Goal: Task Accomplishment & Management: Manage account settings

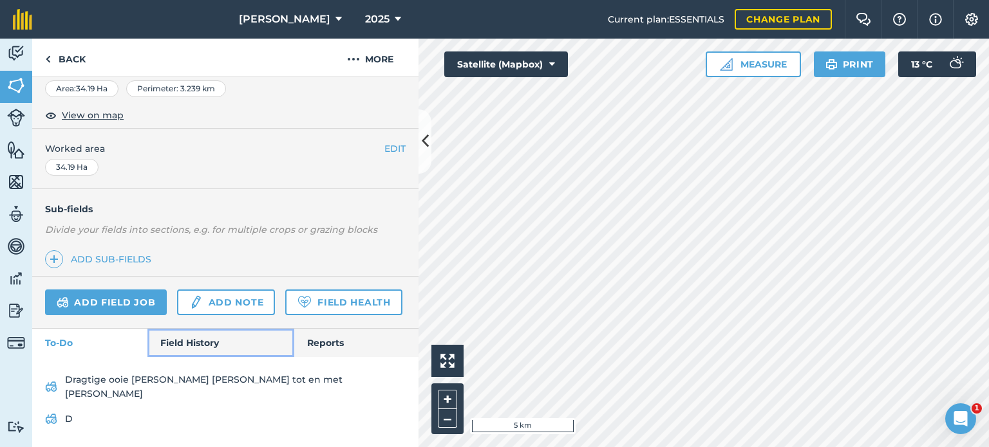
click at [178, 355] on link "Field History" at bounding box center [220, 343] width 146 height 28
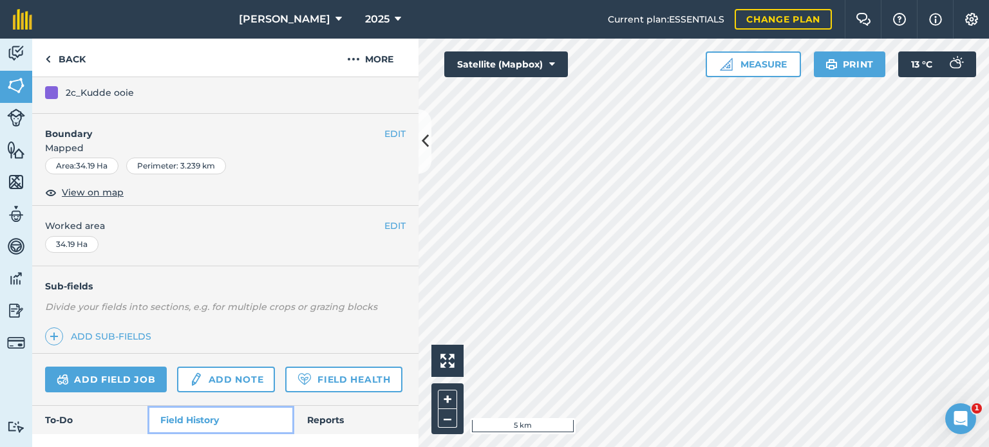
scroll to position [205, 0]
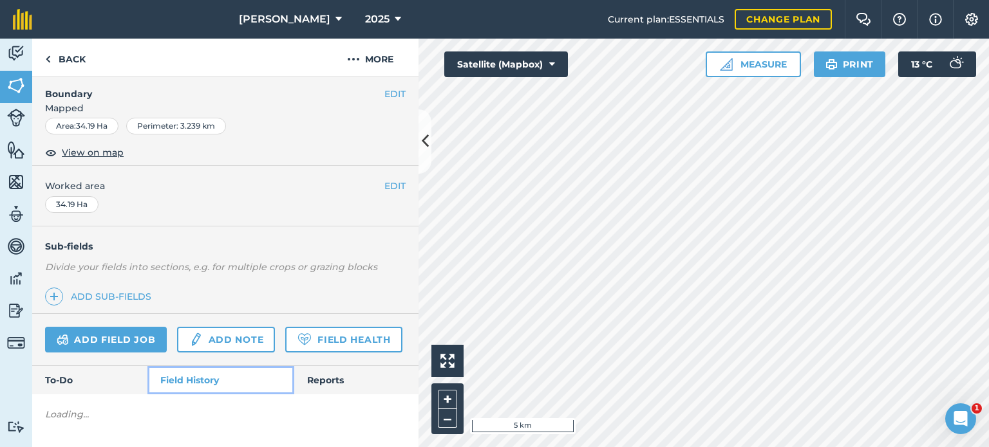
click at [187, 375] on link "Field History" at bounding box center [220, 380] width 146 height 28
click at [169, 386] on link "Field History" at bounding box center [220, 380] width 146 height 28
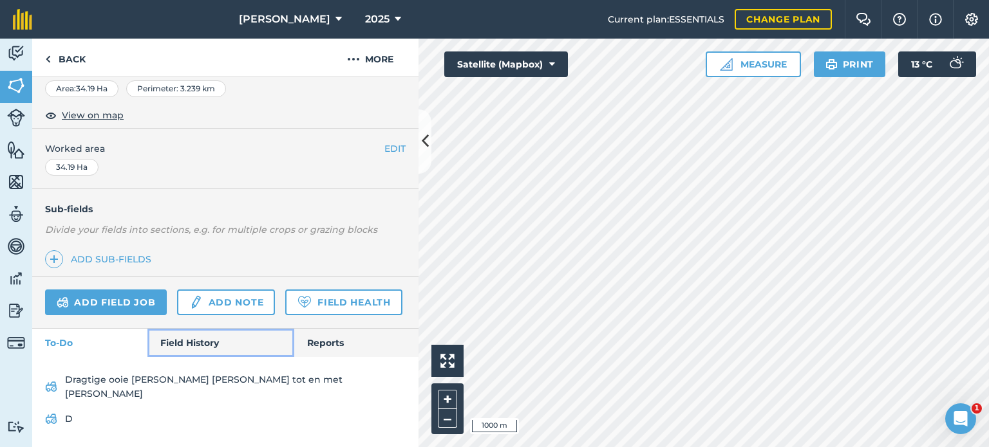
click at [175, 357] on link "Field History" at bounding box center [220, 343] width 146 height 28
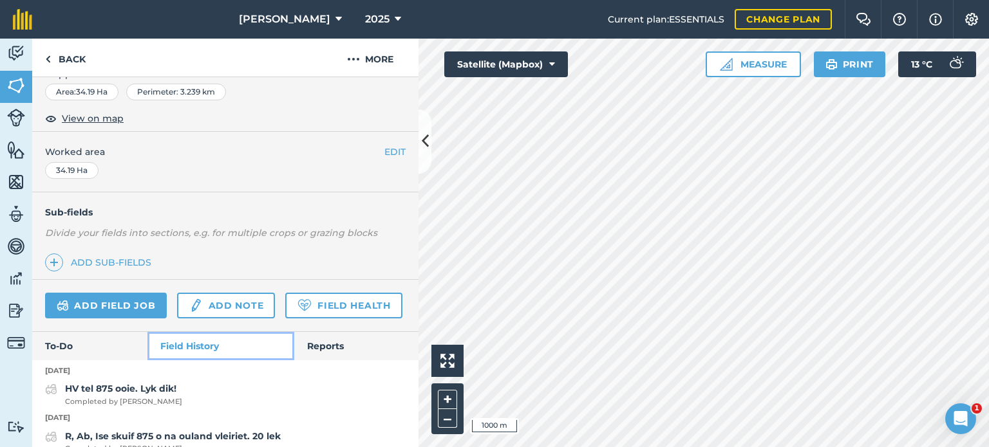
scroll to position [229, 0]
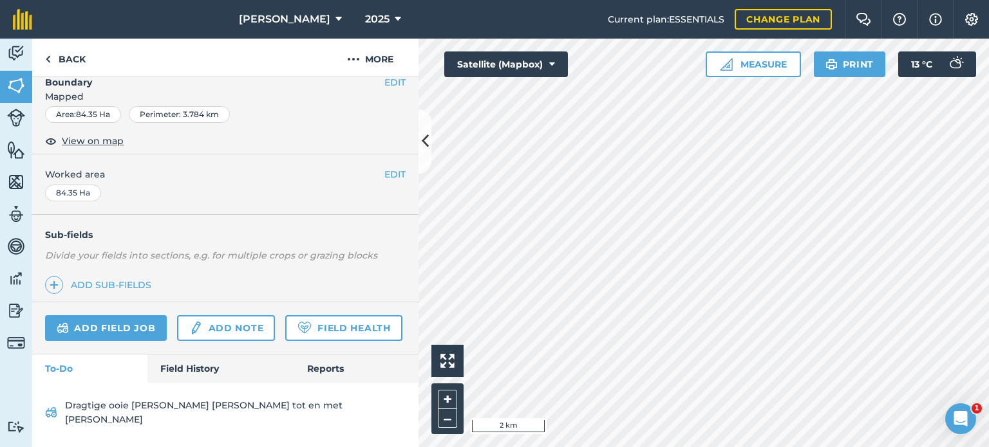
scroll to position [203, 0]
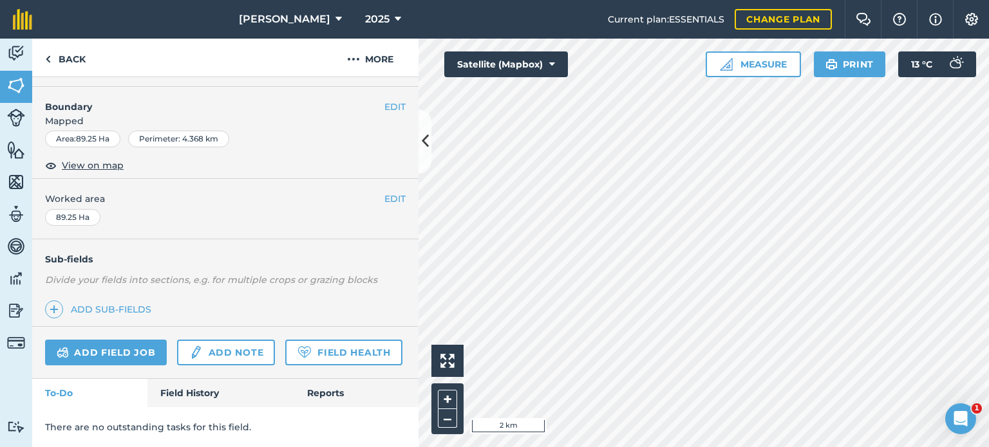
scroll to position [192, 0]
click at [191, 391] on link "Field History" at bounding box center [220, 393] width 146 height 28
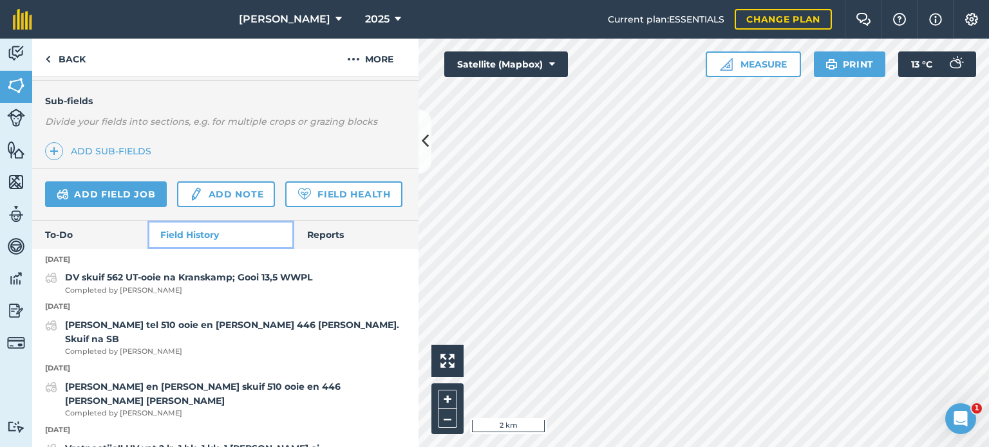
scroll to position [317, 0]
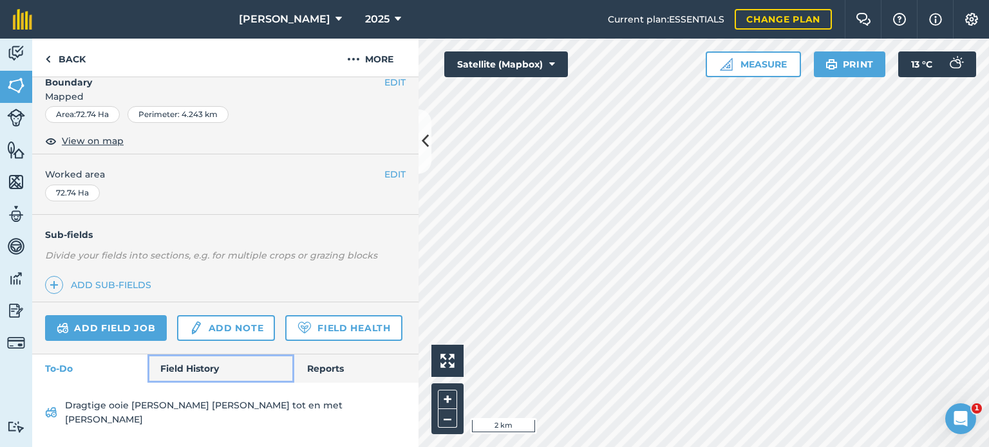
click at [185, 376] on link "Field History" at bounding box center [220, 369] width 146 height 28
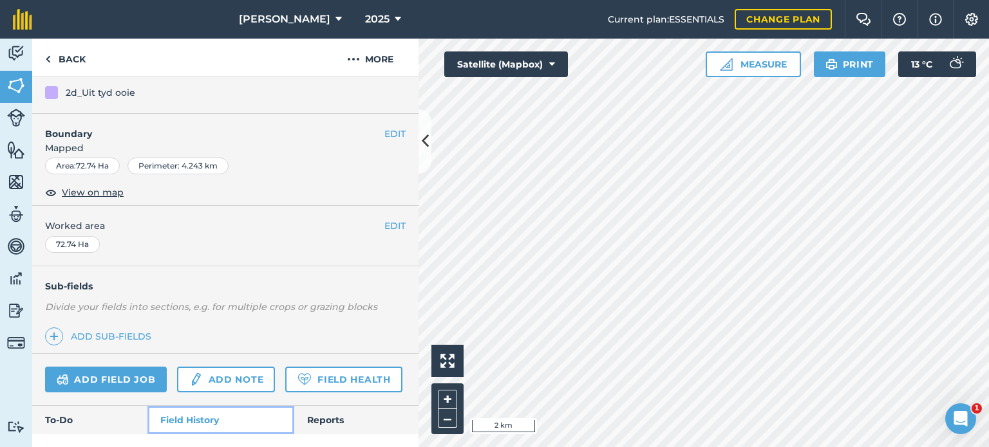
scroll to position [203, 0]
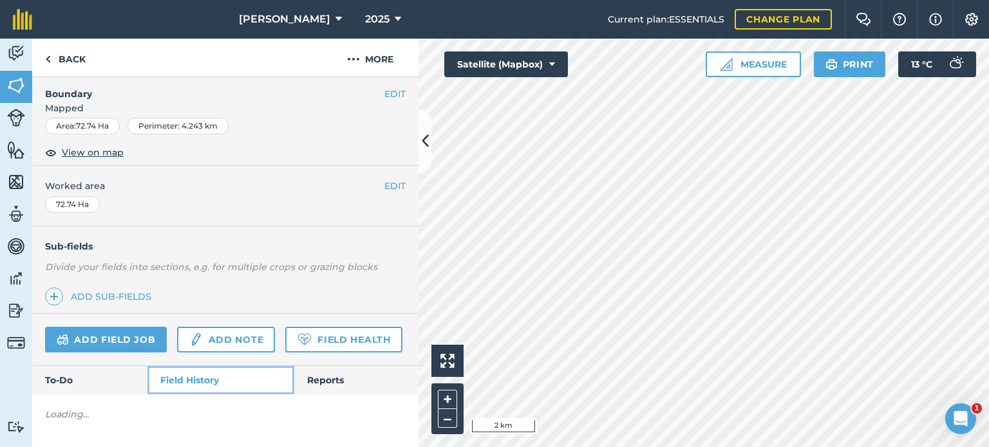
click at [183, 387] on link "Field History" at bounding box center [220, 380] width 146 height 28
click at [190, 382] on link "Field History" at bounding box center [220, 380] width 146 height 28
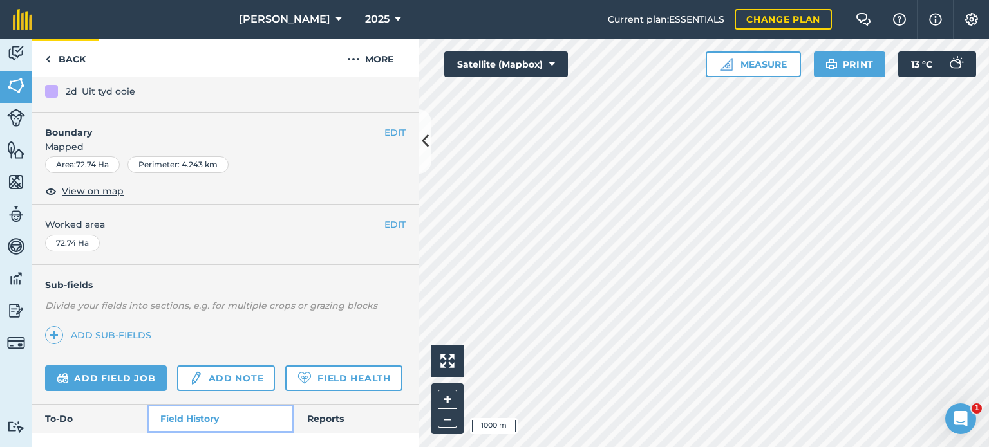
scroll to position [132, 0]
click at [59, 64] on link "Back" at bounding box center [65, 58] width 66 height 38
click at [55, 61] on link "Back" at bounding box center [65, 58] width 66 height 38
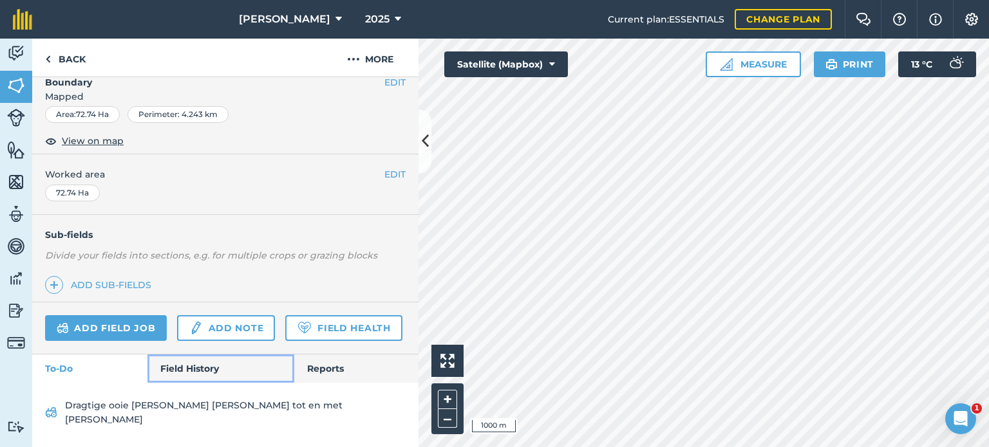
click at [179, 383] on link "Field History" at bounding box center [220, 369] width 146 height 28
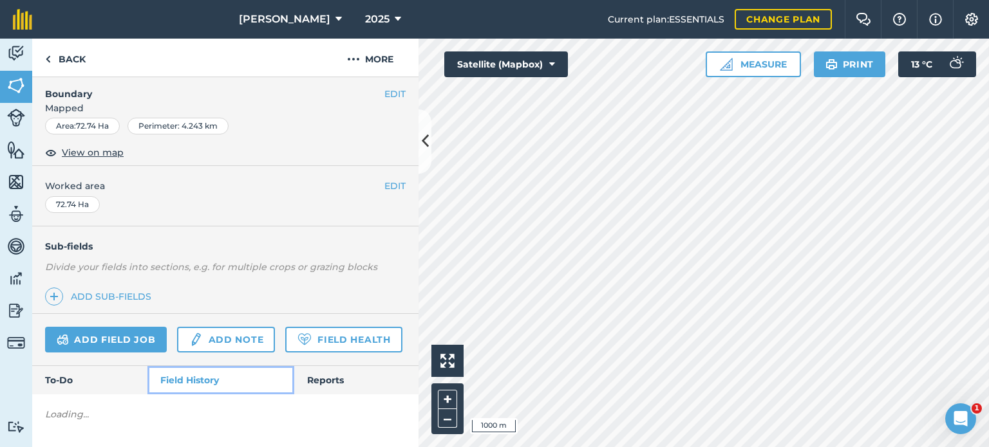
scroll to position [205, 0]
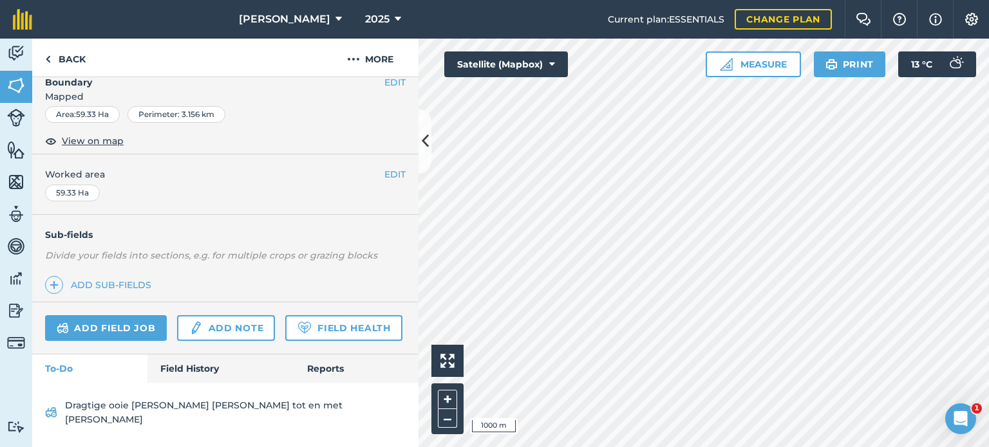
scroll to position [203, 0]
click at [197, 378] on link "Field History" at bounding box center [220, 369] width 146 height 28
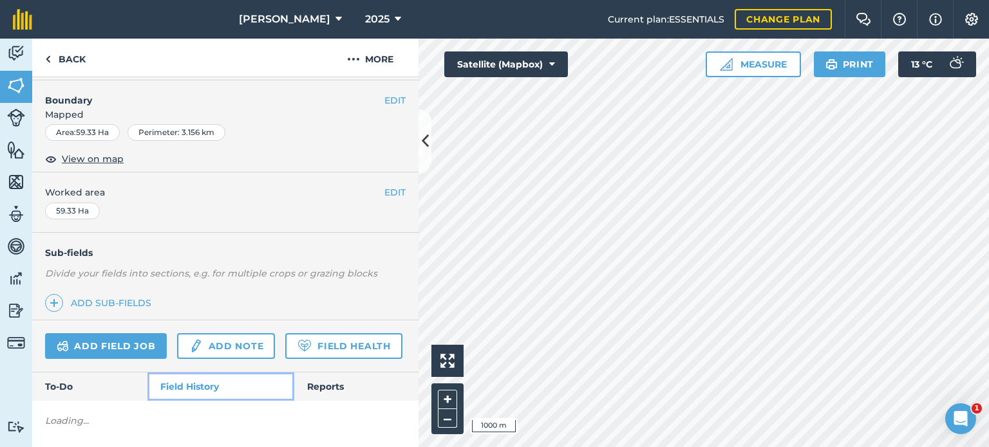
scroll to position [203, 0]
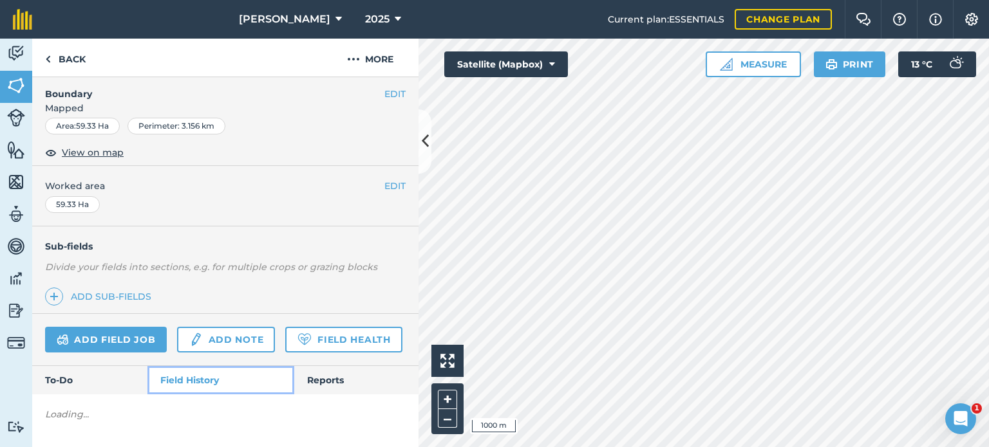
click at [192, 384] on link "Field History" at bounding box center [220, 380] width 146 height 28
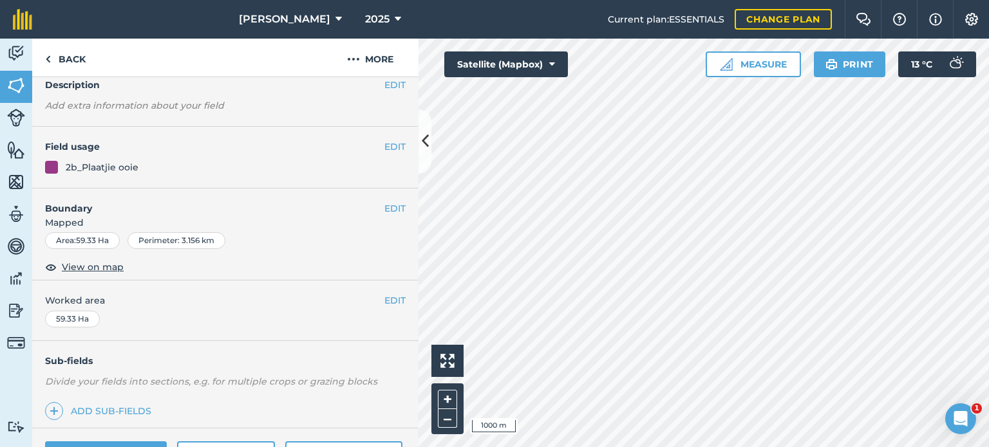
scroll to position [0, 0]
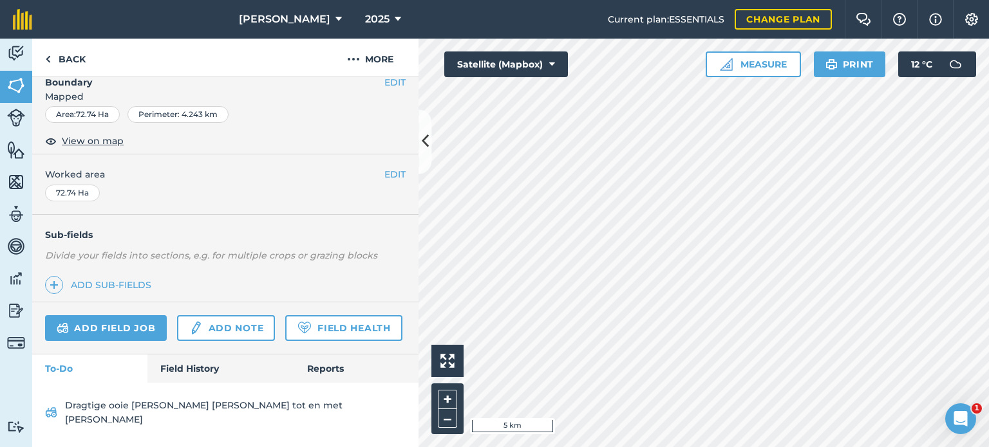
click at [180, 397] on div "Dragtige ooie [PERSON_NAME] [PERSON_NAME] tot en met [PERSON_NAME]" at bounding box center [225, 415] width 386 height 65
click at [183, 382] on link "Field History" at bounding box center [220, 369] width 146 height 28
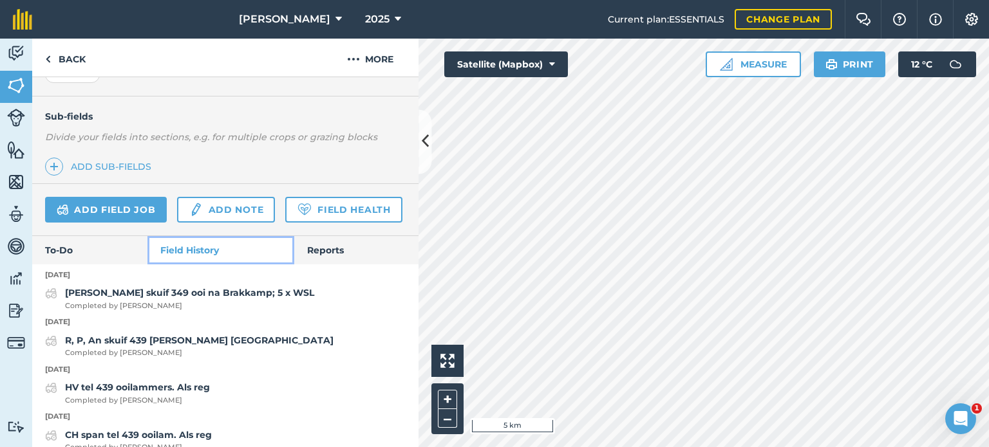
scroll to position [301, 0]
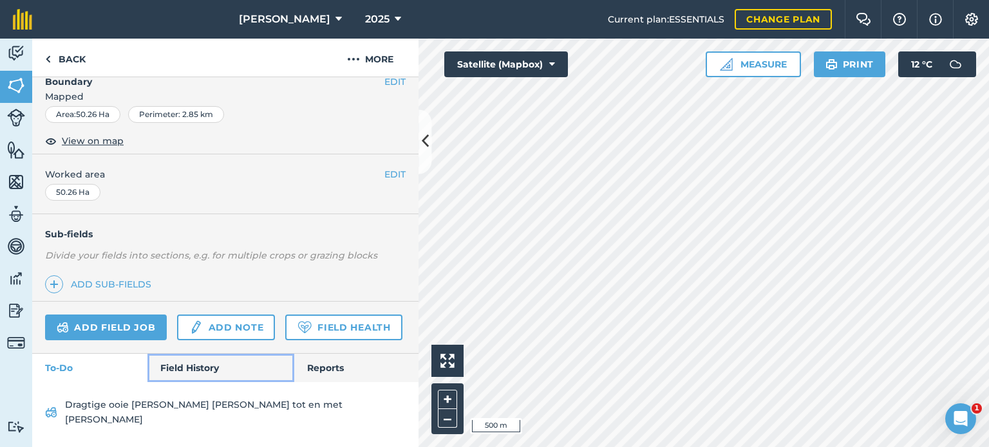
click at [174, 382] on link "Field History" at bounding box center [220, 368] width 146 height 28
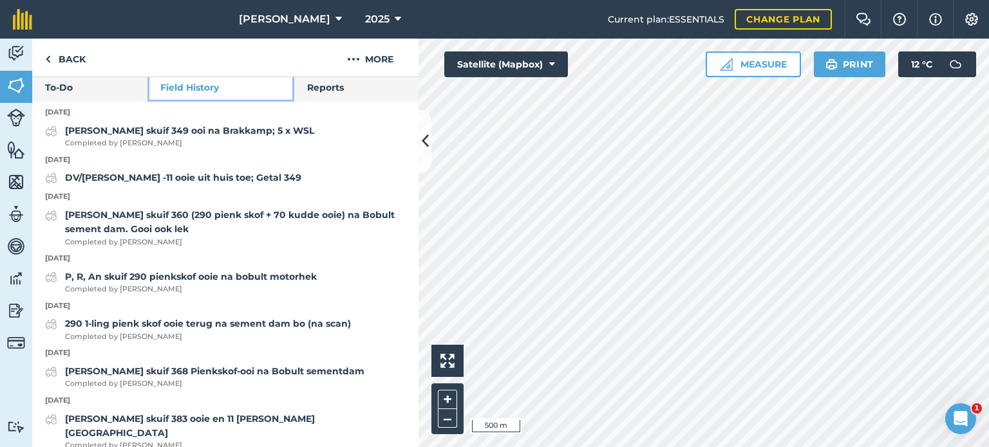
scroll to position [462, 0]
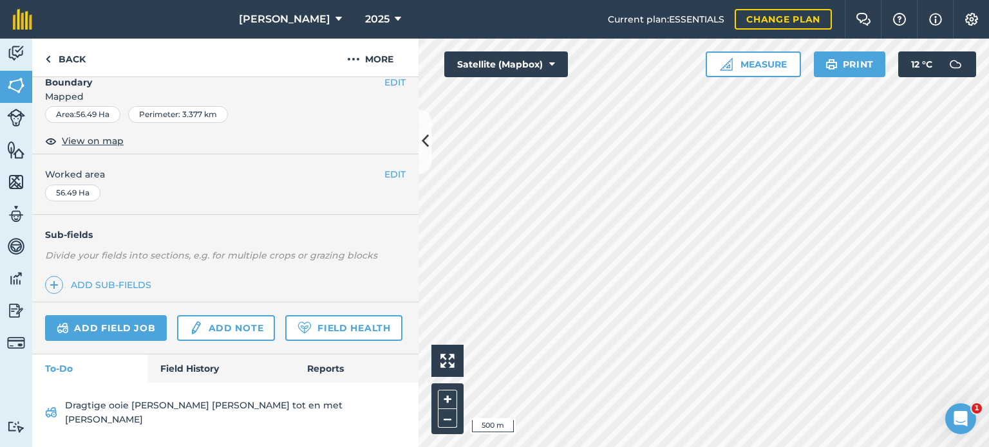
scroll to position [203, 0]
click at [162, 380] on link "Field History" at bounding box center [220, 369] width 146 height 28
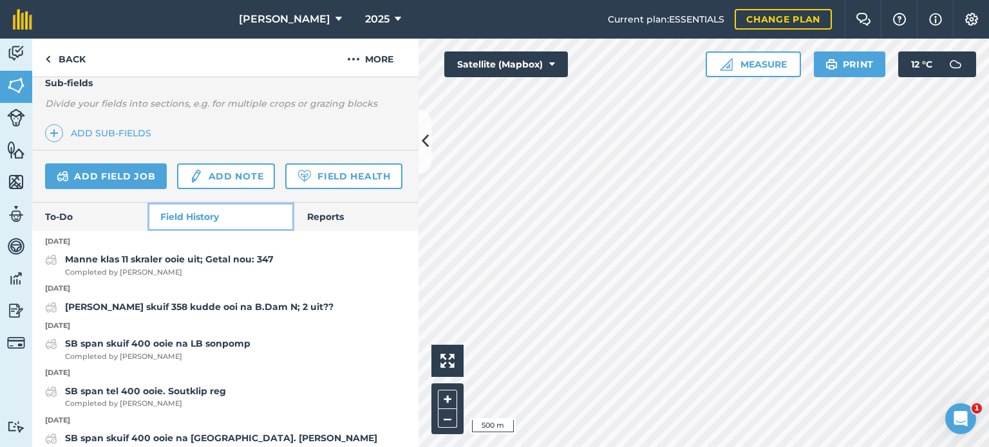
scroll to position [335, 0]
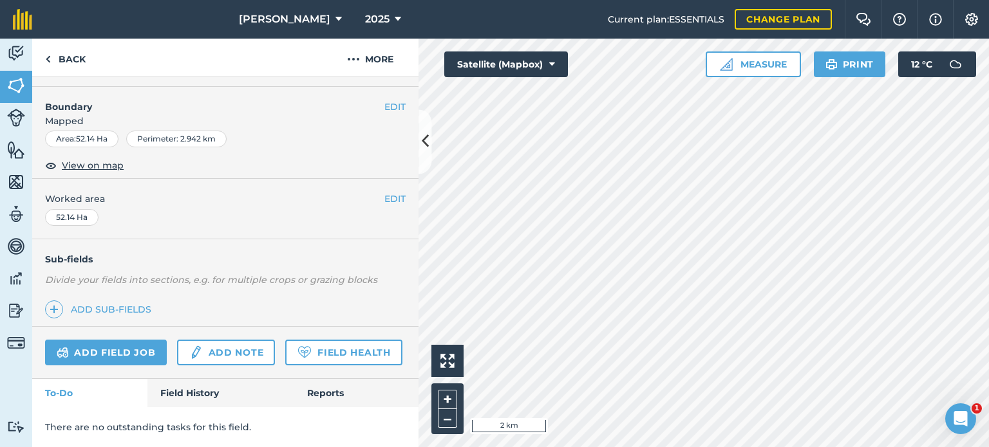
scroll to position [192, 0]
click at [171, 399] on link "Field History" at bounding box center [220, 393] width 146 height 28
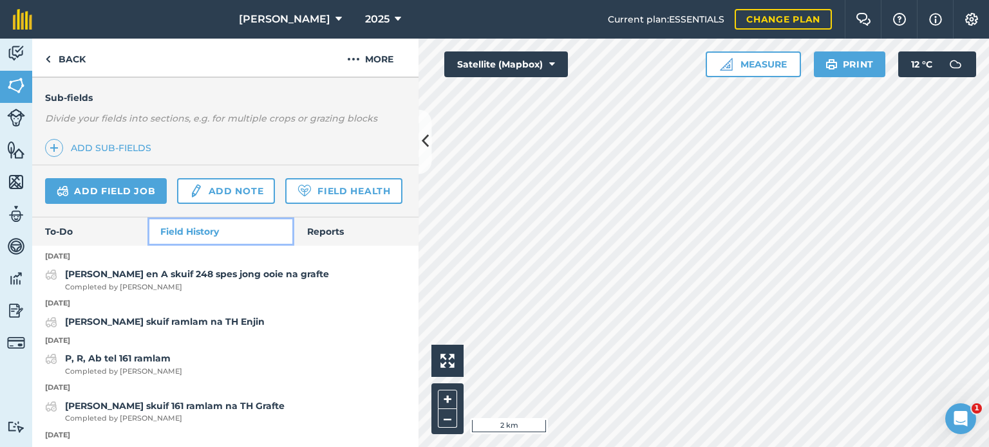
scroll to position [321, 0]
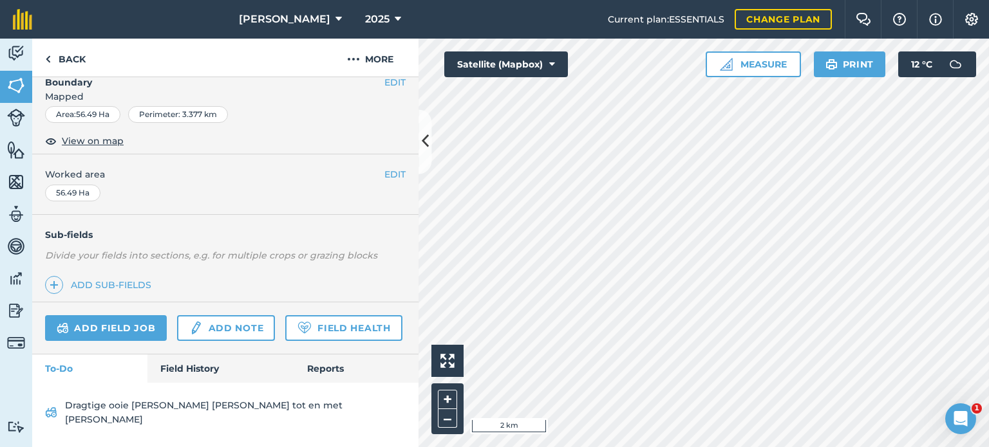
scroll to position [203, 0]
click at [194, 382] on link "Field History" at bounding box center [220, 369] width 146 height 28
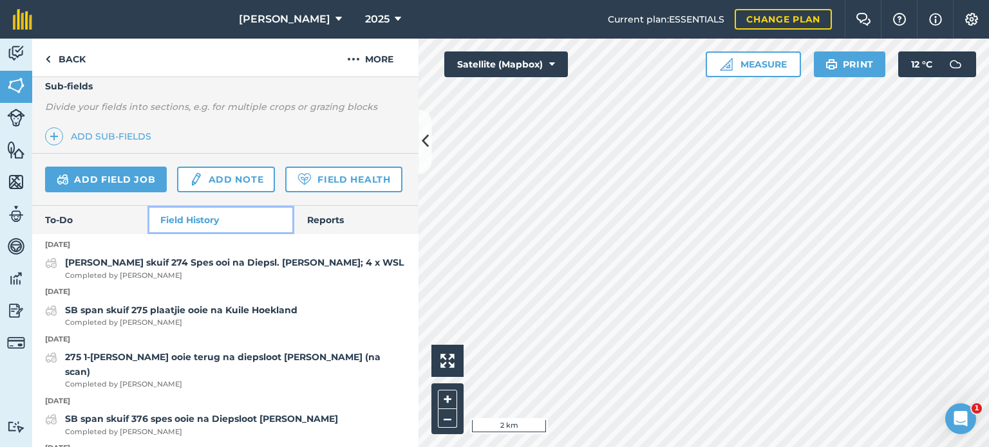
scroll to position [332, 0]
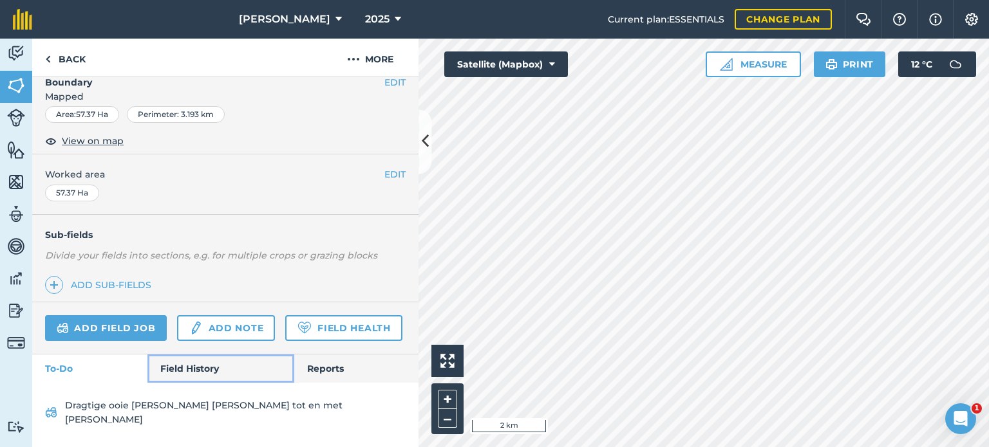
click at [190, 383] on link "Field History" at bounding box center [220, 369] width 146 height 28
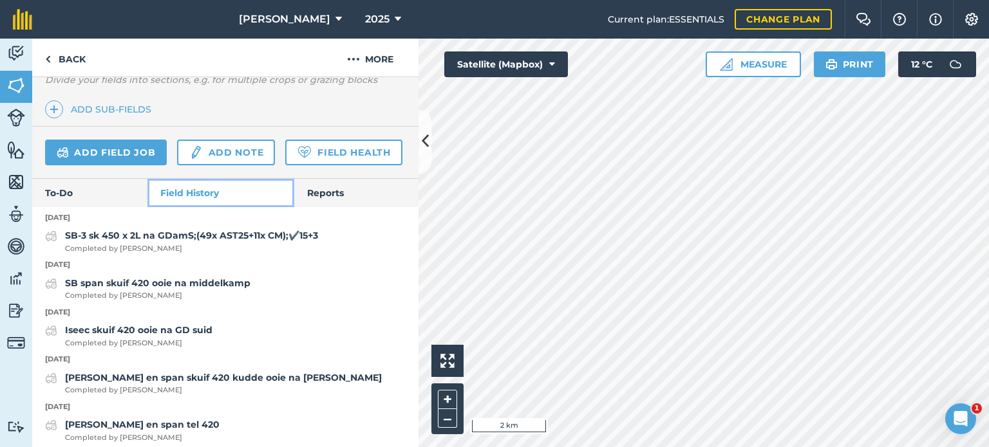
scroll to position [359, 0]
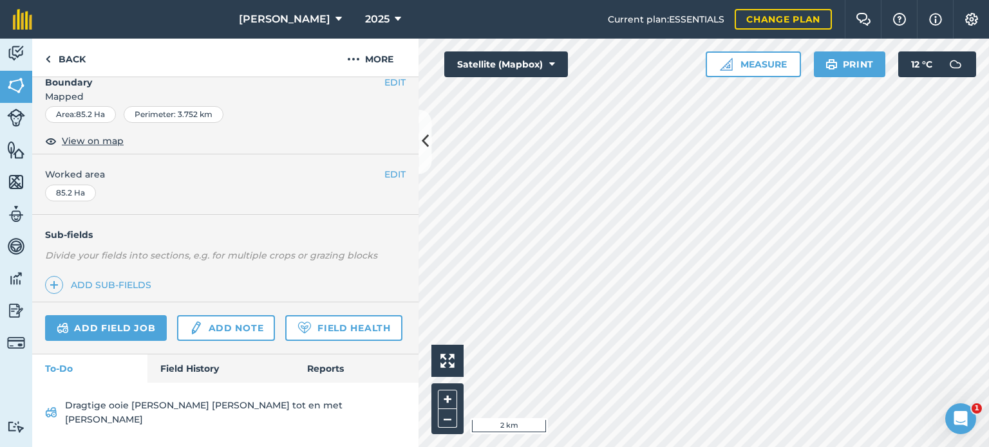
scroll to position [203, 0]
click at [171, 383] on link "Field History" at bounding box center [220, 369] width 146 height 28
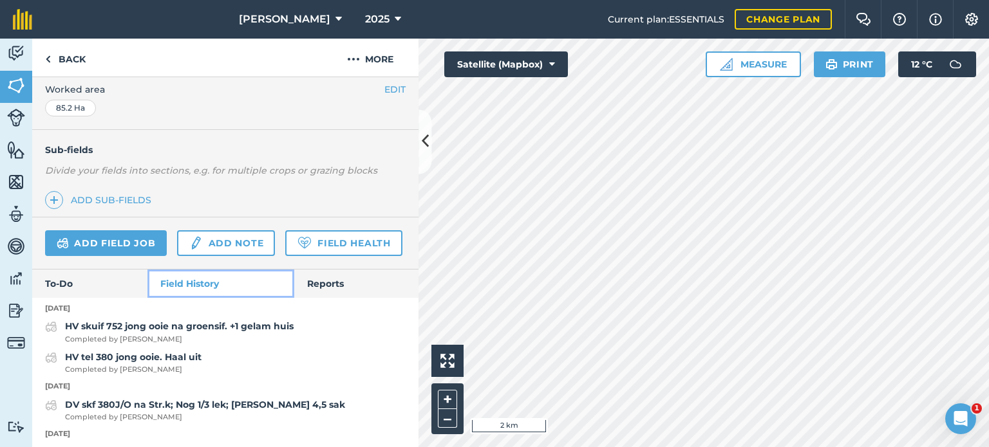
scroll to position [268, 0]
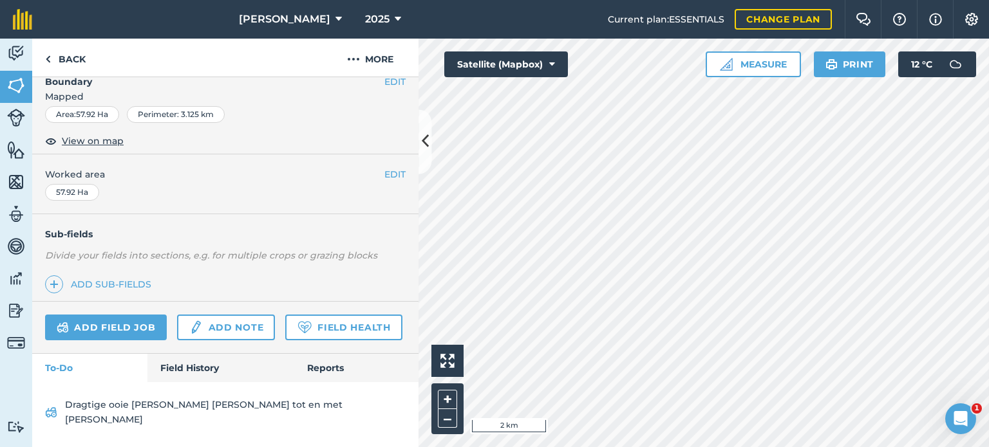
scroll to position [202, 0]
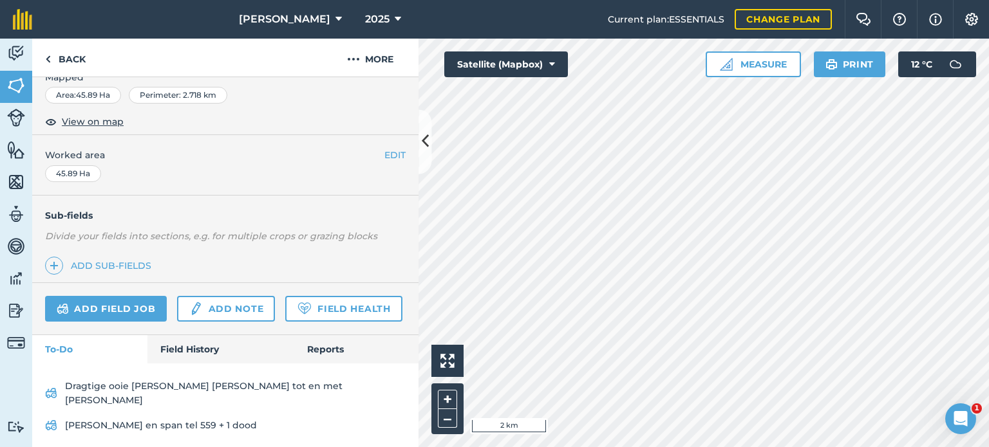
scroll to position [229, 0]
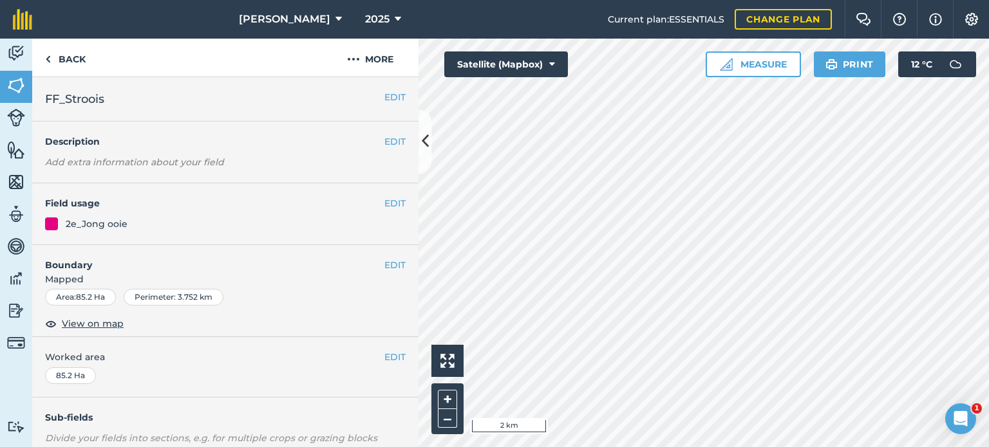
click at [372, 209] on h4 "Field usage" at bounding box center [214, 203] width 339 height 14
click at [384, 203] on button "EDIT" at bounding box center [394, 203] width 21 height 14
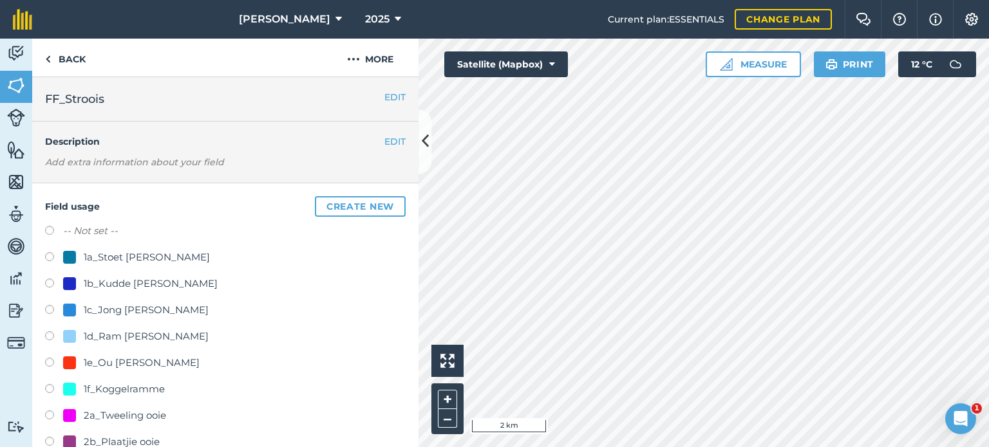
click at [52, 234] on label at bounding box center [54, 232] width 18 height 13
radio input "true"
radio input "false"
click at [57, 307] on label at bounding box center [54, 311] width 18 height 13
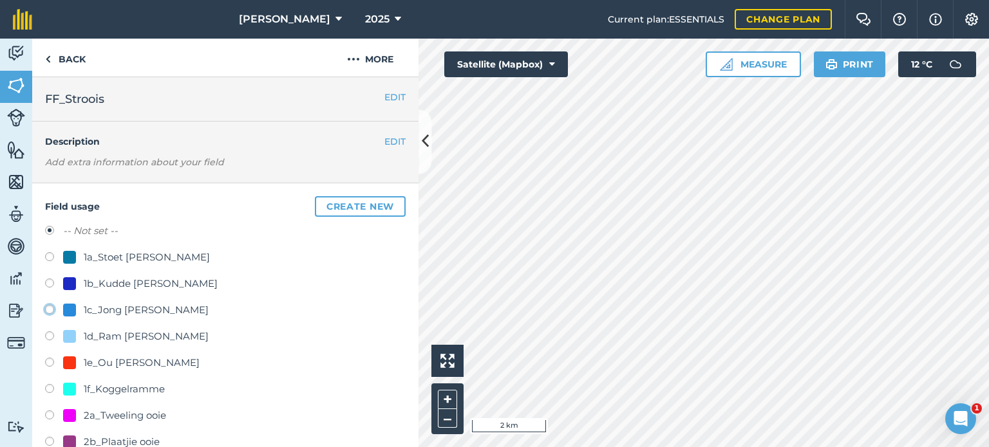
radio input "true"
radio input "false"
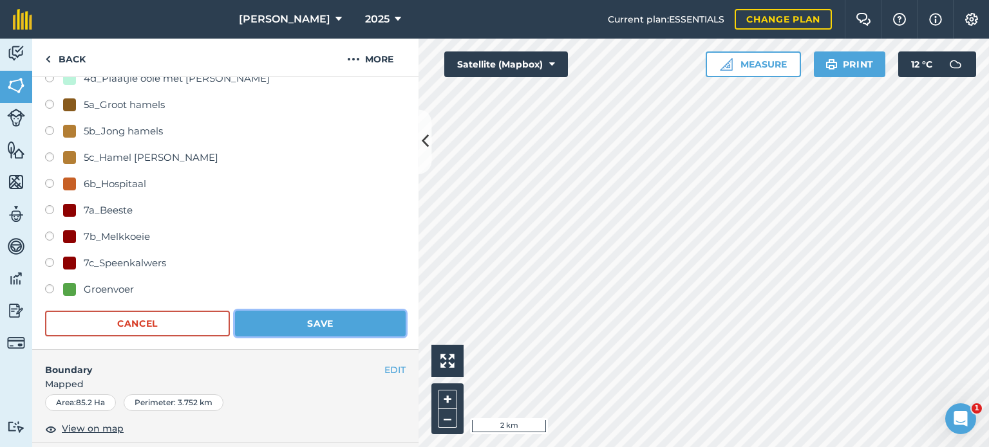
click at [298, 320] on button "Save" at bounding box center [320, 324] width 171 height 26
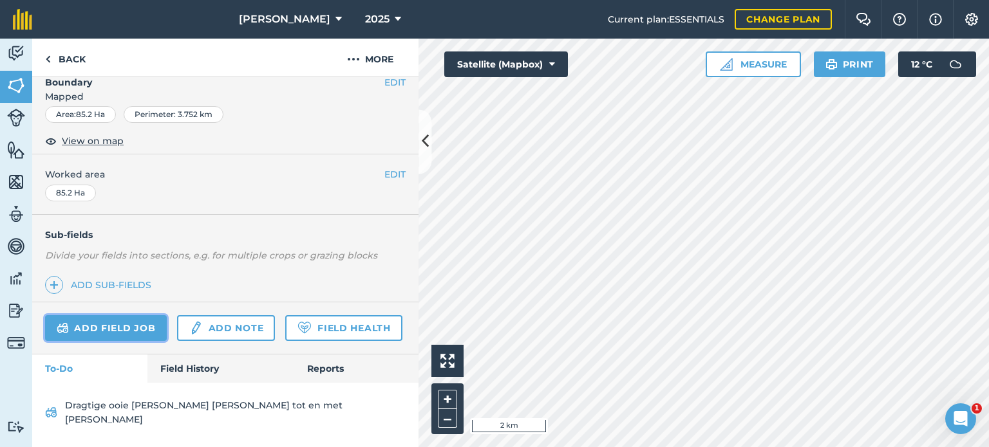
scroll to position [203, 0]
click at [152, 315] on link "Add field job" at bounding box center [106, 328] width 122 height 26
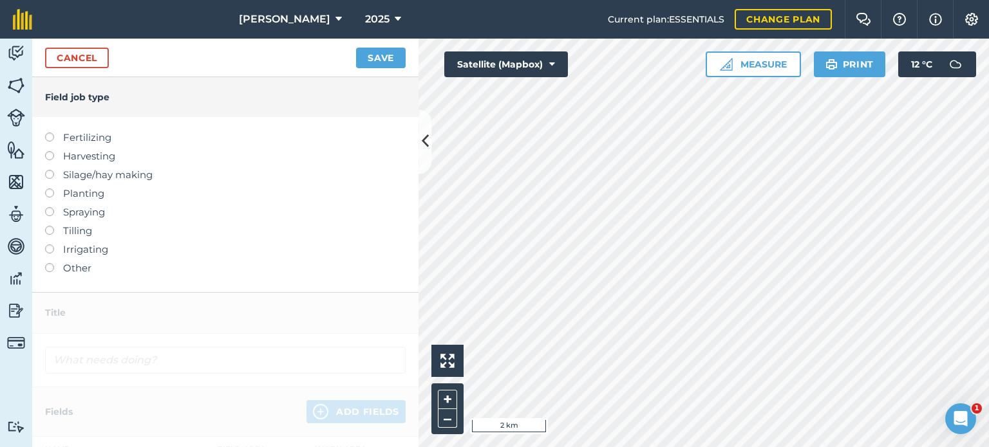
click at [62, 69] on div "Cancel Save" at bounding box center [225, 58] width 386 height 39
click at [66, 62] on link "Cancel" at bounding box center [77, 58] width 64 height 21
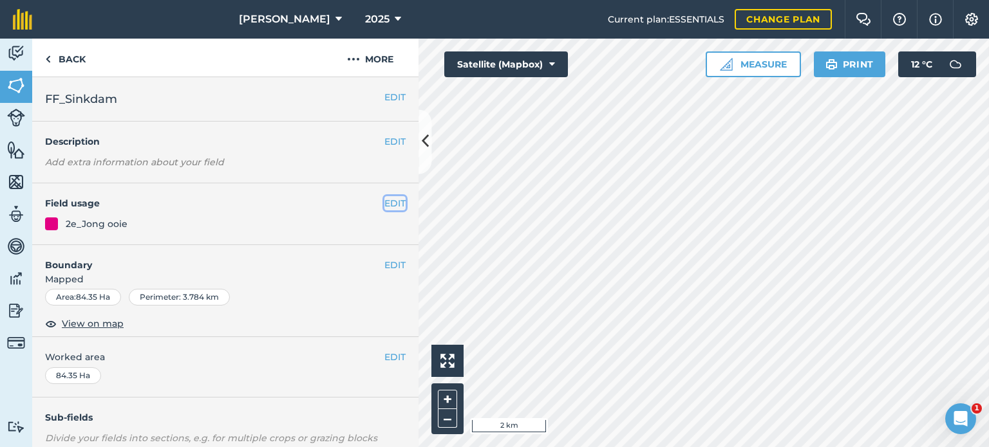
click at [384, 203] on button "EDIT" at bounding box center [394, 203] width 21 height 14
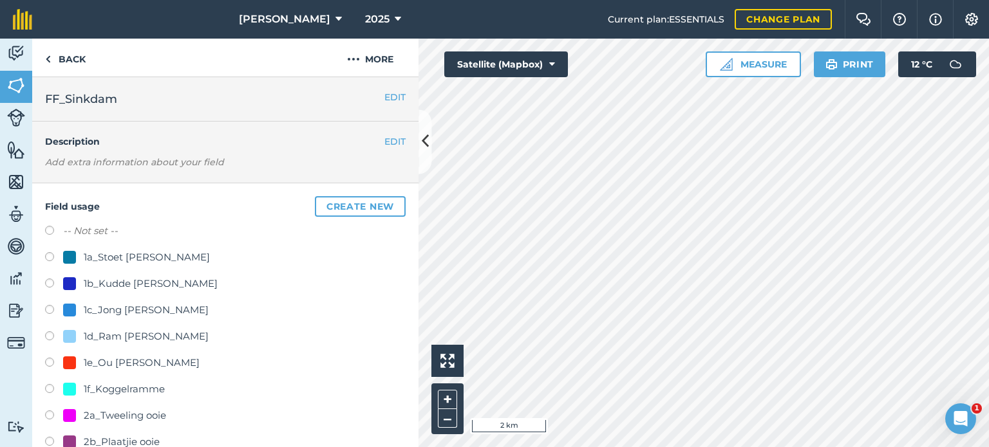
click at [49, 227] on label at bounding box center [54, 232] width 18 height 13
radio input "true"
radio input "false"
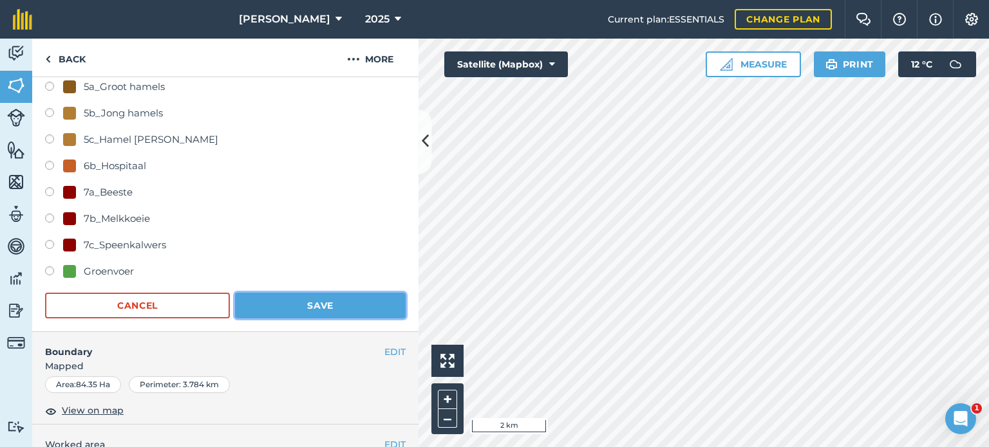
click at [330, 310] on button "Save" at bounding box center [320, 306] width 171 height 26
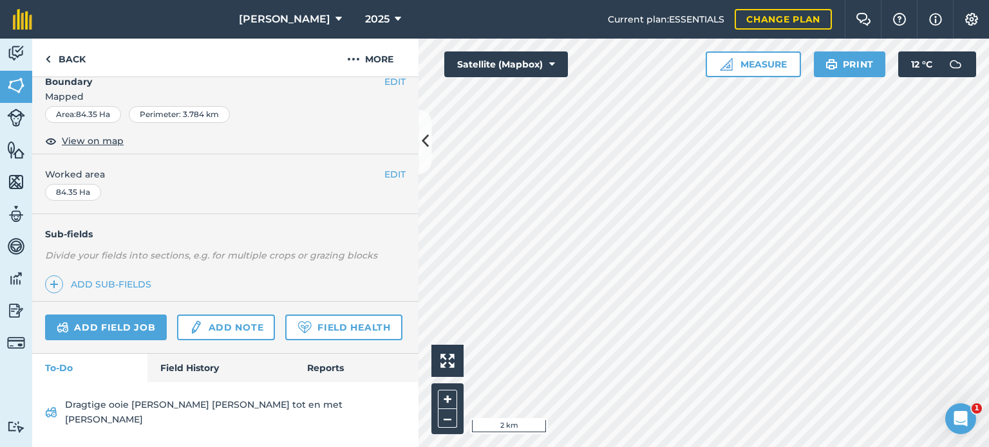
scroll to position [202, 0]
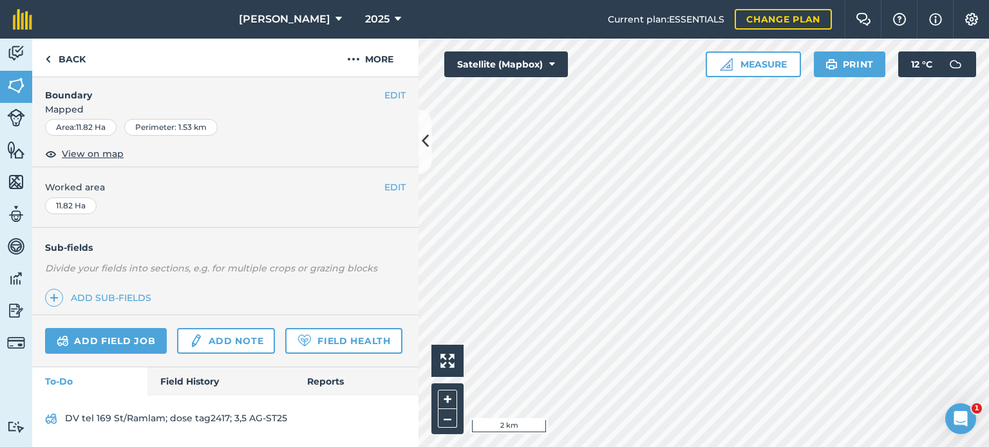
scroll to position [203, 0]
click at [141, 328] on link "Add field job" at bounding box center [106, 341] width 122 height 26
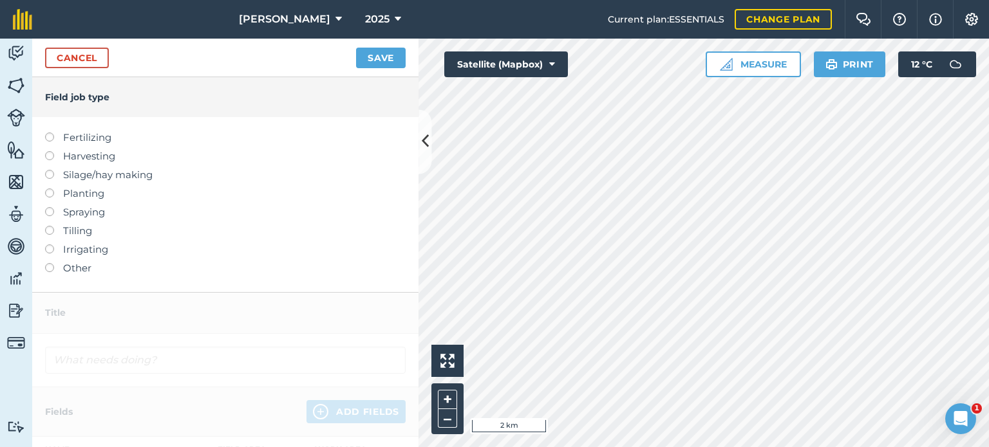
click at [52, 263] on label at bounding box center [54, 263] width 18 height 0
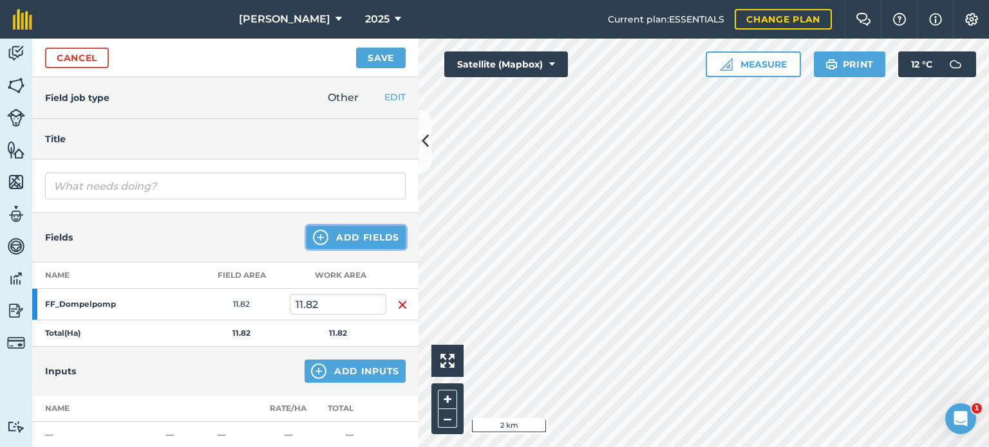
click at [355, 235] on button "Add Fields" at bounding box center [355, 237] width 99 height 23
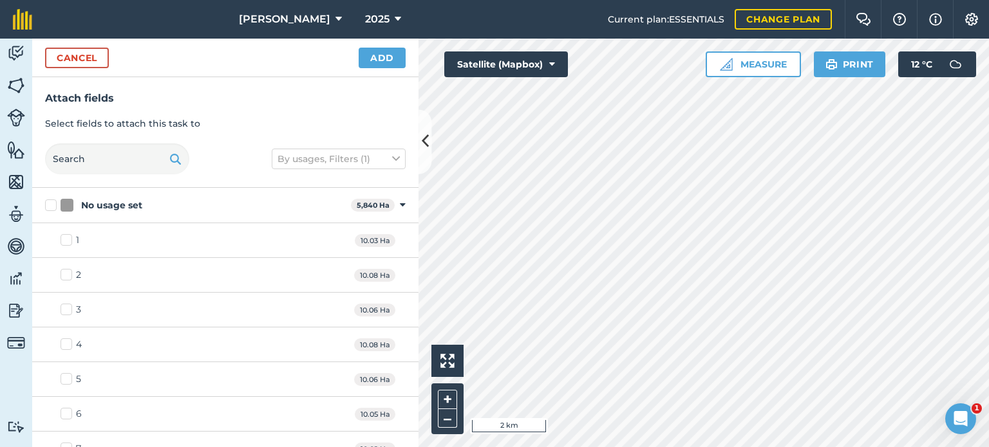
checkbox input "true"
click at [382, 57] on button "Add" at bounding box center [382, 58] width 47 height 21
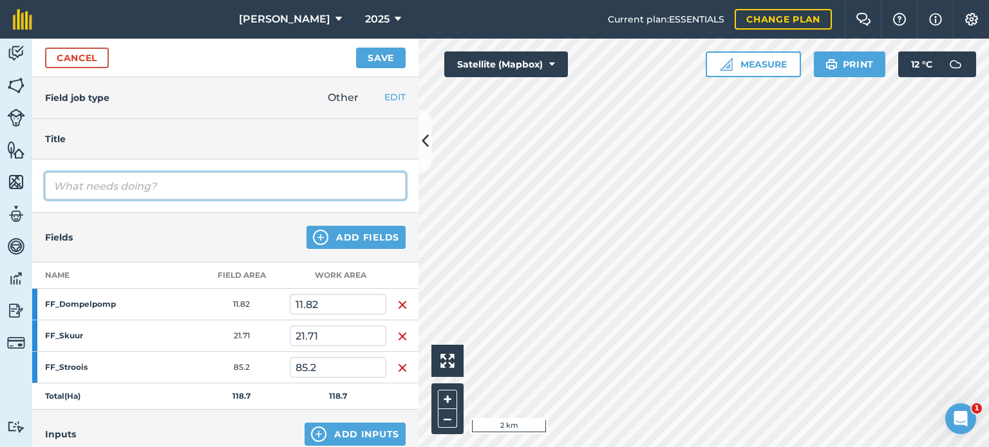
click at [93, 194] on input "text" at bounding box center [225, 186] width 361 height 27
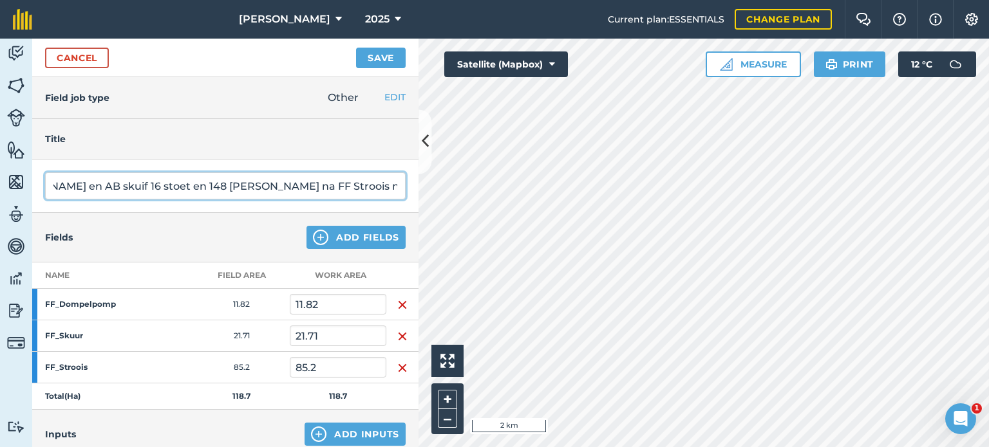
scroll to position [0, 60]
type input "Rex en AB skuif 16 stoet en 148 jong ramme na FF Stroois na jong ooie uit is."
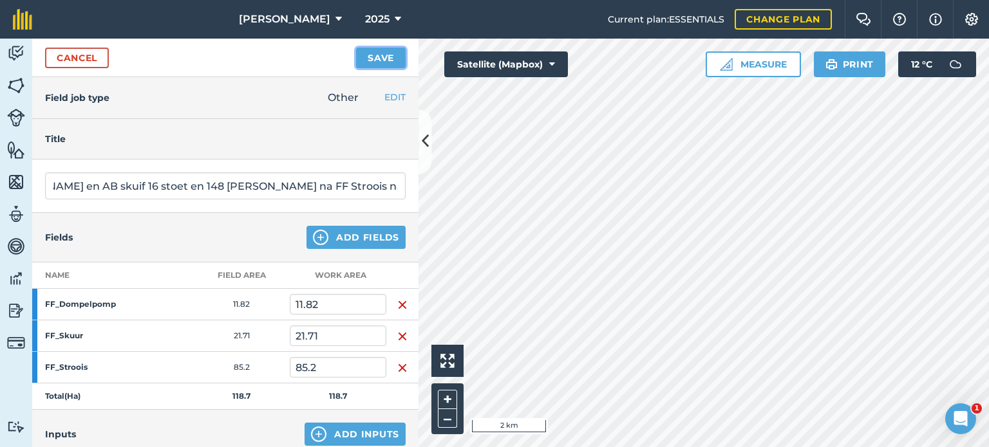
click at [368, 55] on button "Save" at bounding box center [381, 58] width 50 height 21
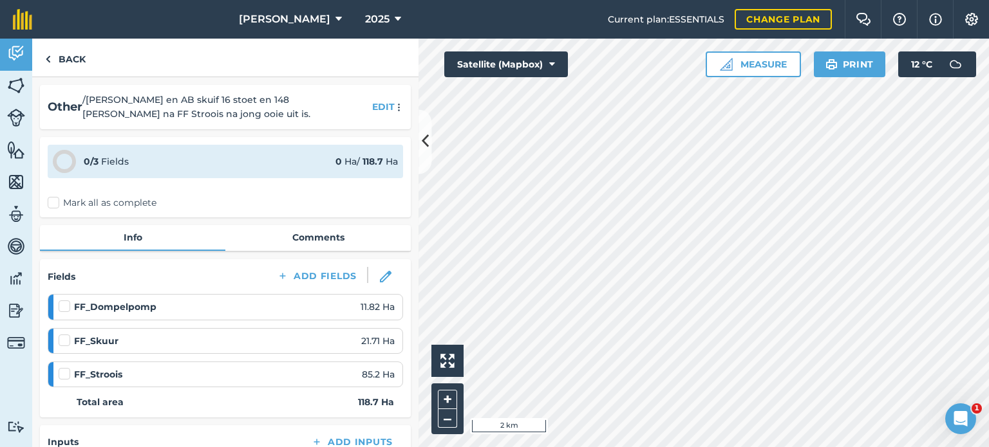
click at [57, 202] on label "Mark all as complete" at bounding box center [102, 203] width 109 height 14
click at [56, 202] on input "Mark all as complete" at bounding box center [52, 200] width 8 height 8
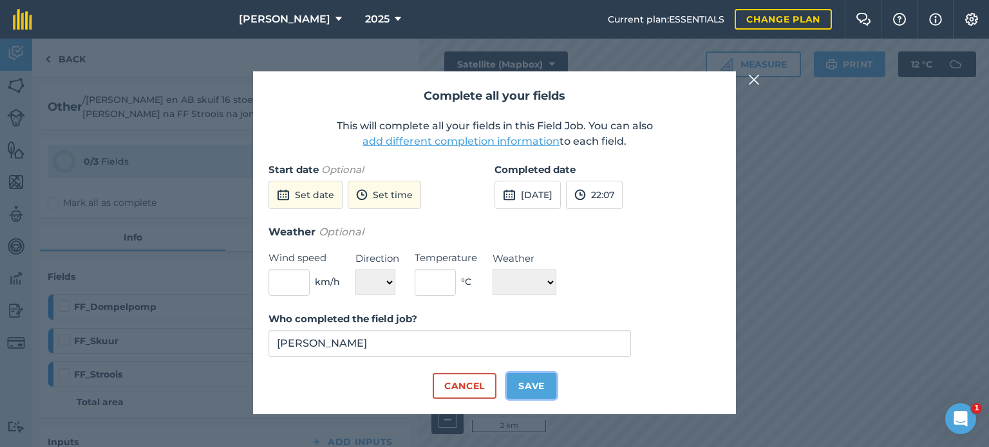
click at [526, 376] on button "Save" at bounding box center [532, 386] width 50 height 26
checkbox input "true"
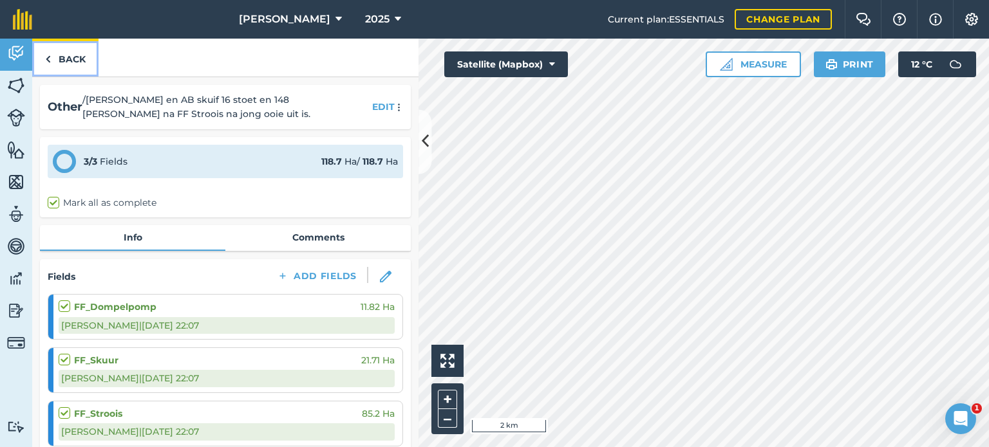
click at [46, 59] on img at bounding box center [48, 59] width 6 height 15
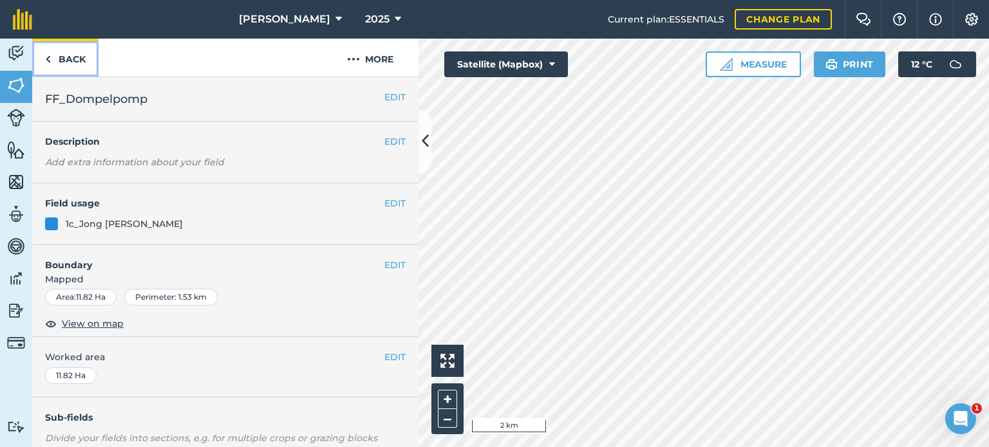
click at [52, 62] on link "Back" at bounding box center [65, 58] width 66 height 38
click at [385, 203] on button "EDIT" at bounding box center [394, 203] width 21 height 14
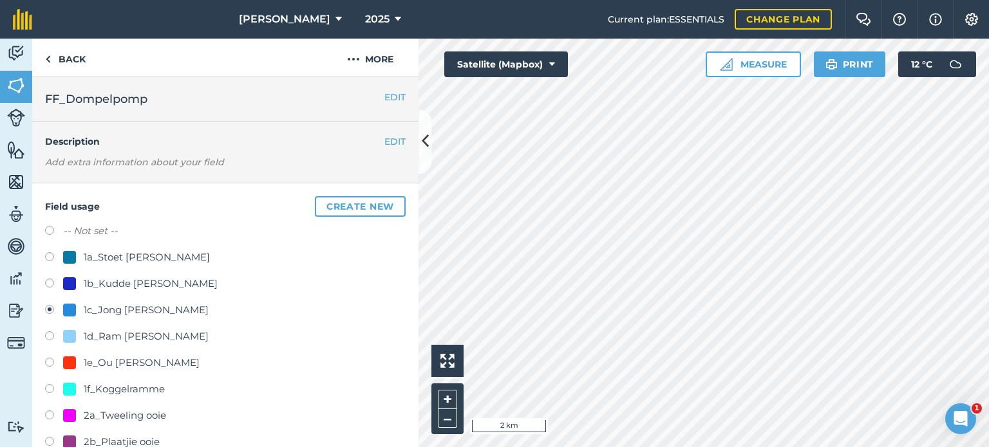
click at [46, 236] on label at bounding box center [54, 232] width 18 height 13
radio input "true"
radio input "false"
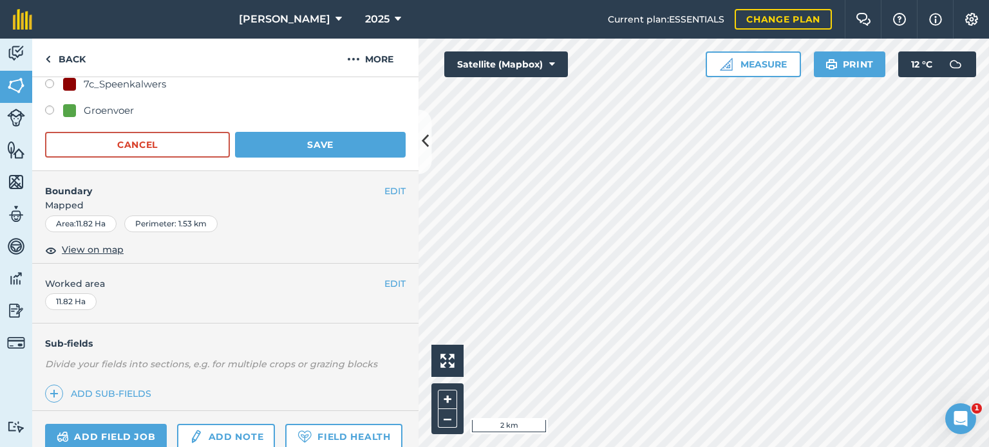
scroll to position [887, 0]
click at [311, 144] on button "Save" at bounding box center [320, 144] width 171 height 26
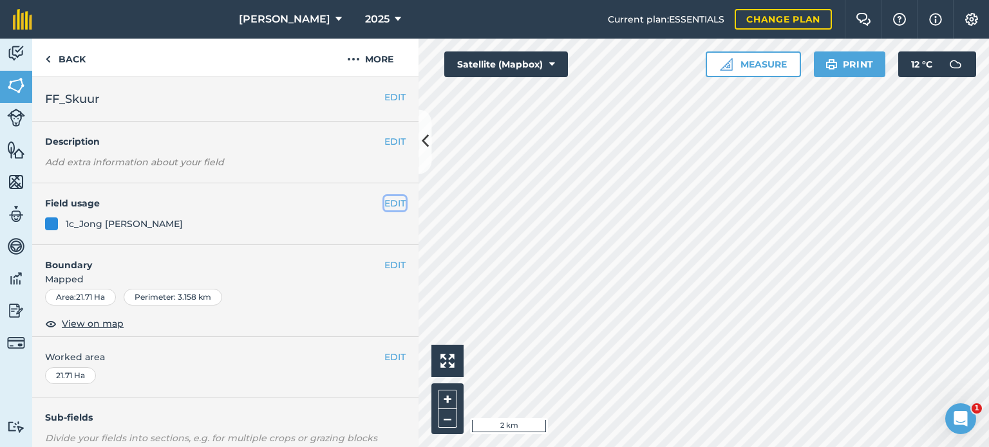
click at [389, 205] on button "EDIT" at bounding box center [394, 203] width 21 height 14
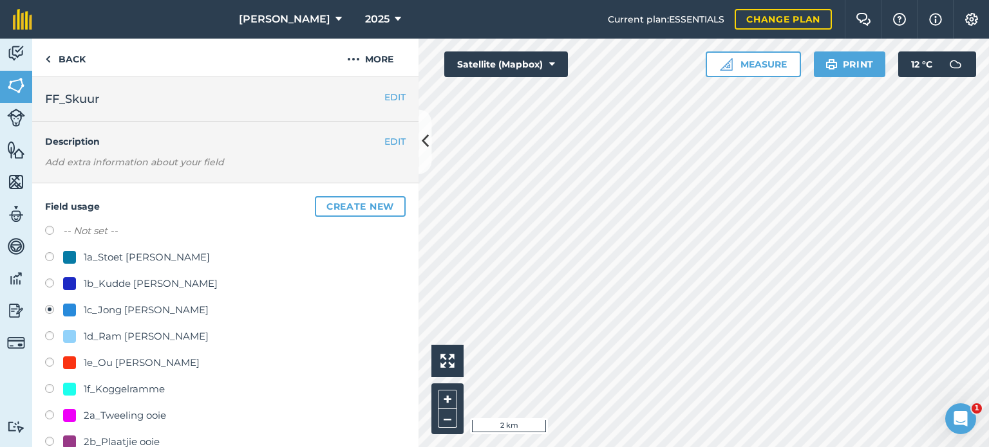
click at [46, 235] on label at bounding box center [54, 232] width 18 height 13
radio input "true"
radio input "false"
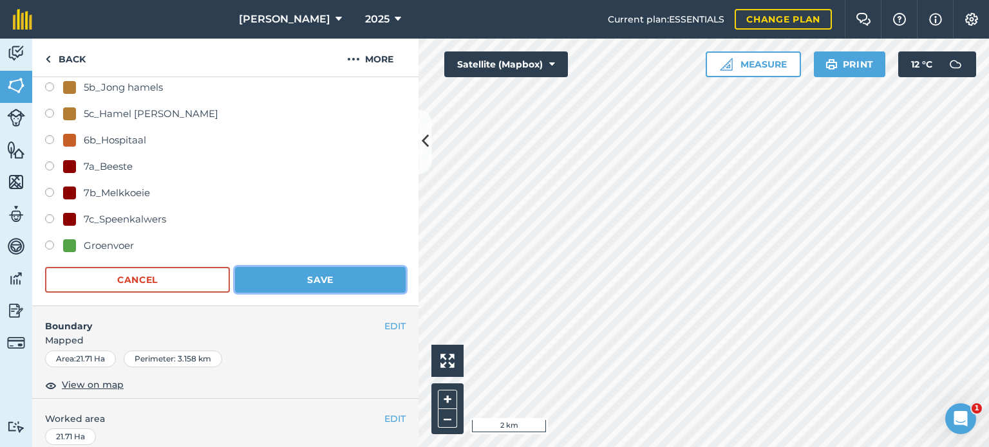
click at [317, 277] on button "Save" at bounding box center [320, 280] width 171 height 26
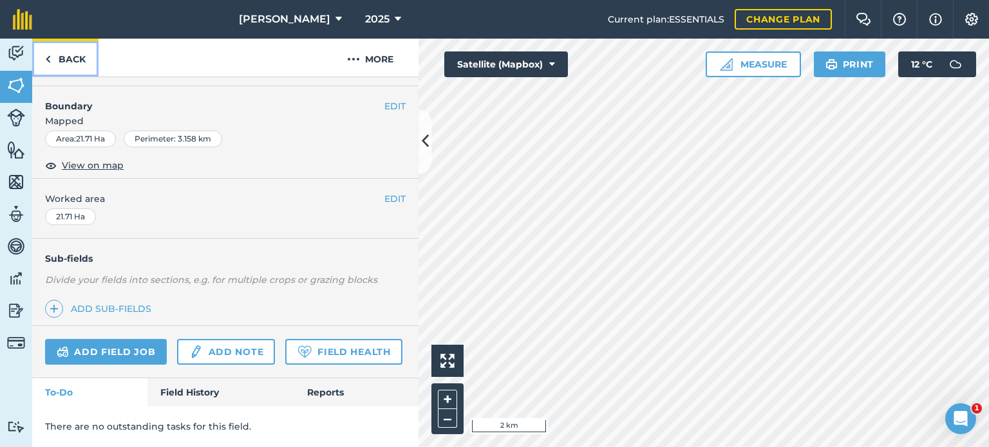
click at [78, 70] on link "Back" at bounding box center [65, 58] width 66 height 38
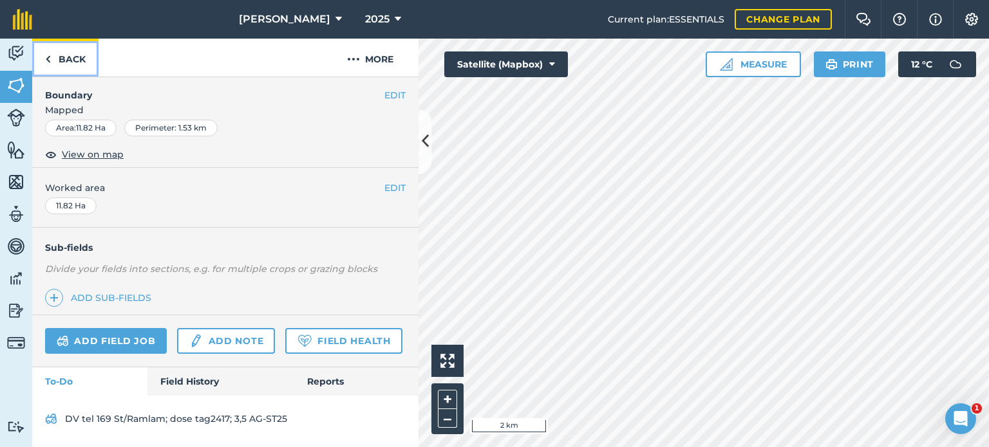
click at [62, 61] on link "Back" at bounding box center [65, 58] width 66 height 38
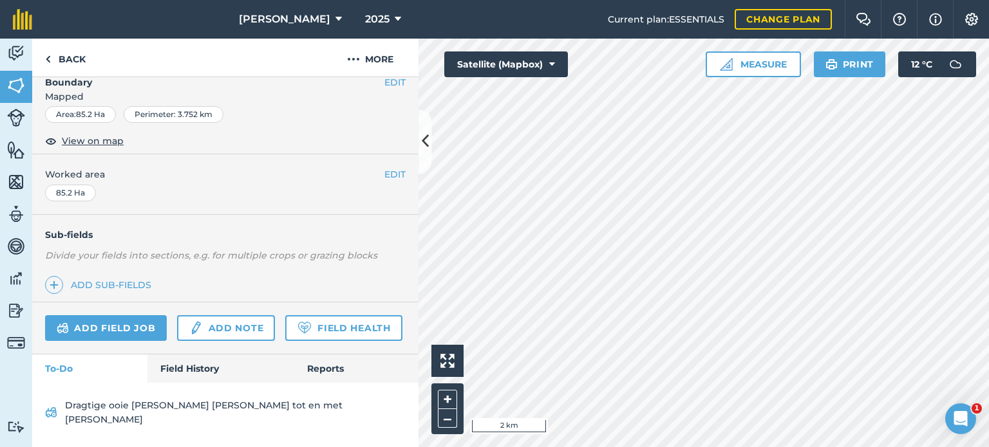
scroll to position [203, 0]
click at [178, 377] on link "Field History" at bounding box center [220, 369] width 146 height 28
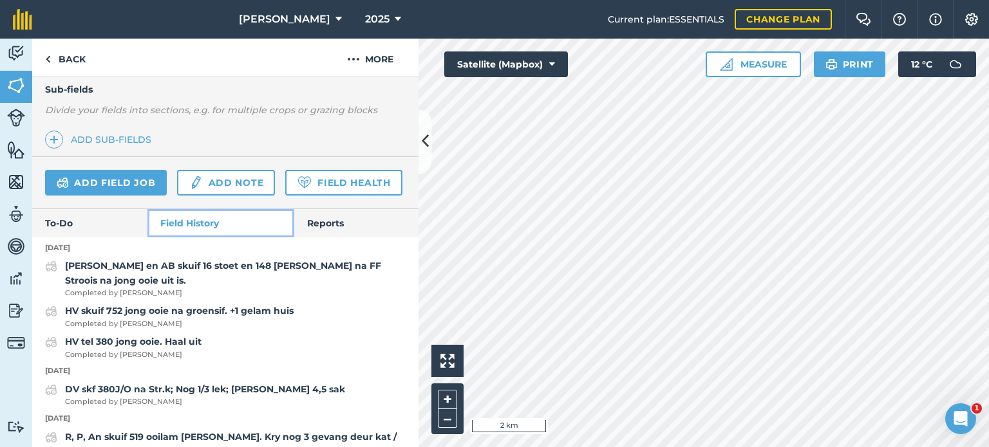
scroll to position [329, 0]
click at [71, 53] on link "Back" at bounding box center [65, 58] width 66 height 38
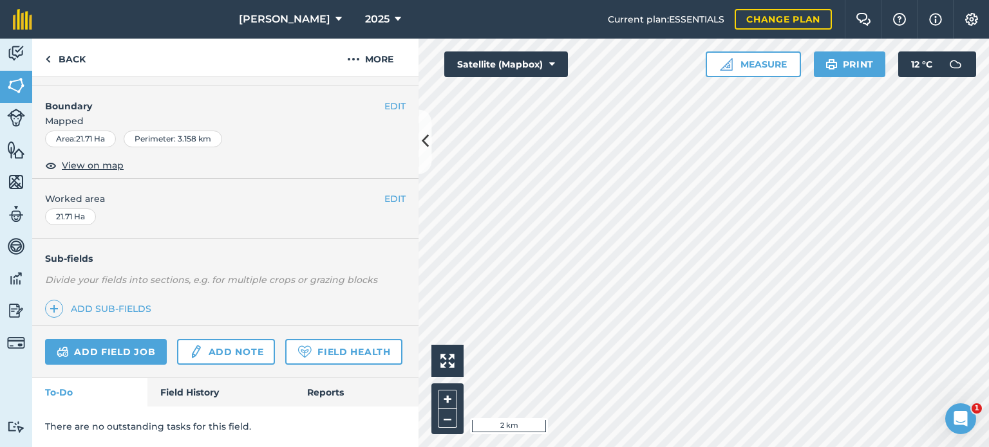
scroll to position [191, 0]
click at [185, 375] on div "Add field job Add note Field Health" at bounding box center [225, 352] width 386 height 52
click at [185, 381] on link "Field History" at bounding box center [220, 393] width 146 height 28
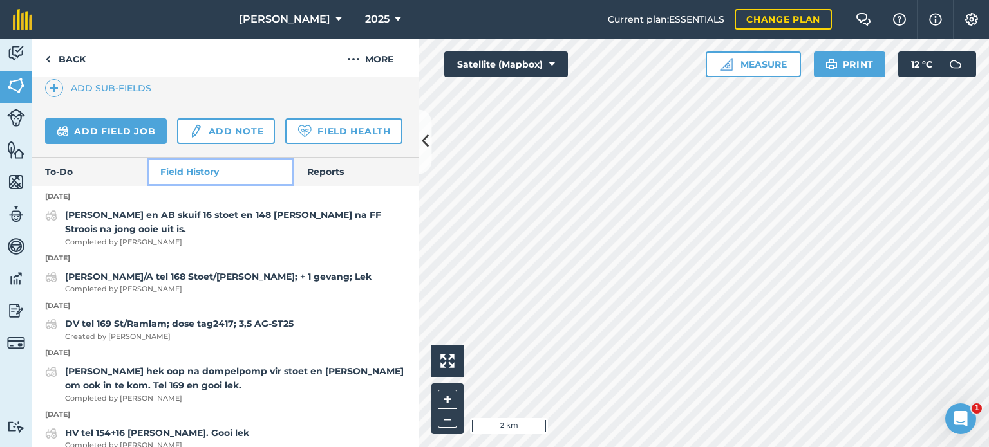
scroll to position [379, 0]
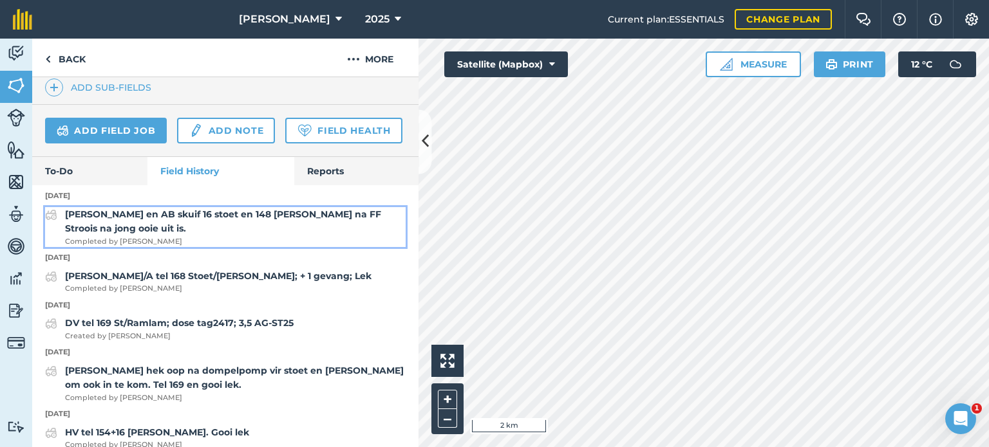
click at [238, 234] on strong "Rex en AB skuif 16 stoet en 148 jong ramme na FF Stroois na jong ooie uit is." at bounding box center [223, 222] width 316 height 26
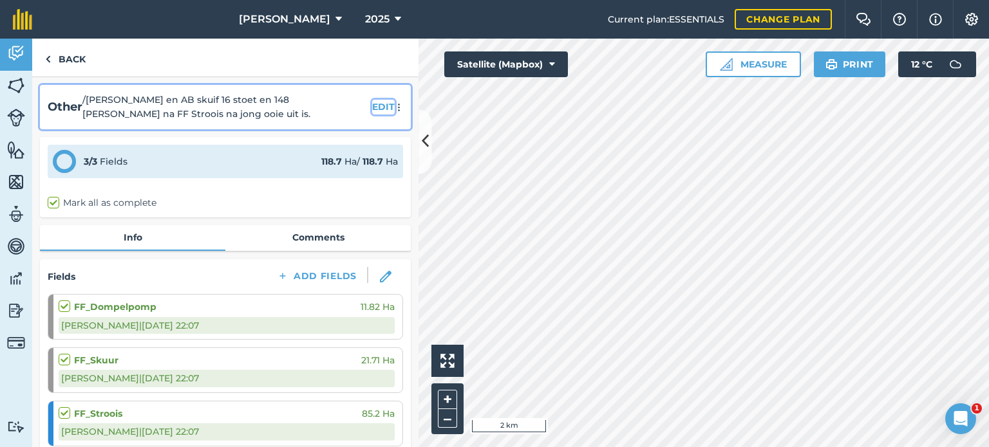
click at [372, 107] on button "EDIT" at bounding box center [383, 107] width 23 height 14
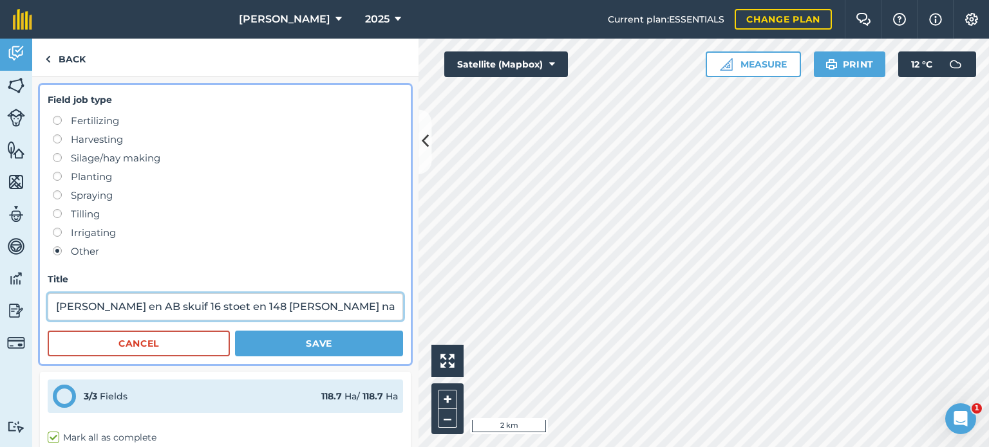
click at [379, 310] on input "Rex en AB skuif 16 stoet en 148 jong ramme na FF Stroois na jong ooie uit is." at bounding box center [225, 307] width 355 height 27
click at [460, 299] on div "Activity Fields Livestock Features Maps Team Vehicles Data Reporting Billing Tu…" at bounding box center [494, 243] width 989 height 409
click at [387, 311] on input "Rex en AB skuif 16 stoet en 148 jong ramme na FF Stroois na jong ooie uit is." at bounding box center [225, 307] width 355 height 27
click at [386, 307] on input "Rex en AB skuif 16 stoet en 148 jong ramme na FF Stroois na jong ooie uit is." at bounding box center [225, 307] width 355 height 27
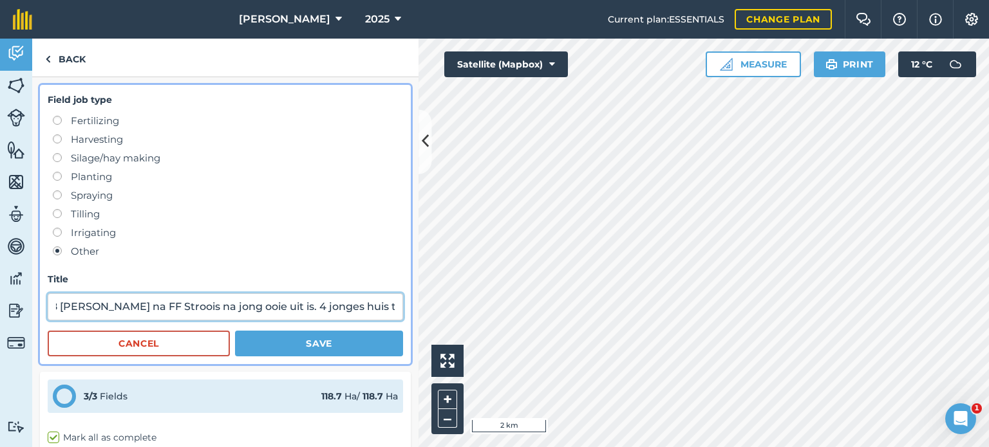
scroll to position [0, 232]
type input "[PERSON_NAME] en AB skuif 16 stoet en 148 [PERSON_NAME] na FF Stroois na jong o…"
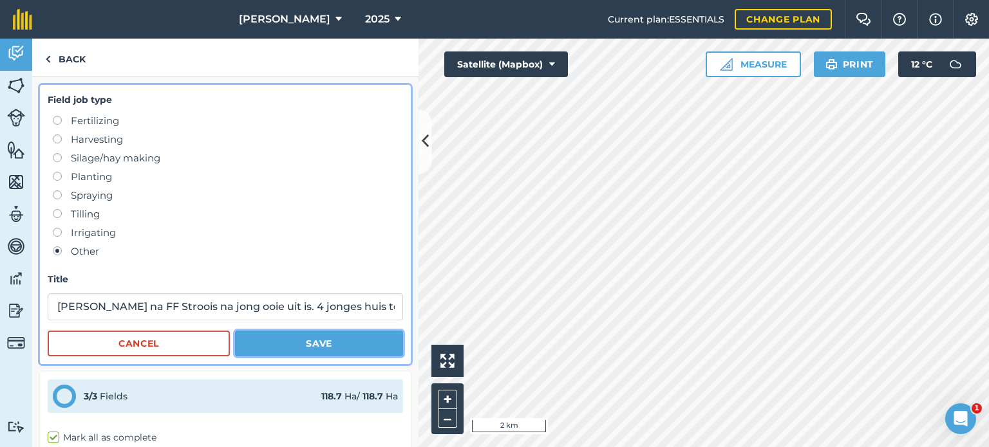
scroll to position [0, 0]
click at [314, 337] on button "Save" at bounding box center [319, 344] width 168 height 26
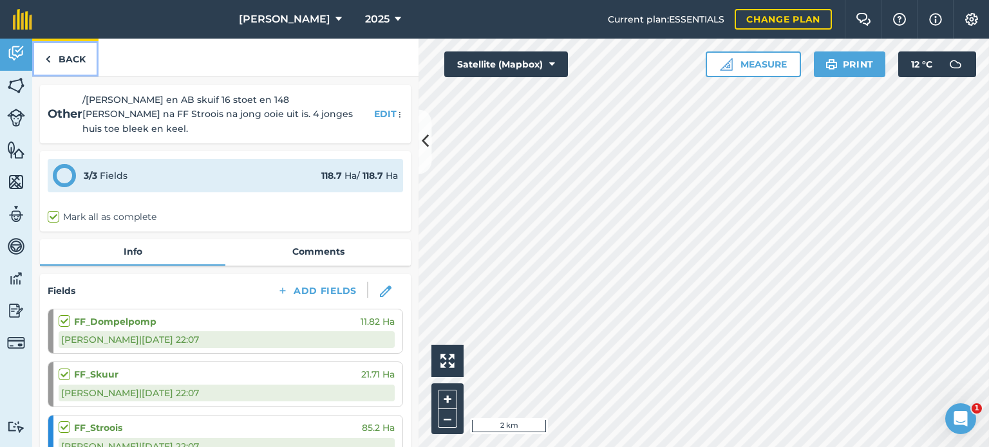
click at [59, 56] on link "Back" at bounding box center [65, 58] width 66 height 38
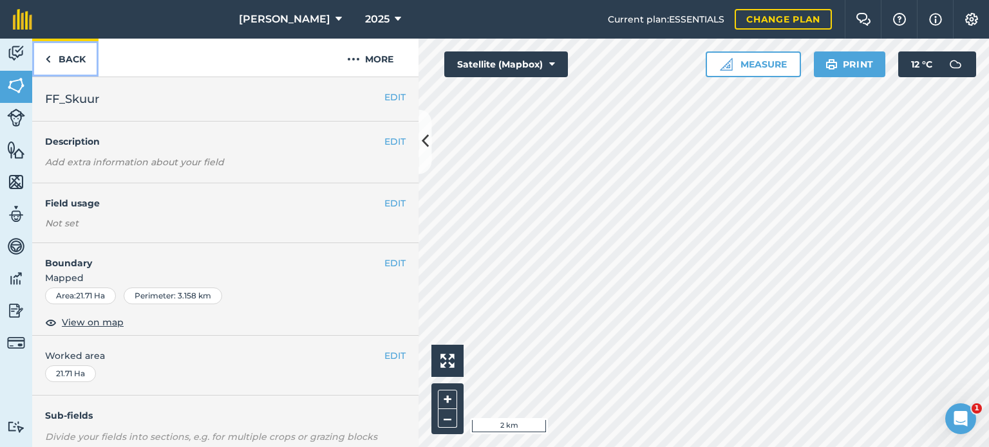
click at [45, 55] on img at bounding box center [48, 59] width 6 height 15
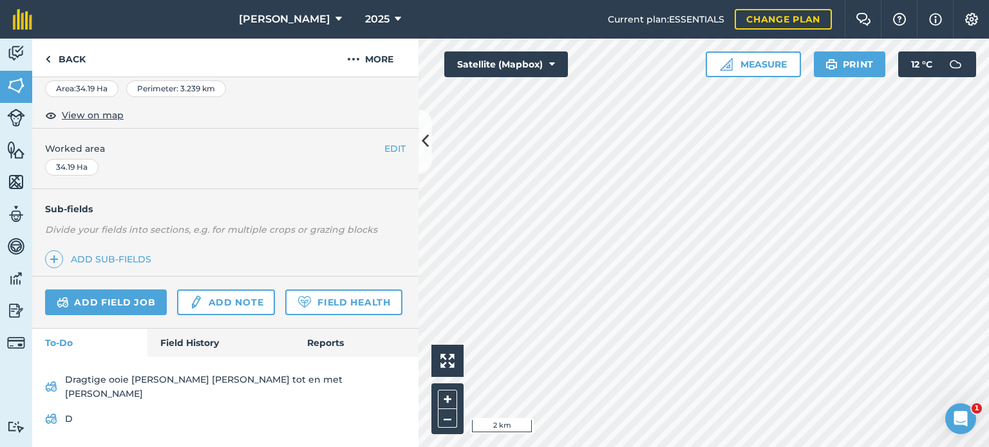
click at [195, 329] on div "Add field job Add note Field Health" at bounding box center [225, 303] width 386 height 52
click at [193, 347] on link "Field History" at bounding box center [220, 343] width 146 height 28
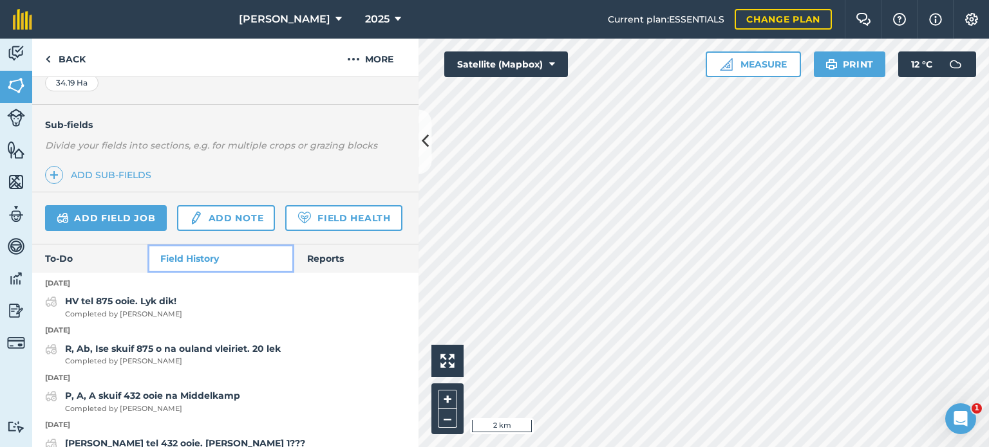
scroll to position [294, 0]
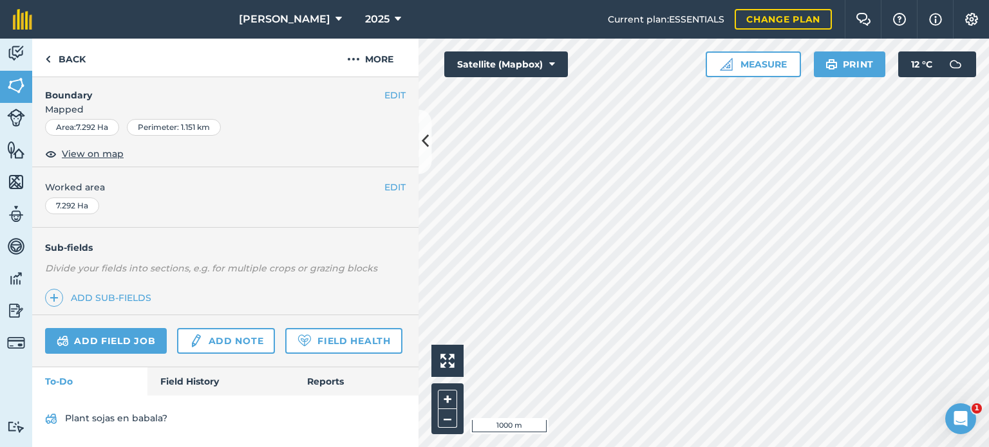
scroll to position [203, 0]
click at [173, 391] on link "Field History" at bounding box center [220, 382] width 146 height 28
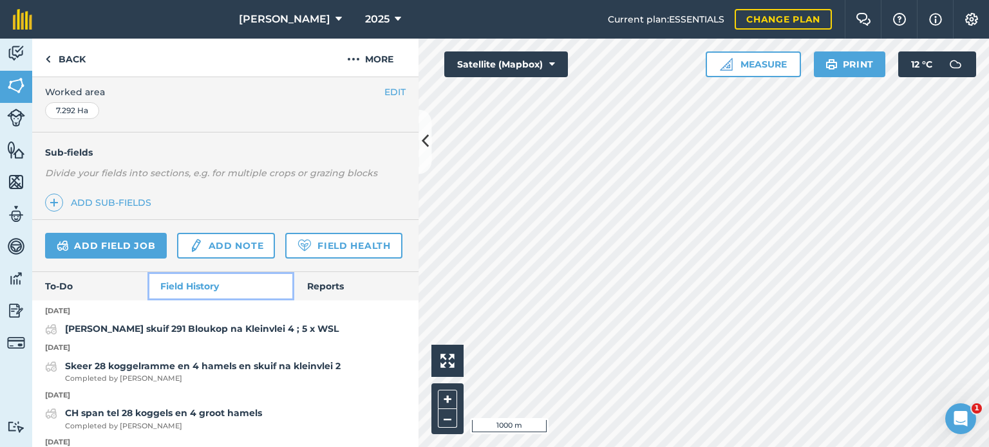
scroll to position [267, 0]
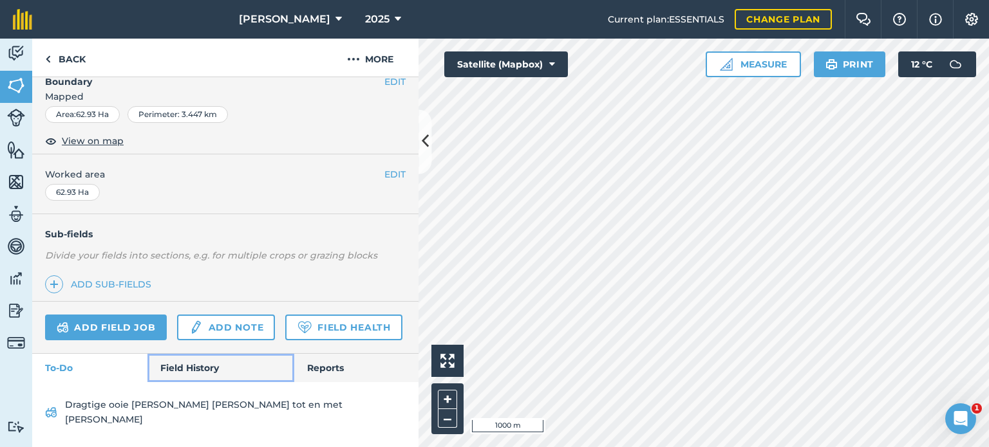
click at [196, 371] on link "Field History" at bounding box center [220, 368] width 146 height 28
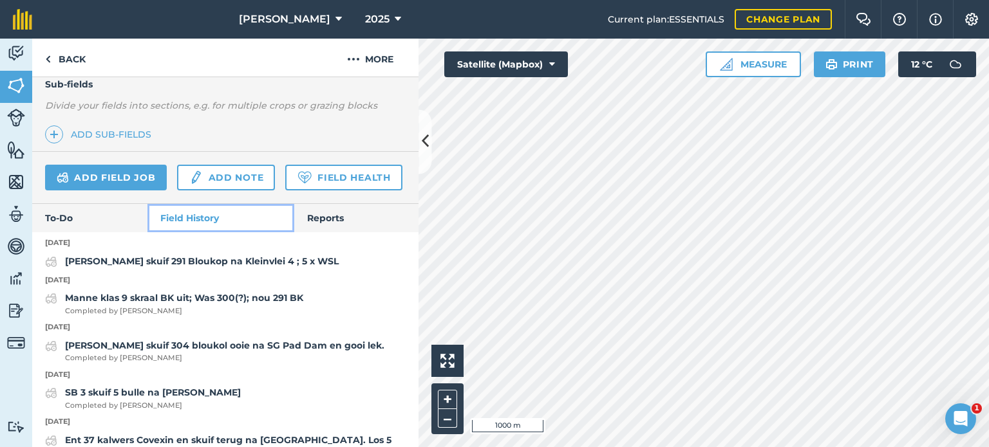
scroll to position [332, 0]
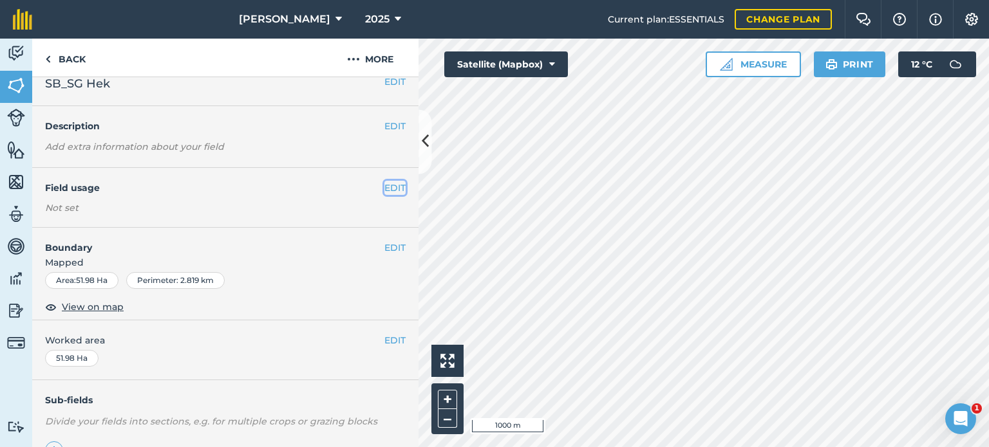
click at [382, 181] on div "EDIT Field usage Not set" at bounding box center [225, 198] width 386 height 60
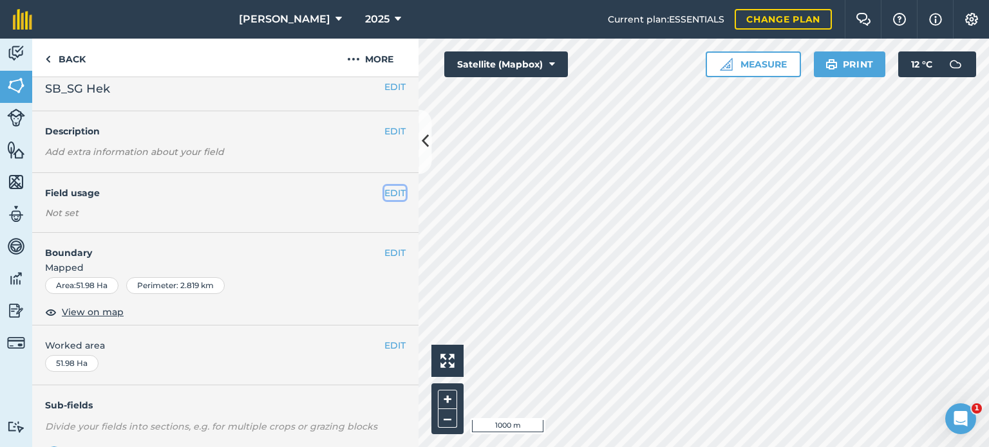
scroll to position [10, 0]
click at [398, 195] on div "EDIT Field usage Not set" at bounding box center [225, 203] width 386 height 60
click at [387, 194] on button "EDIT" at bounding box center [394, 193] width 21 height 14
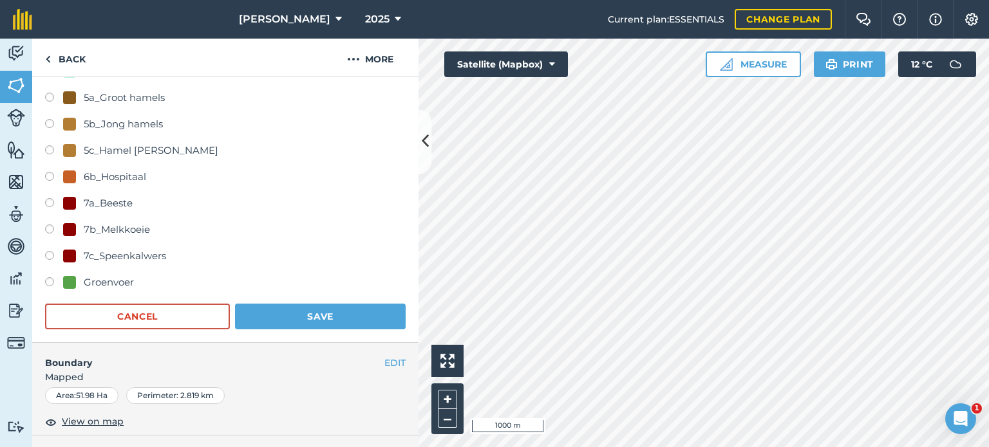
scroll to position [715, 0]
click at [52, 205] on label at bounding box center [54, 204] width 18 height 13
radio input "true"
radio input "false"
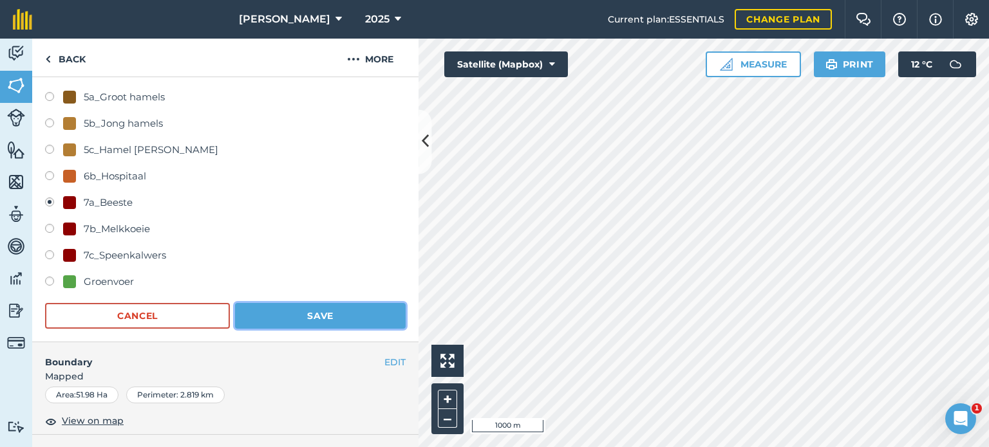
click at [256, 308] on button "Save" at bounding box center [320, 316] width 171 height 26
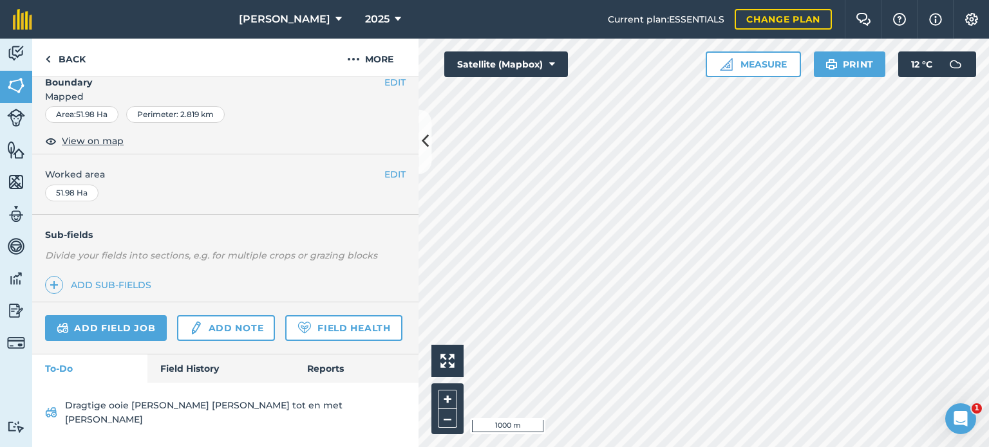
scroll to position [203, 0]
click at [48, 59] on img at bounding box center [48, 59] width 6 height 15
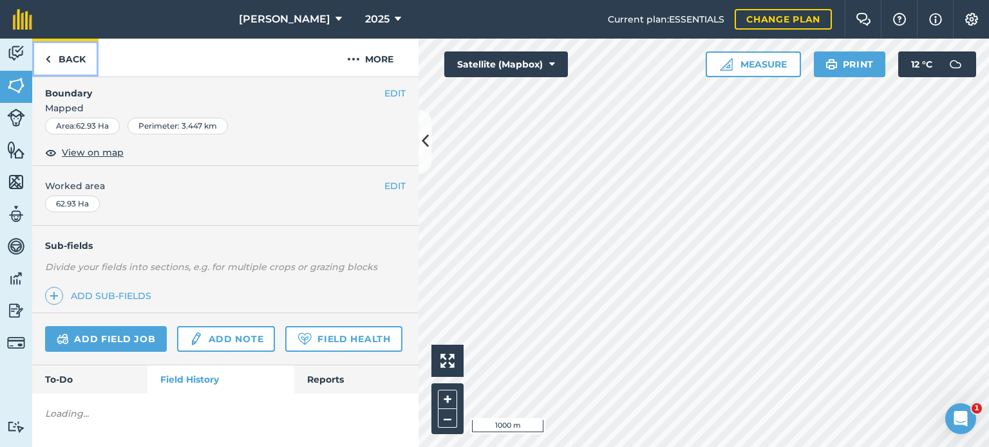
scroll to position [203, 0]
click at [55, 59] on link "Back" at bounding box center [65, 58] width 66 height 38
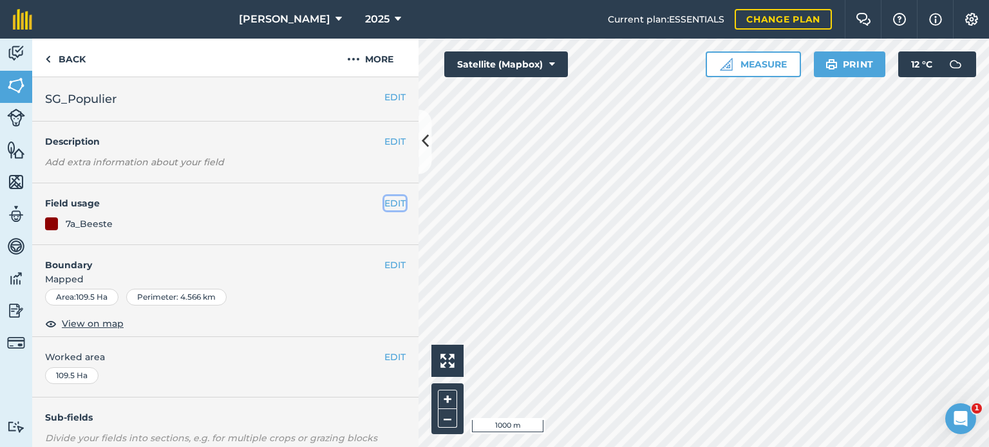
click at [384, 201] on button "EDIT" at bounding box center [394, 203] width 21 height 14
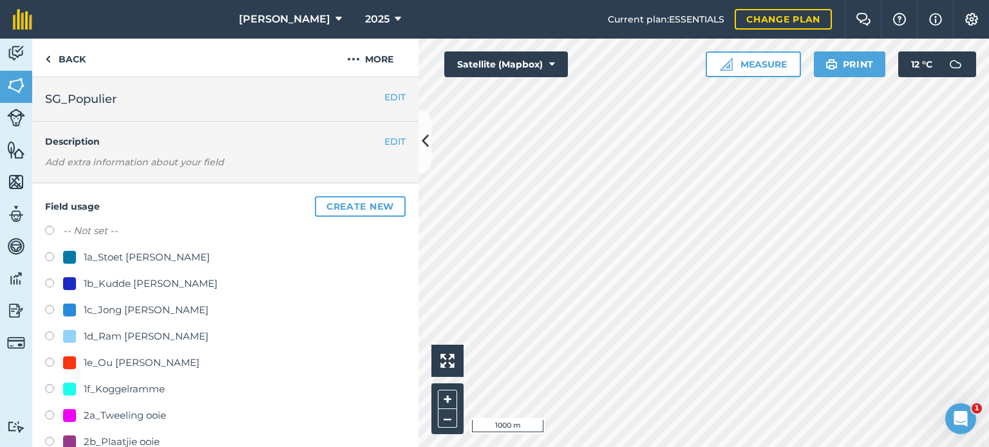
click at [57, 232] on label at bounding box center [54, 232] width 18 height 13
radio input "true"
radio input "false"
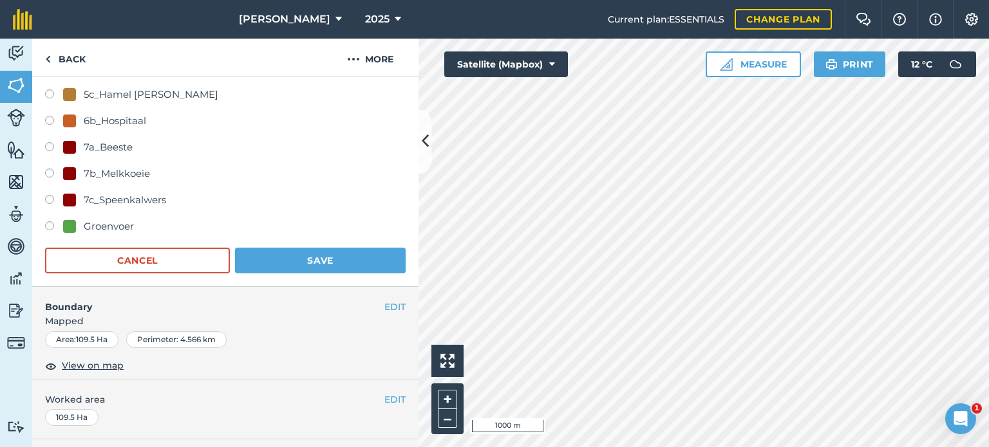
scroll to position [772, 0]
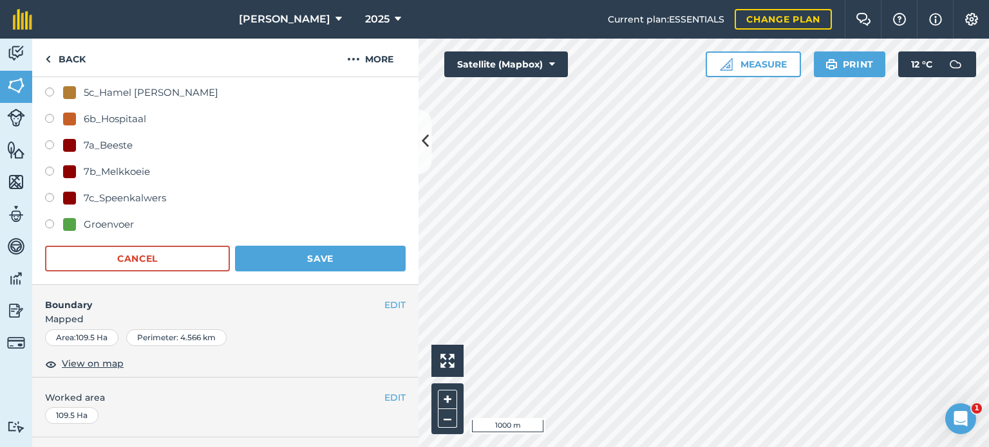
click at [314, 234] on div "Groenvoer" at bounding box center [225, 226] width 361 height 19
click at [320, 251] on button "Save" at bounding box center [320, 259] width 171 height 26
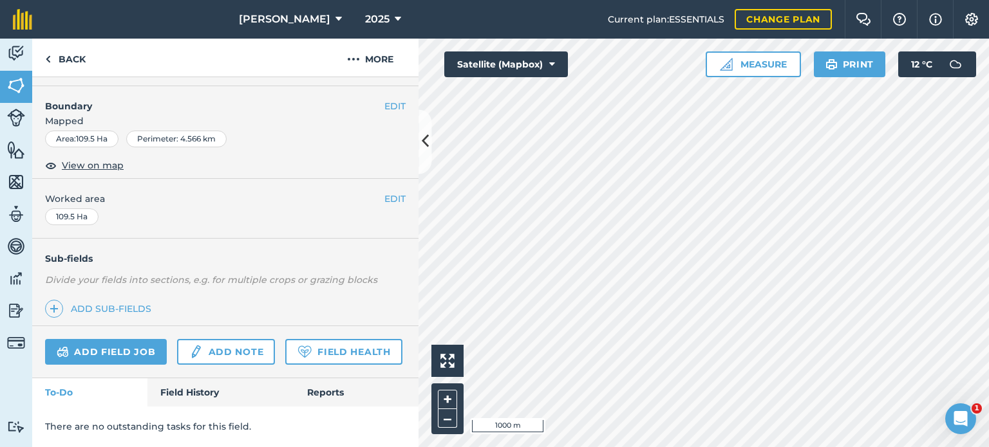
scroll to position [191, 0]
click at [41, 61] on link "Back" at bounding box center [65, 58] width 66 height 38
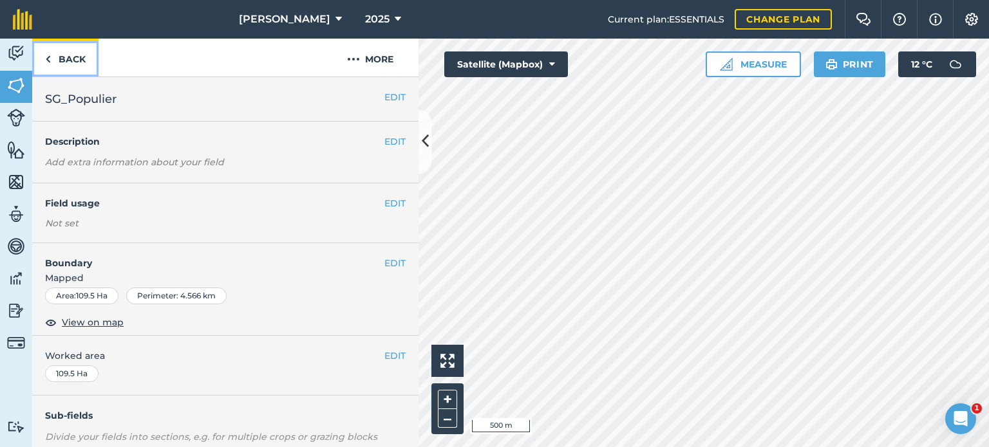
click at [57, 61] on link "Back" at bounding box center [65, 58] width 66 height 38
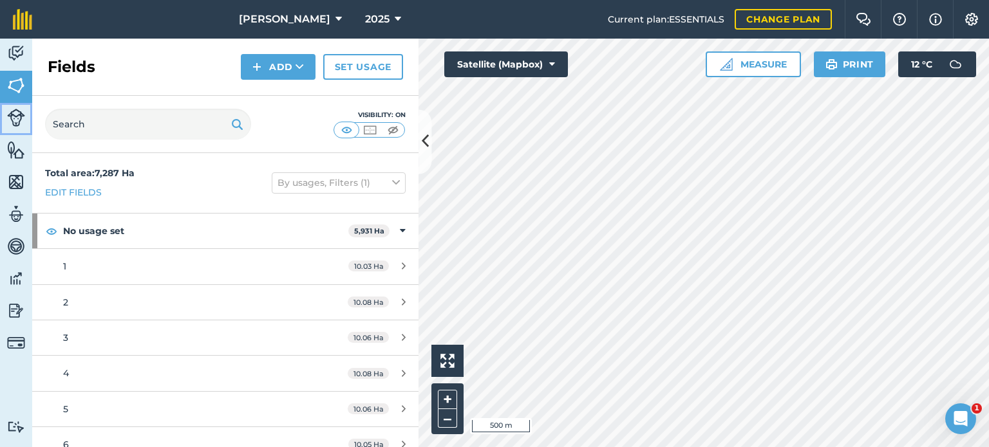
click at [15, 118] on img at bounding box center [16, 118] width 18 height 18
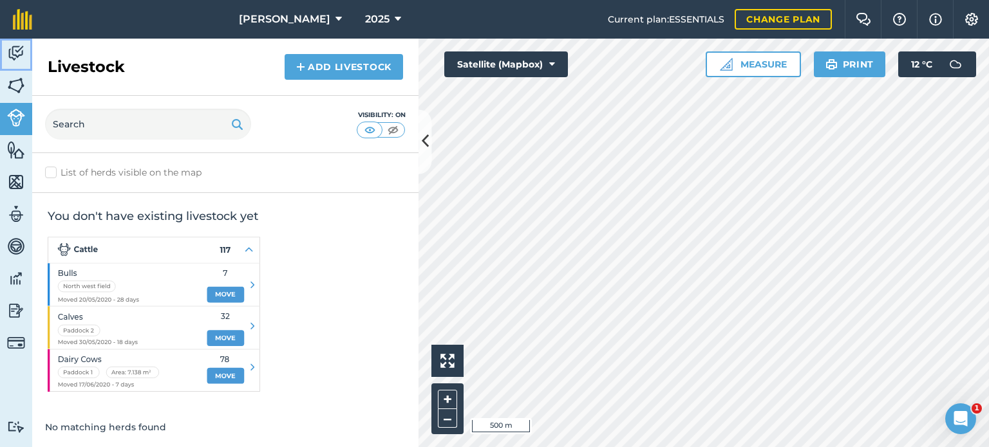
click at [17, 59] on img at bounding box center [16, 53] width 18 height 19
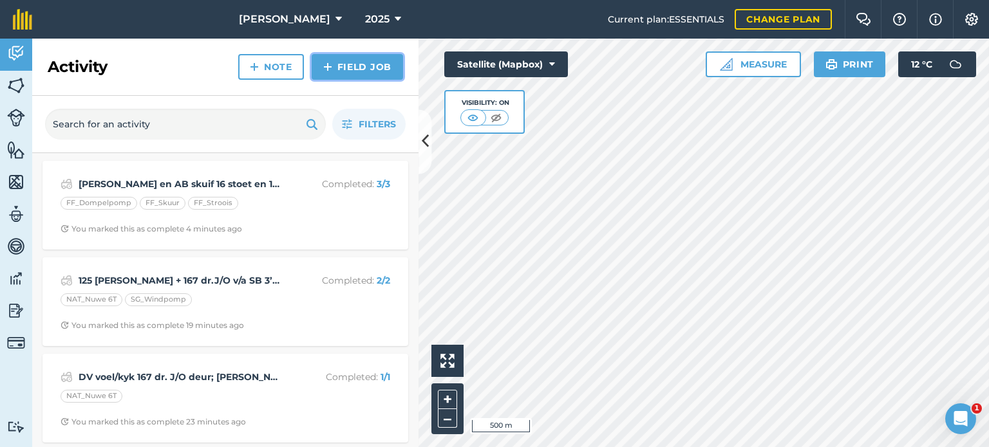
click at [325, 60] on img at bounding box center [327, 66] width 9 height 15
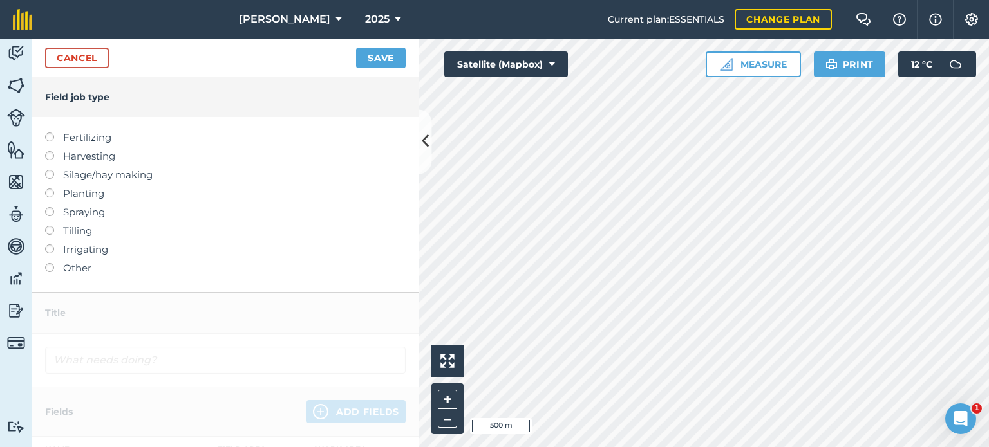
click at [52, 263] on div at bounding box center [54, 262] width 18 height 3
click at [57, 267] on label "Other" at bounding box center [225, 268] width 361 height 15
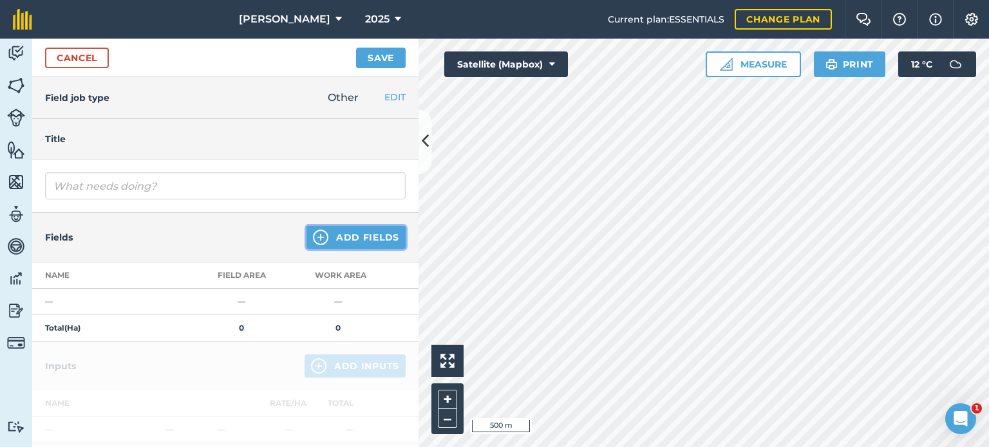
click at [348, 238] on button "Add Fields" at bounding box center [355, 237] width 99 height 23
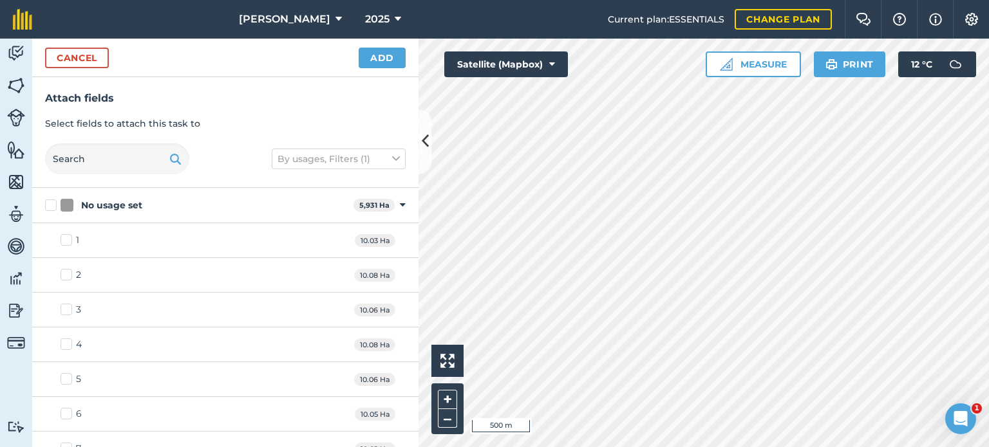
checkbox input "true"
click at [368, 46] on div "Cancel Add" at bounding box center [225, 58] width 386 height 39
click at [373, 61] on button "Add" at bounding box center [382, 58] width 47 height 21
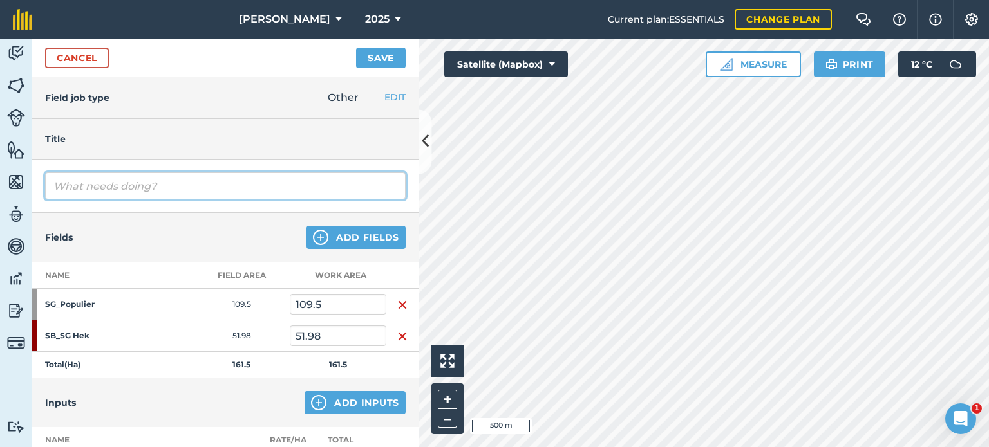
click at [110, 192] on input "text" at bounding box center [225, 186] width 361 height 27
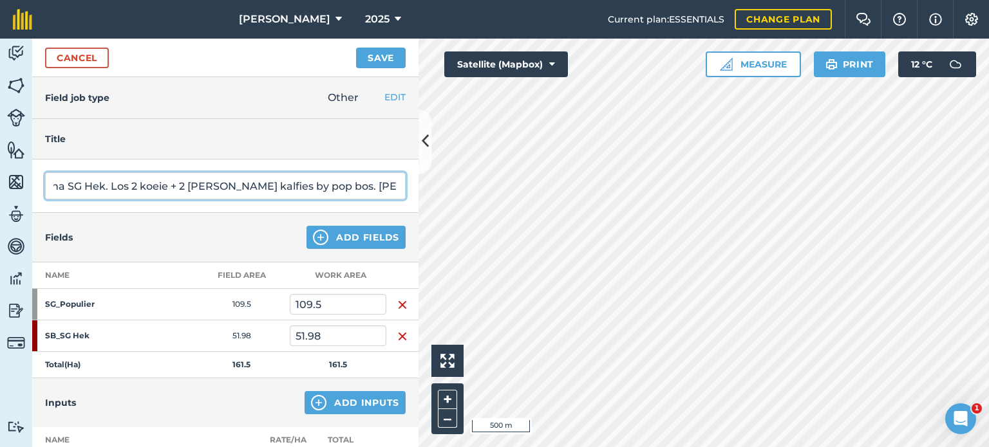
type input "Iseec skuif 72 groot beeste en 3 kalwers na SG Hek. Los 2 koeie + 2 [PERSON_NAM…"
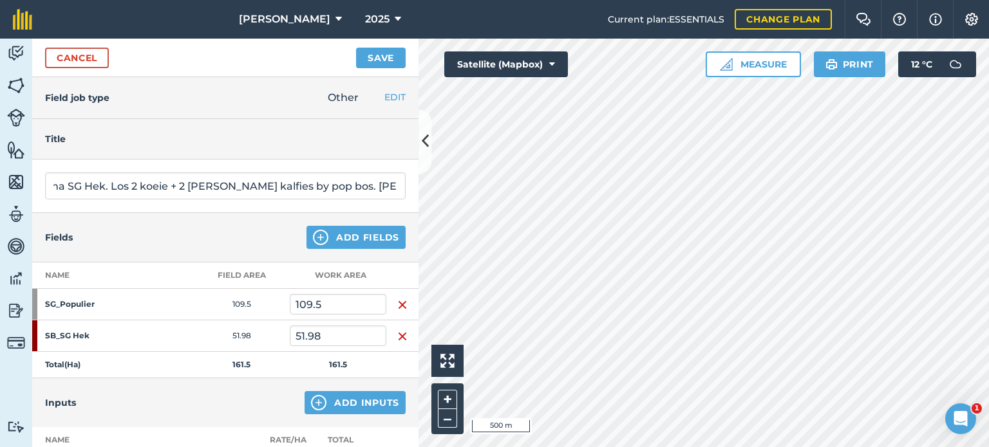
click at [384, 46] on div "Cancel Save" at bounding box center [225, 58] width 386 height 39
click at [385, 57] on button "Save" at bounding box center [381, 58] width 50 height 21
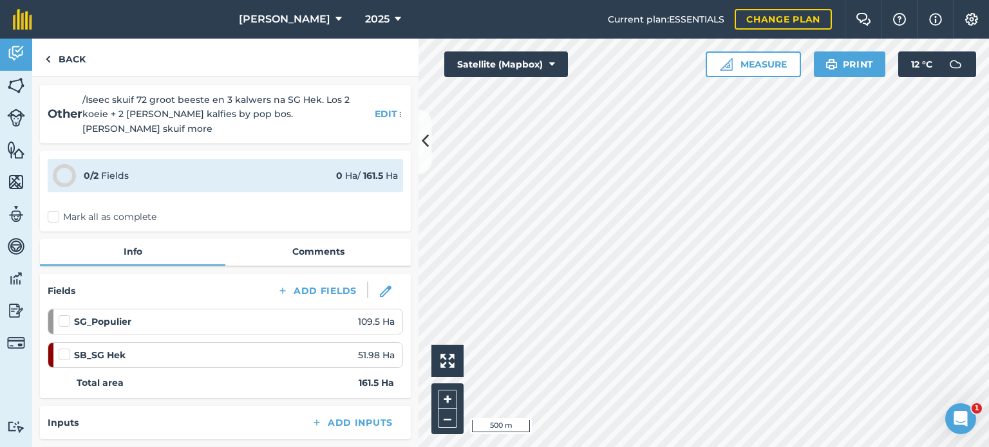
click at [53, 214] on div "0 / 2 Fields 0 Ha / 161.5 Ha Mark all as complete" at bounding box center [225, 191] width 371 height 80
click at [53, 211] on label "Mark all as complete" at bounding box center [102, 218] width 109 height 14
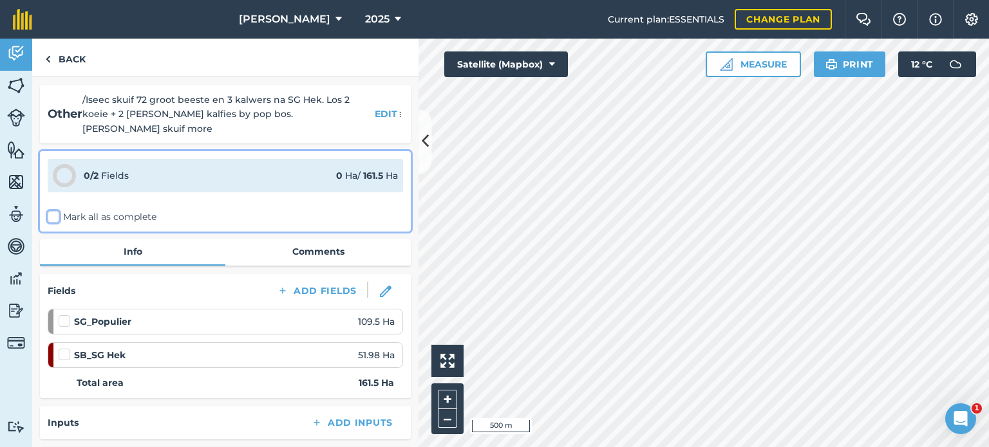
click at [53, 211] on input "Mark all as complete" at bounding box center [52, 215] width 8 height 8
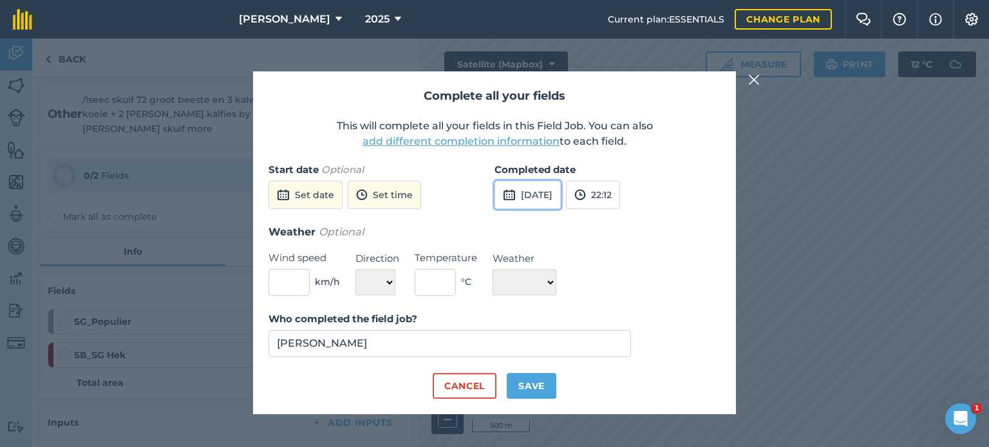
click at [538, 202] on button "[DATE]" at bounding box center [527, 195] width 66 height 28
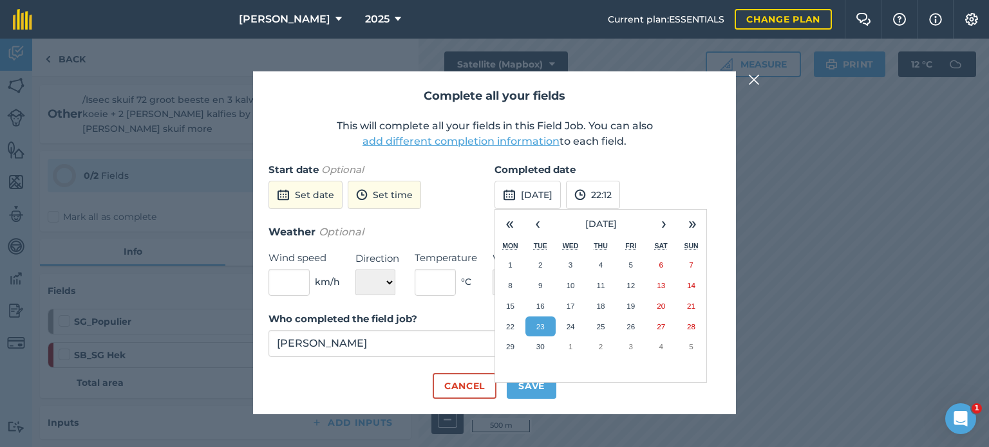
click at [531, 406] on div "Complete all your fields This will complete all your fields in this Field Job. …" at bounding box center [494, 242] width 483 height 343
click at [531, 380] on div "« ‹ September 2025 › » Mon Tue Wed Thu Fri Sat Sun 1 2 3 4 5 6 7 8 9 10 11 12 1…" at bounding box center [600, 296] width 212 height 174
click at [531, 389] on button "Save" at bounding box center [532, 386] width 50 height 26
checkbox input "true"
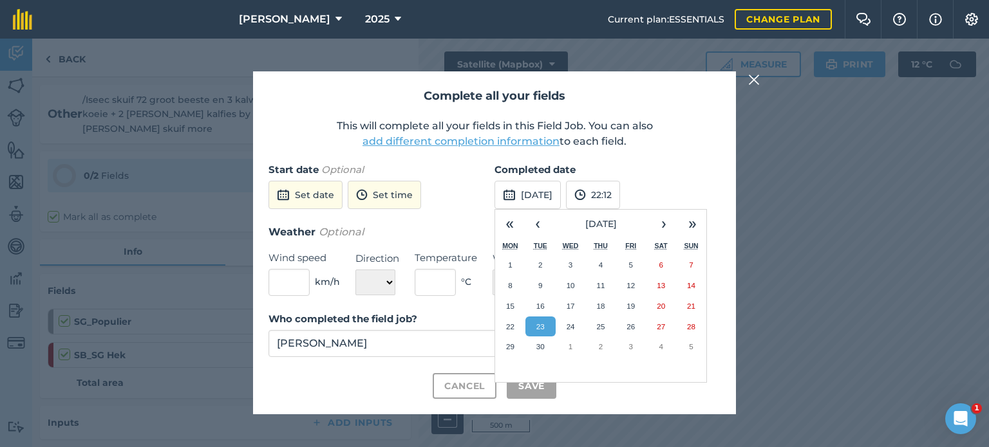
checkbox input "true"
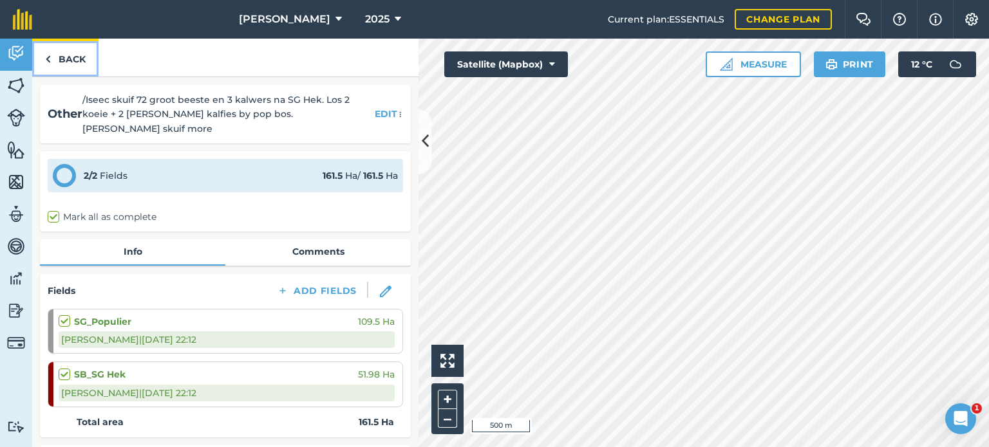
click at [56, 55] on link "Back" at bounding box center [65, 58] width 66 height 38
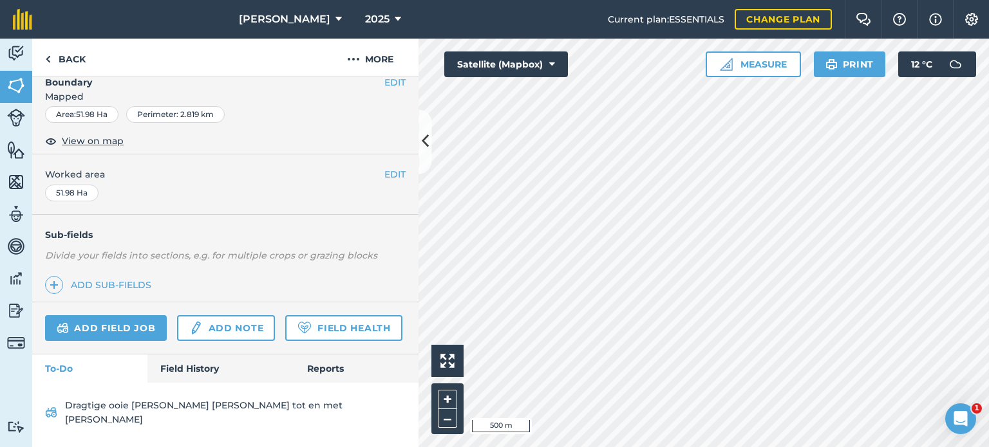
scroll to position [203, 0]
click at [181, 382] on link "Field History" at bounding box center [220, 369] width 146 height 28
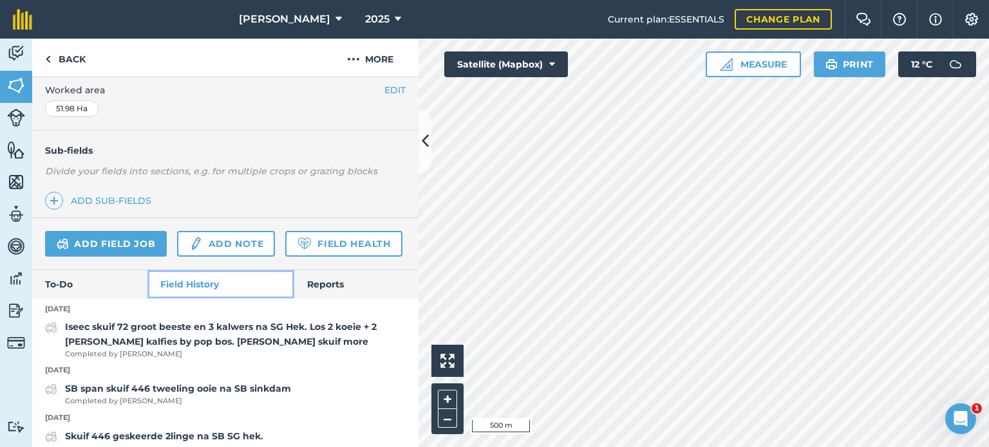
scroll to position [268, 0]
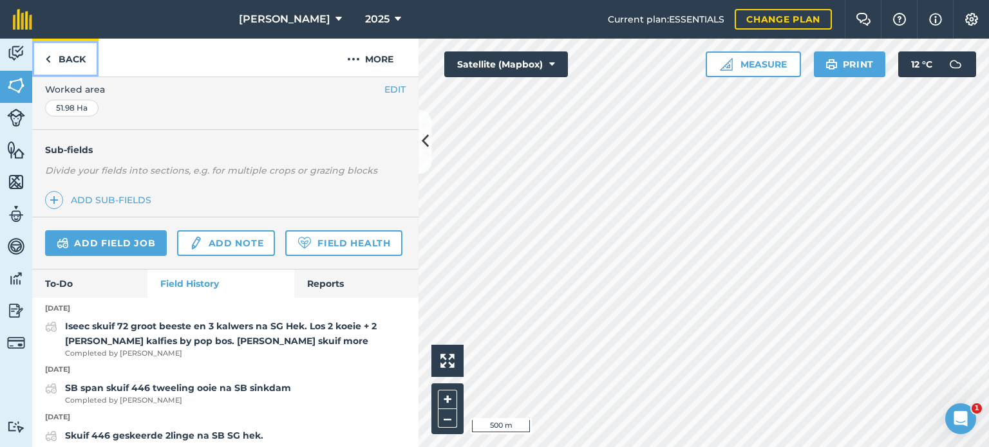
click at [62, 57] on link "Back" at bounding box center [65, 58] width 66 height 38
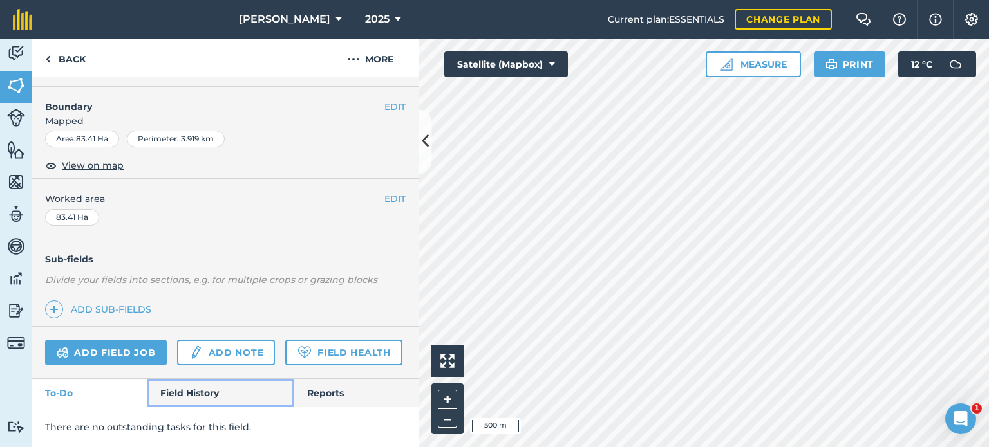
click at [185, 393] on link "Field History" at bounding box center [220, 393] width 146 height 28
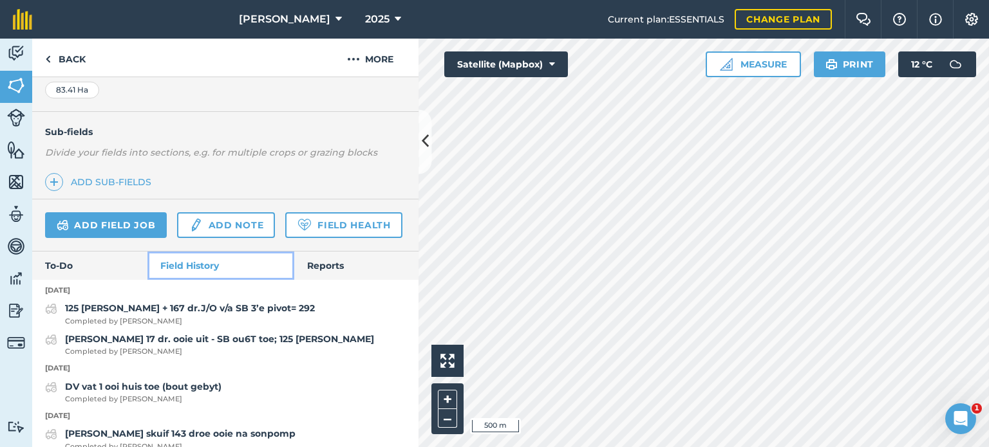
scroll to position [286, 0]
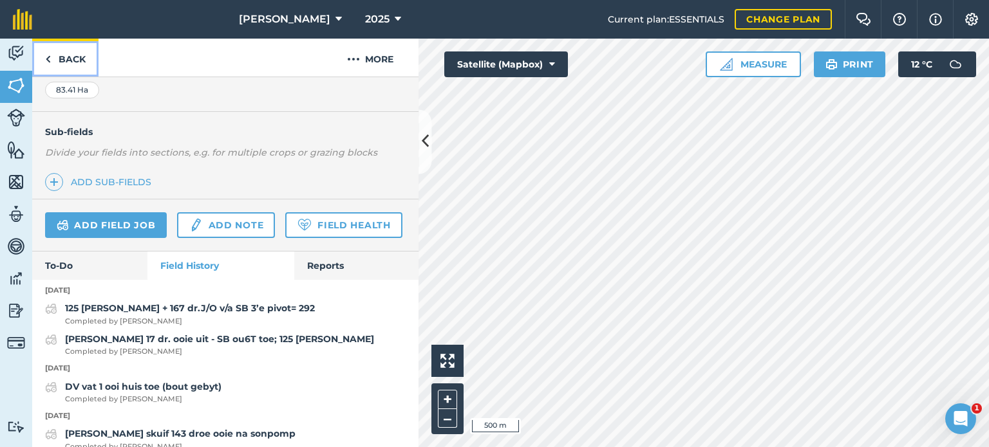
click at [53, 66] on link "Back" at bounding box center [65, 58] width 66 height 38
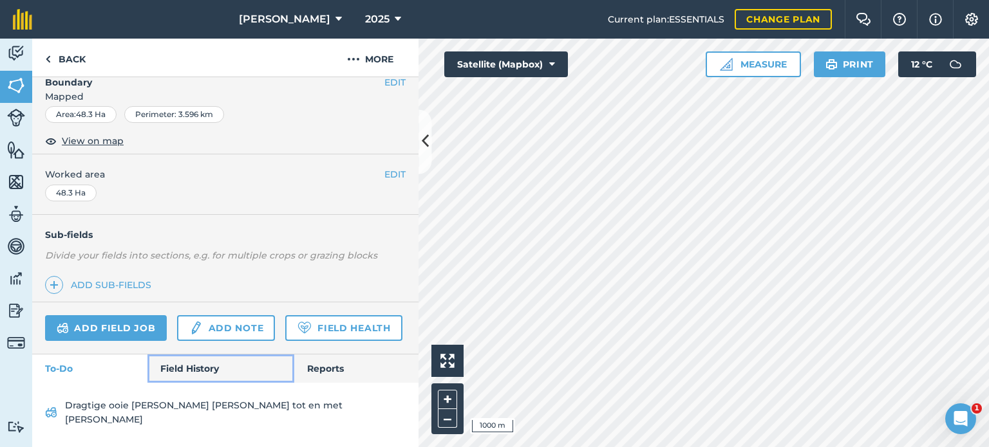
click at [176, 383] on link "Field History" at bounding box center [220, 369] width 146 height 28
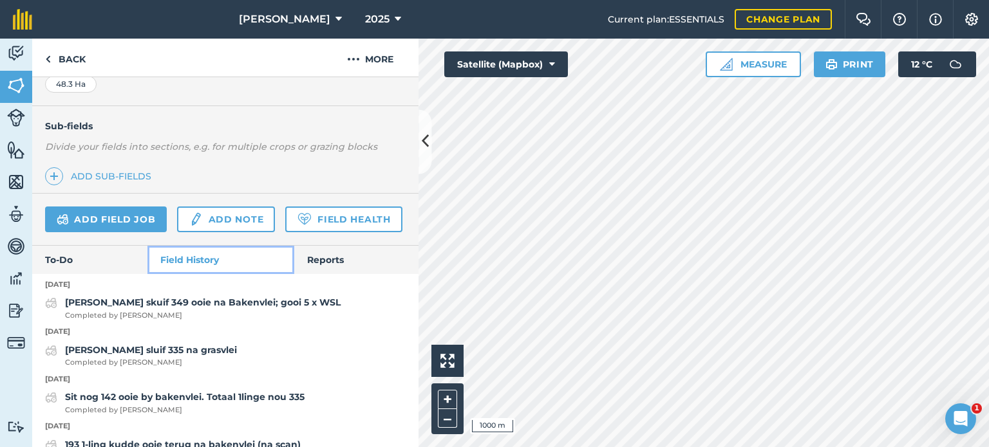
scroll to position [292, 0]
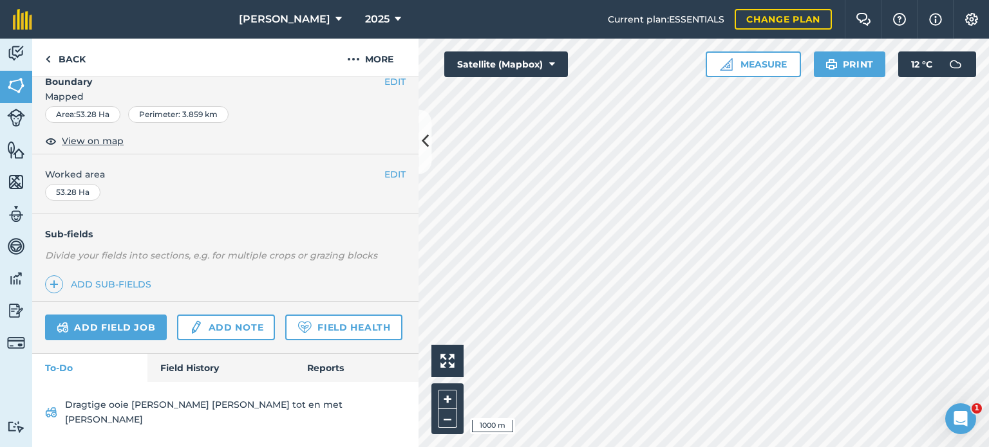
scroll to position [202, 0]
click at [187, 375] on link "Field History" at bounding box center [220, 368] width 146 height 28
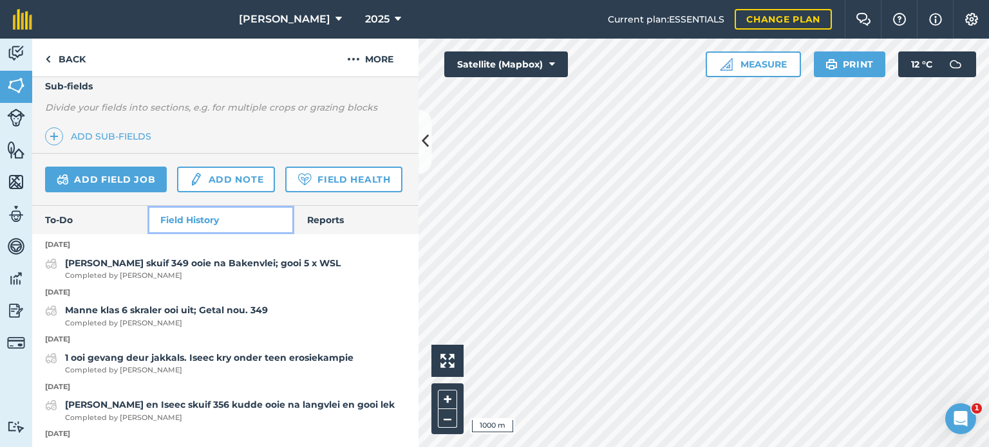
scroll to position [330, 0]
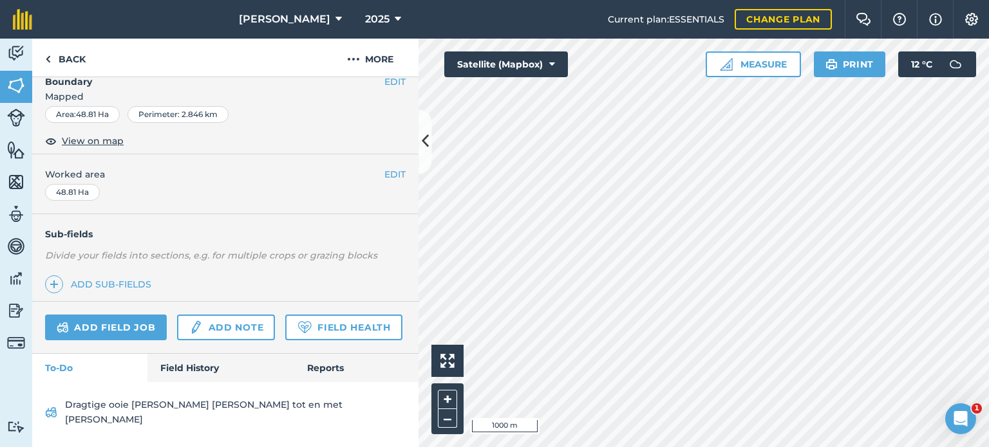
scroll to position [202, 0]
click at [190, 381] on link "Field History" at bounding box center [220, 368] width 146 height 28
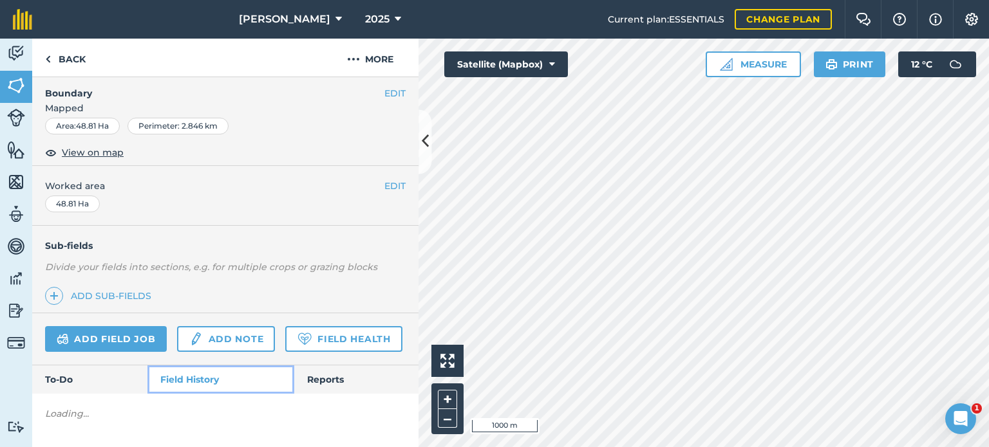
scroll to position [203, 0]
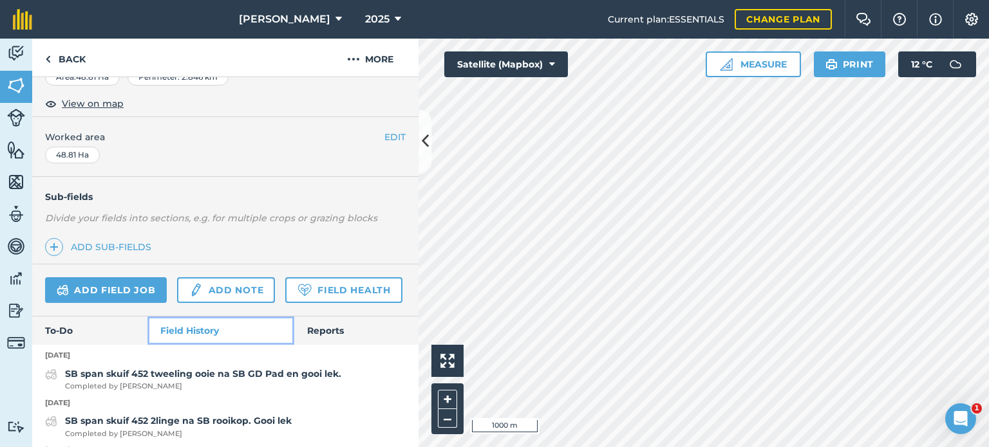
click at [183, 380] on div "EDIT SB_Rooikop EDIT Description Add extra information about your field EDIT Fi…" at bounding box center [225, 262] width 386 height 370
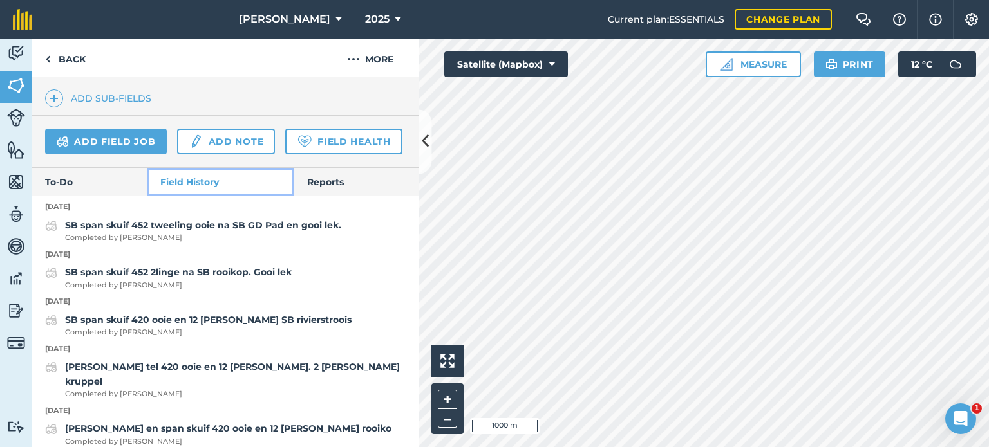
scroll to position [367, 0]
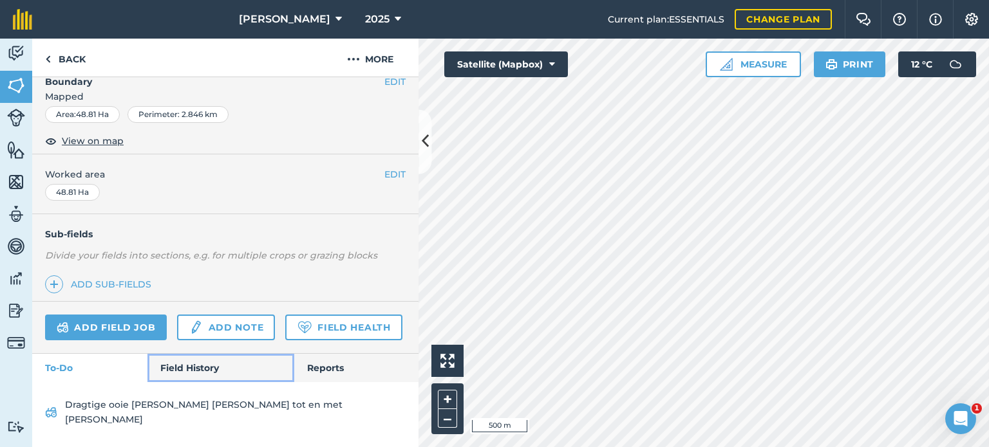
click at [188, 382] on link "Field History" at bounding box center [220, 368] width 146 height 28
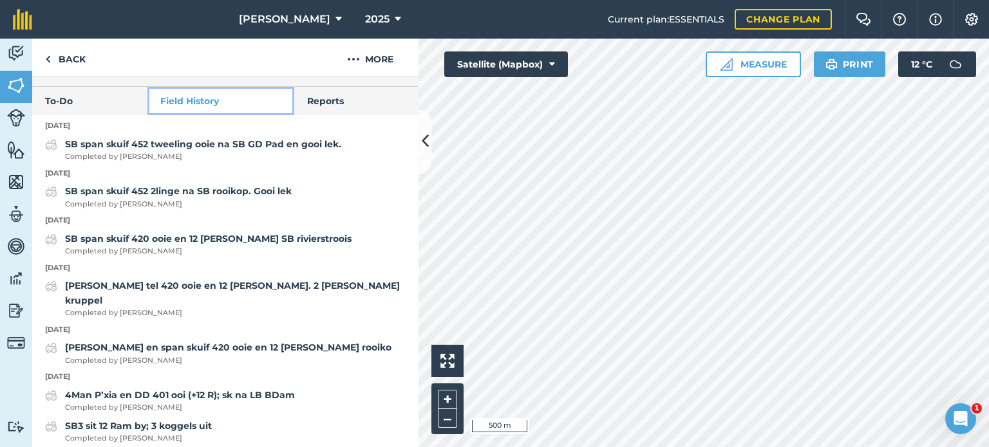
scroll to position [449, 0]
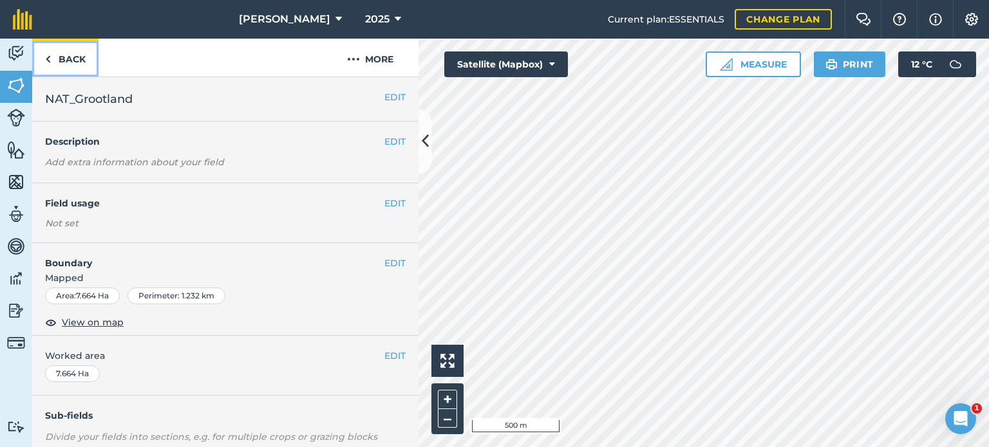
click at [49, 59] on img at bounding box center [48, 59] width 6 height 15
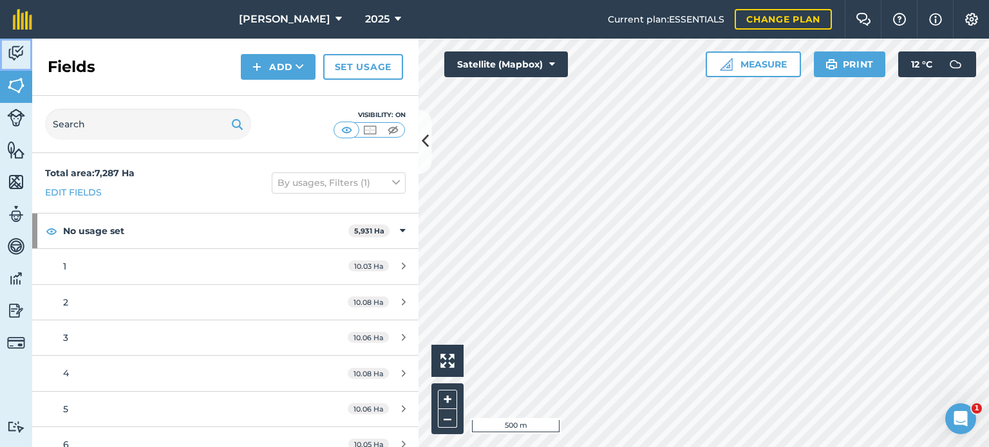
click at [13, 55] on img at bounding box center [16, 53] width 18 height 19
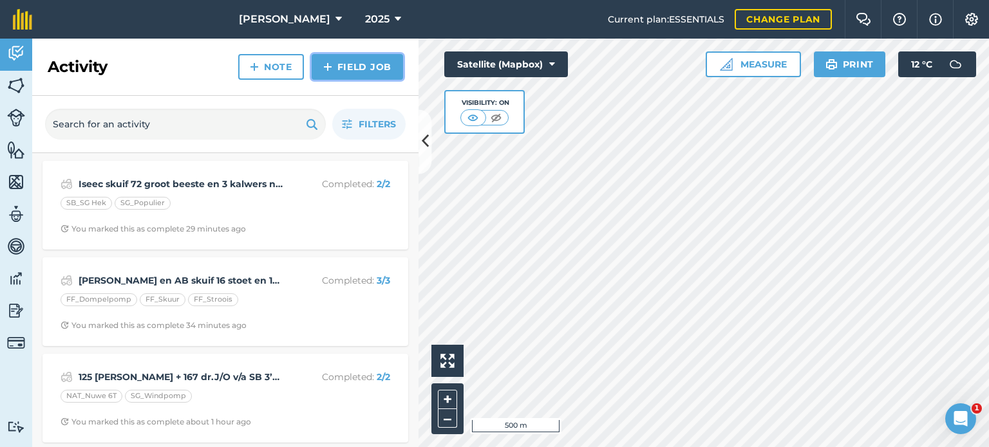
click at [328, 71] on img at bounding box center [327, 66] width 9 height 15
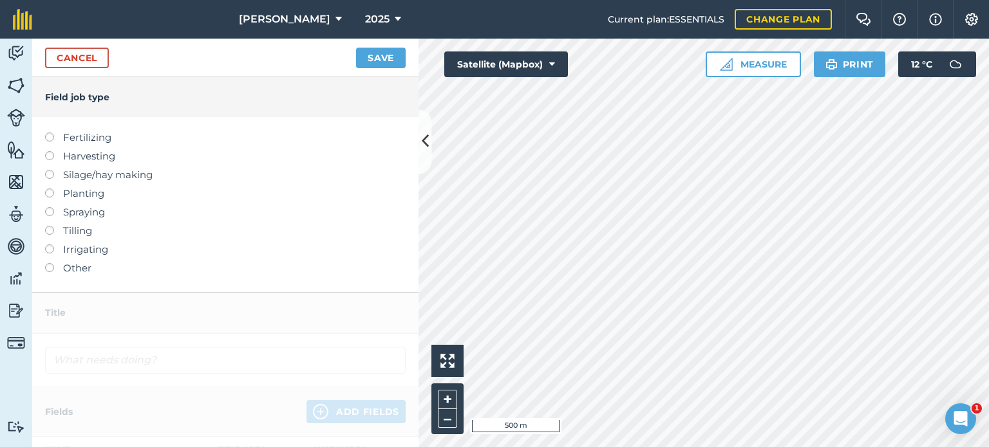
click at [50, 263] on label at bounding box center [54, 263] width 18 height 0
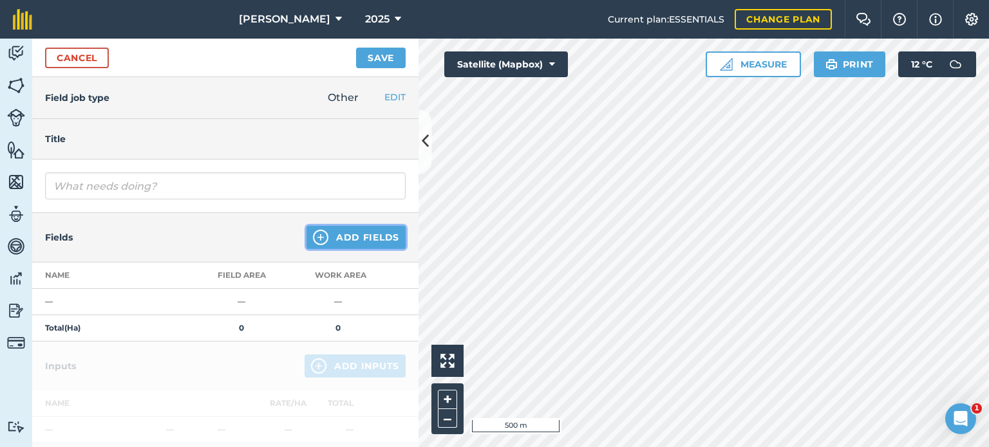
click at [350, 244] on button "Add Fields" at bounding box center [355, 237] width 99 height 23
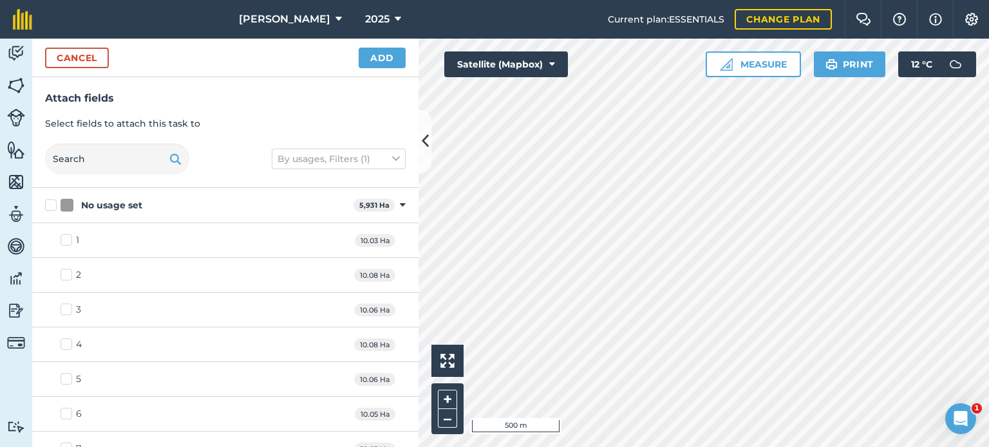
checkbox input "true"
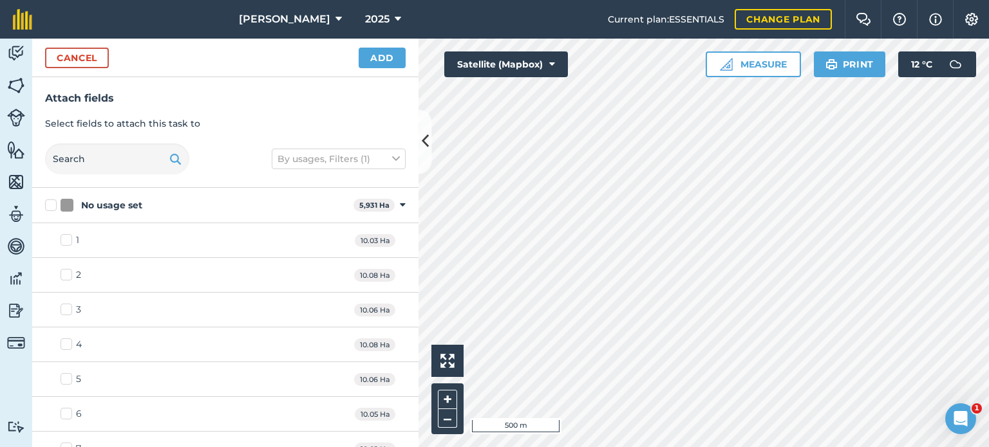
checkbox input "true"
click at [378, 62] on button "Add" at bounding box center [382, 58] width 47 height 21
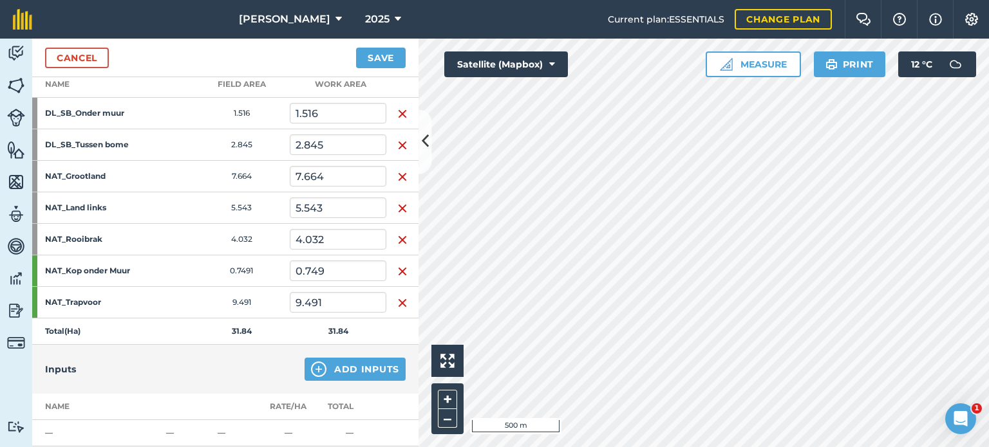
scroll to position [192, 0]
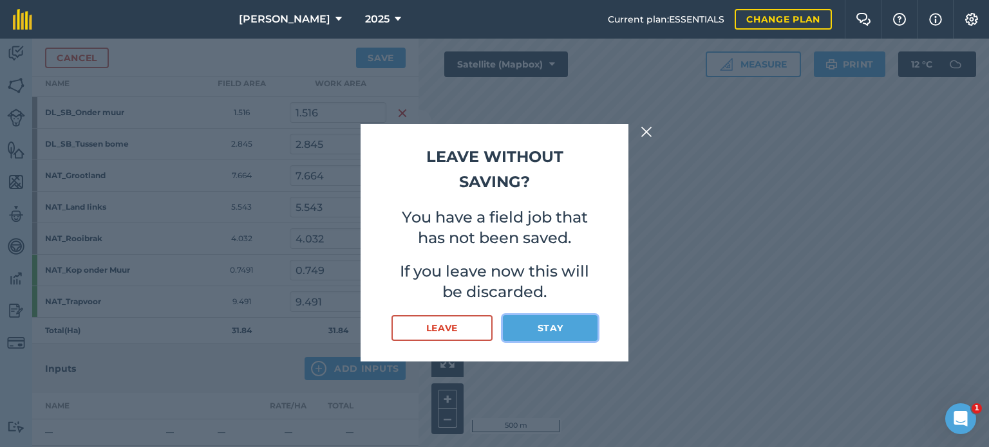
click at [533, 330] on button "Stay" at bounding box center [550, 328] width 95 height 26
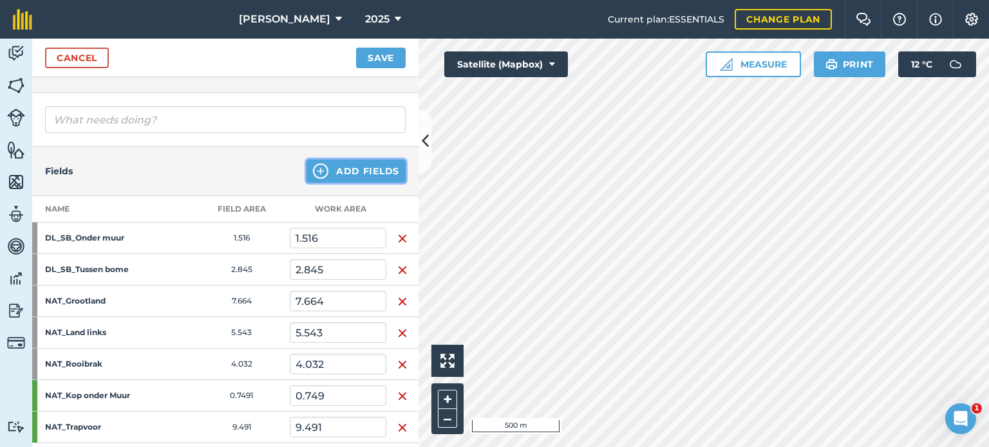
click at [354, 167] on button "Add Fields" at bounding box center [355, 171] width 99 height 23
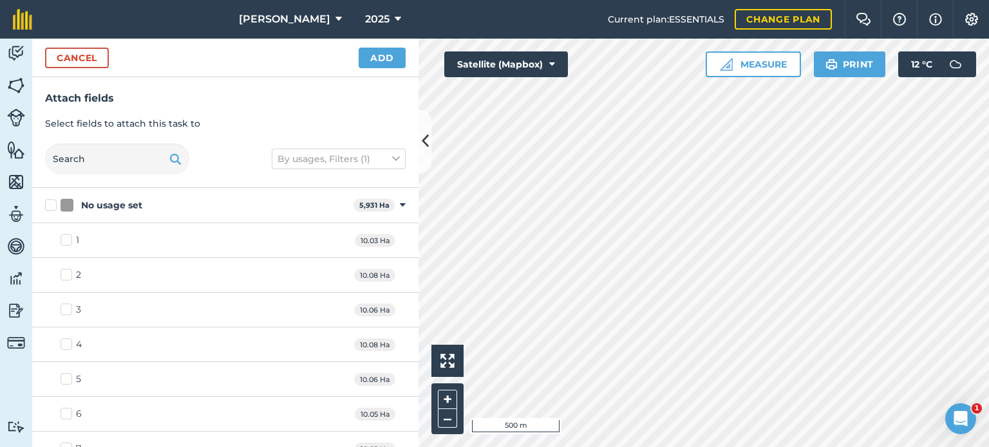
scroll to position [64, 0]
checkbox input "true"
click at [382, 60] on button "Add" at bounding box center [382, 58] width 47 height 21
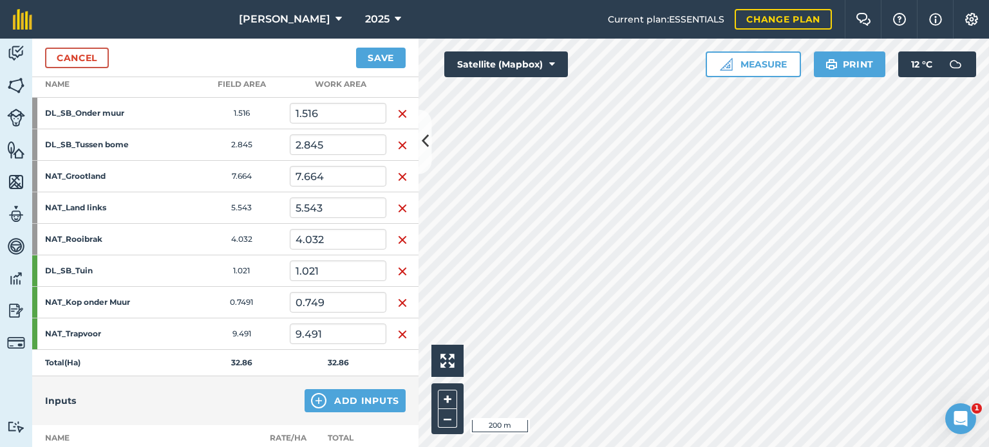
scroll to position [192, 0]
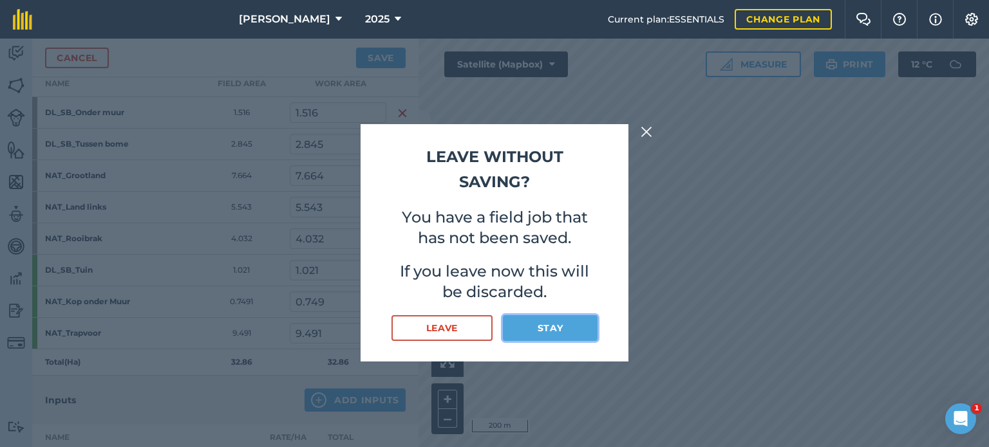
click at [533, 326] on button "Stay" at bounding box center [550, 328] width 95 height 26
click at [535, 332] on button "Stay" at bounding box center [550, 328] width 95 height 26
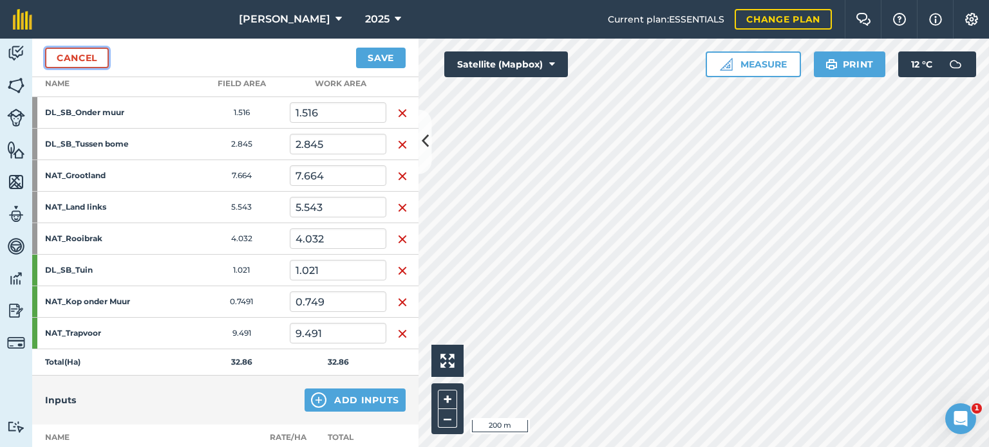
click at [85, 59] on link "Cancel" at bounding box center [77, 58] width 64 height 21
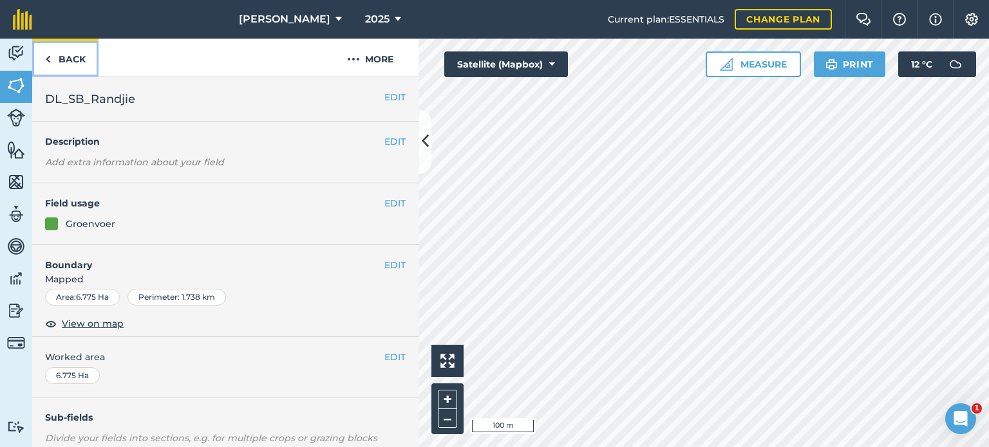
click at [67, 61] on link "Back" at bounding box center [65, 58] width 66 height 38
click at [55, 57] on link "Back" at bounding box center [65, 58] width 66 height 38
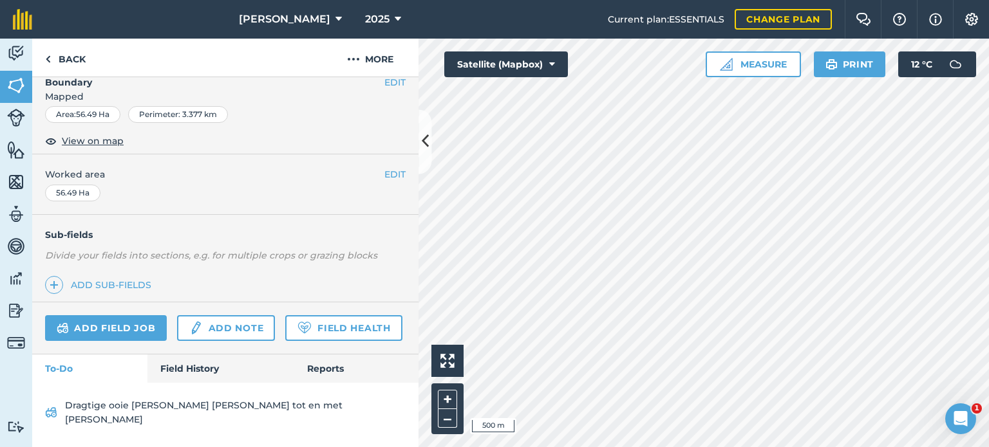
scroll to position [203, 0]
click at [196, 381] on link "Field History" at bounding box center [220, 369] width 146 height 28
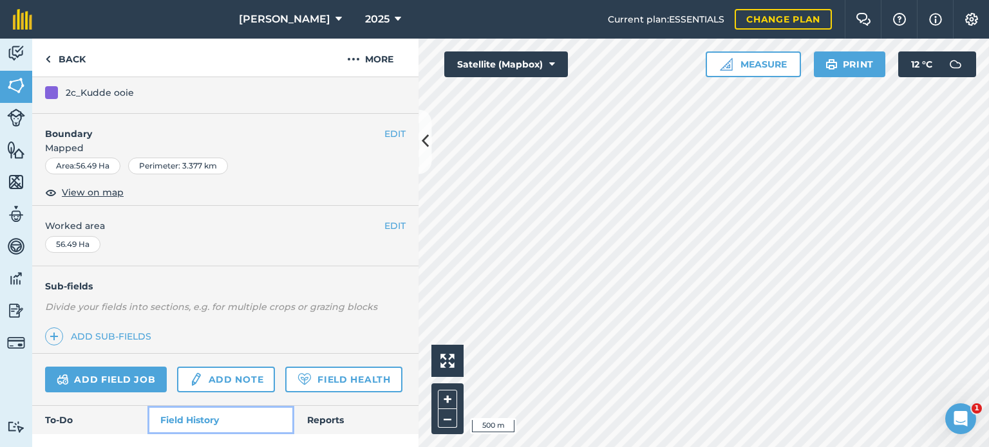
scroll to position [203, 0]
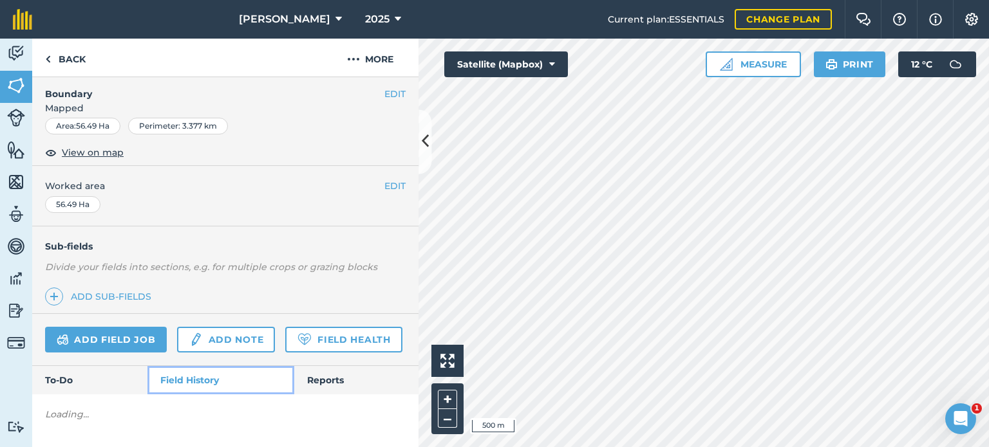
click at [173, 378] on link "Field History" at bounding box center [220, 380] width 146 height 28
click at [200, 370] on link "Field History" at bounding box center [220, 380] width 146 height 28
click at [205, 381] on link "Field History" at bounding box center [220, 380] width 146 height 28
click at [200, 375] on link "Field History" at bounding box center [220, 380] width 146 height 28
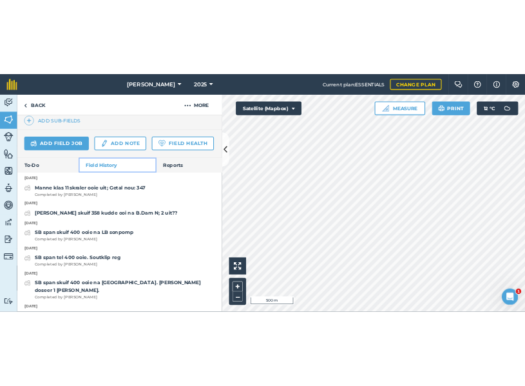
scroll to position [381, 0]
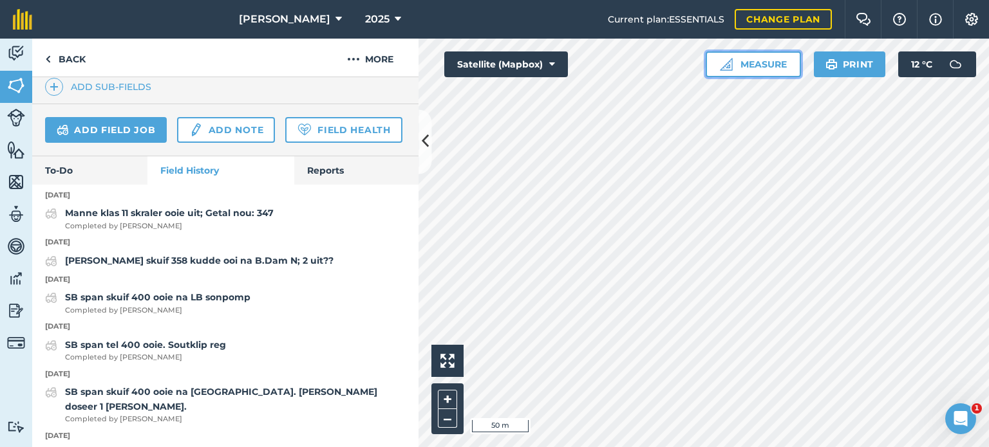
click at [762, 69] on button "Measure" at bounding box center [753, 65] width 95 height 26
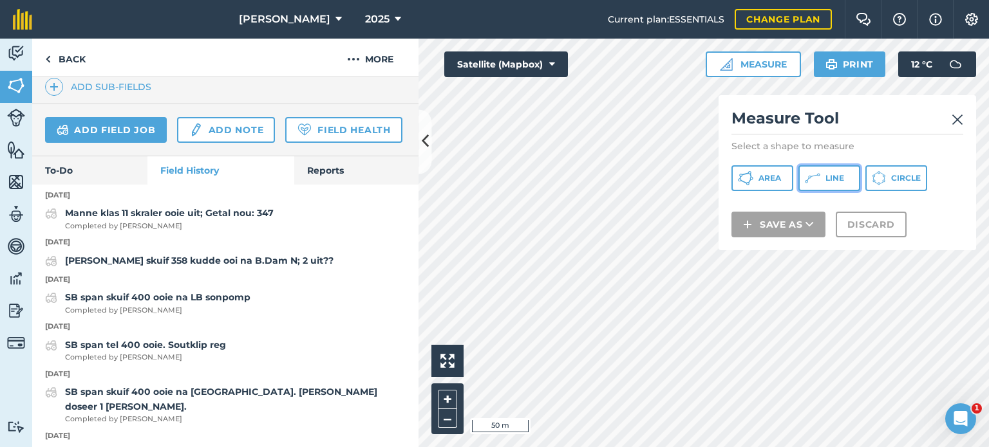
click at [813, 173] on icon at bounding box center [812, 178] width 15 height 15
click at [959, 118] on img at bounding box center [958, 119] width 12 height 15
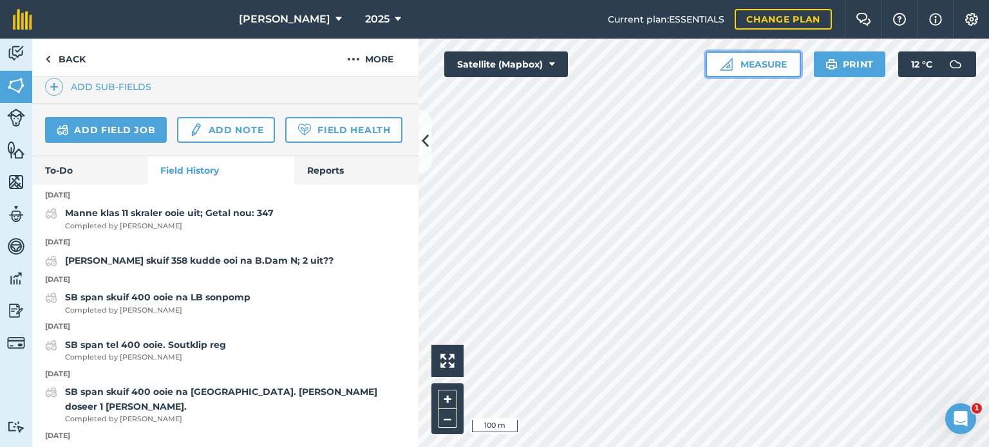
click at [754, 66] on button "Measure" at bounding box center [753, 65] width 95 height 26
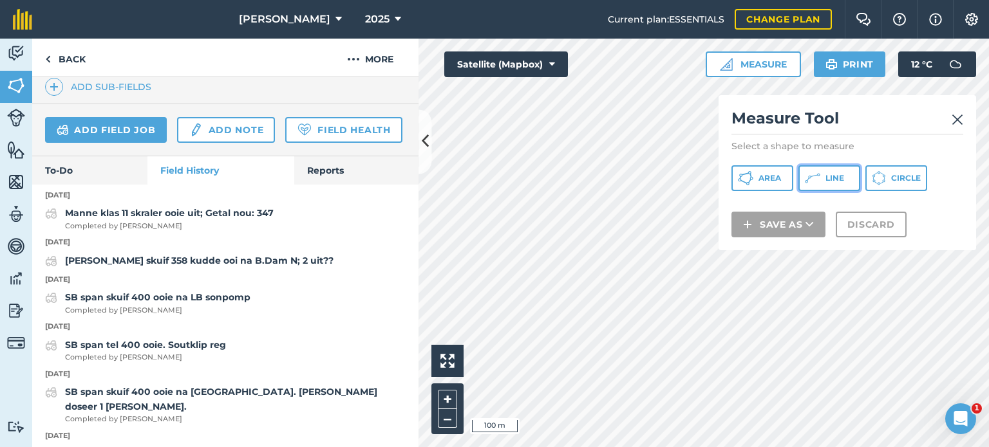
drag, startPoint x: 816, startPoint y: 180, endPoint x: 826, endPoint y: 220, distance: 41.1
click at [816, 180] on icon at bounding box center [812, 178] width 15 height 15
click at [957, 118] on img at bounding box center [958, 119] width 12 height 15
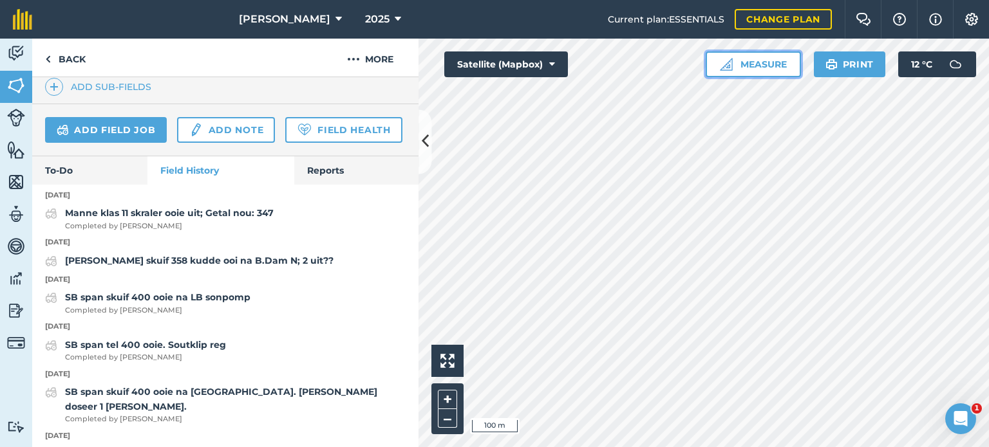
click at [762, 68] on button "Measure" at bounding box center [753, 65] width 95 height 26
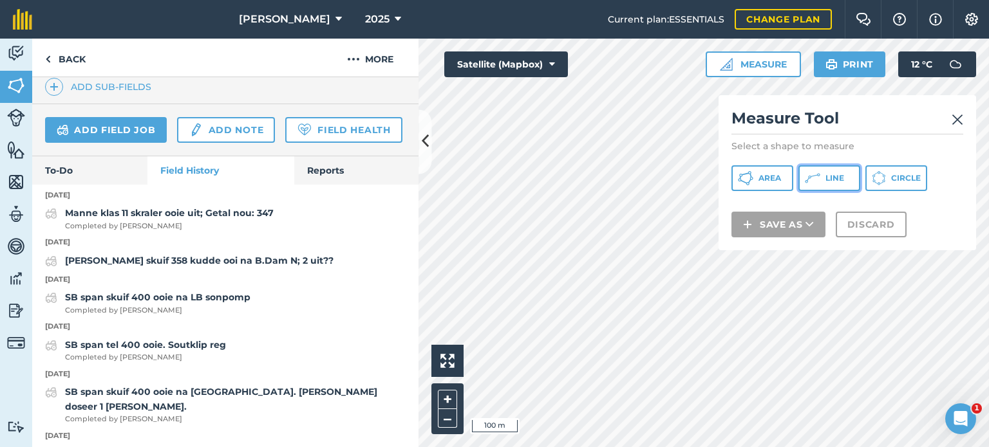
click at [822, 181] on button "Line" at bounding box center [829, 178] width 62 height 26
click at [956, 117] on img at bounding box center [958, 119] width 12 height 15
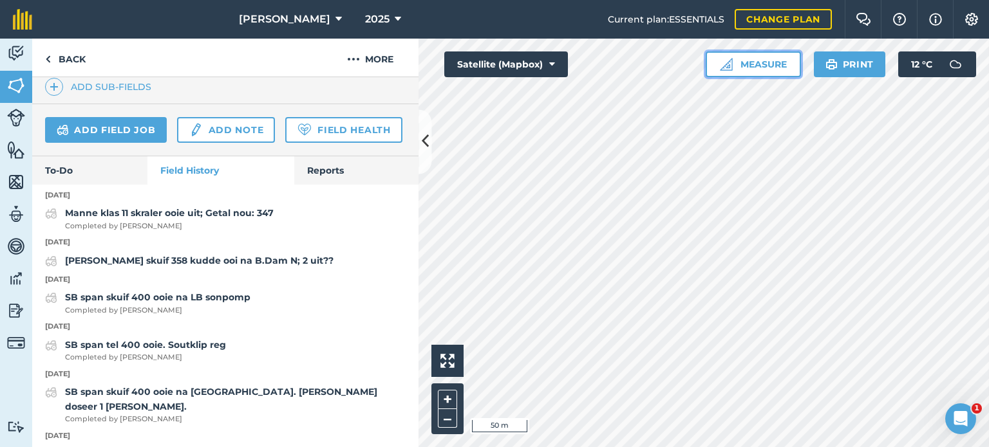
click at [764, 68] on button "Measure" at bounding box center [753, 65] width 95 height 26
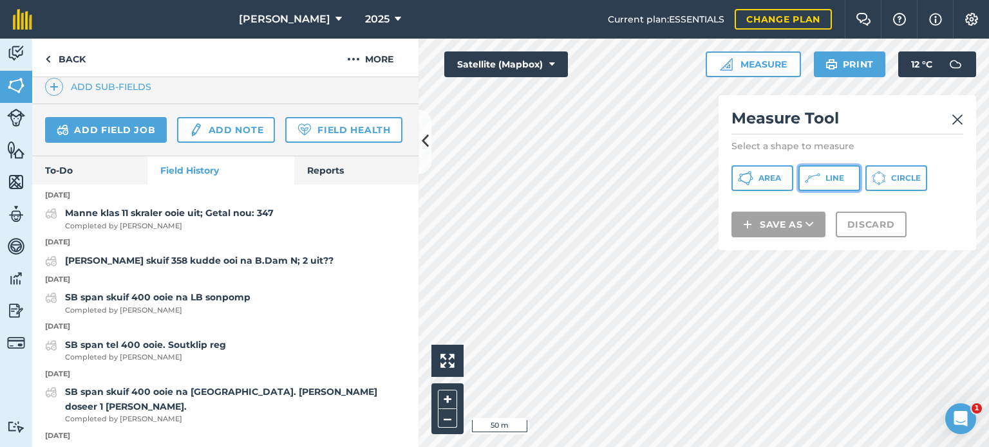
click at [827, 180] on span "Line" at bounding box center [834, 178] width 19 height 10
click at [954, 120] on img at bounding box center [958, 119] width 12 height 15
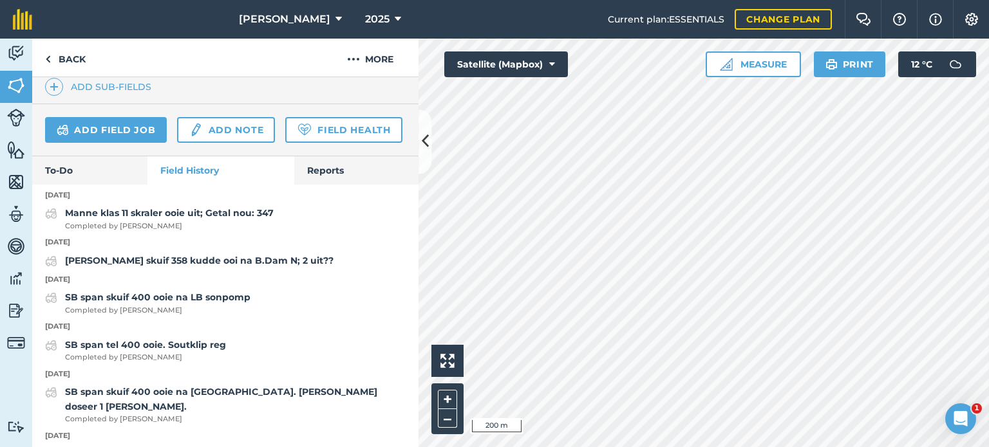
scroll to position [202, 0]
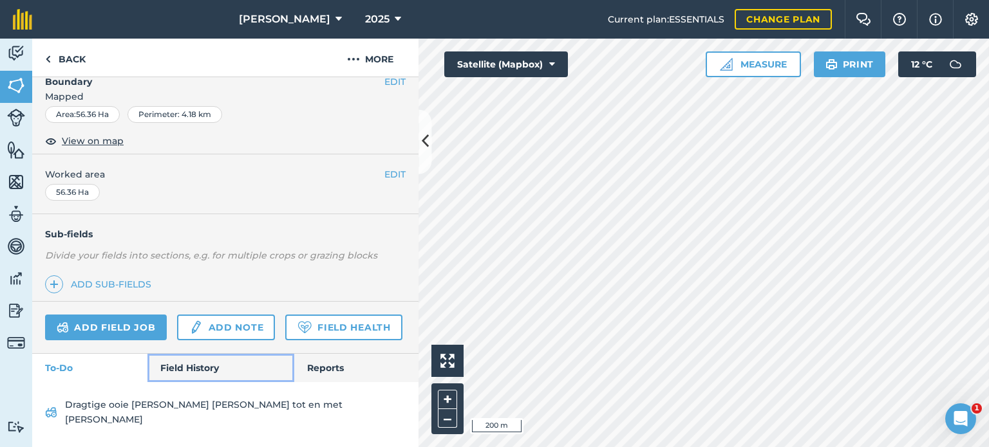
click at [197, 382] on link "Field History" at bounding box center [220, 368] width 146 height 28
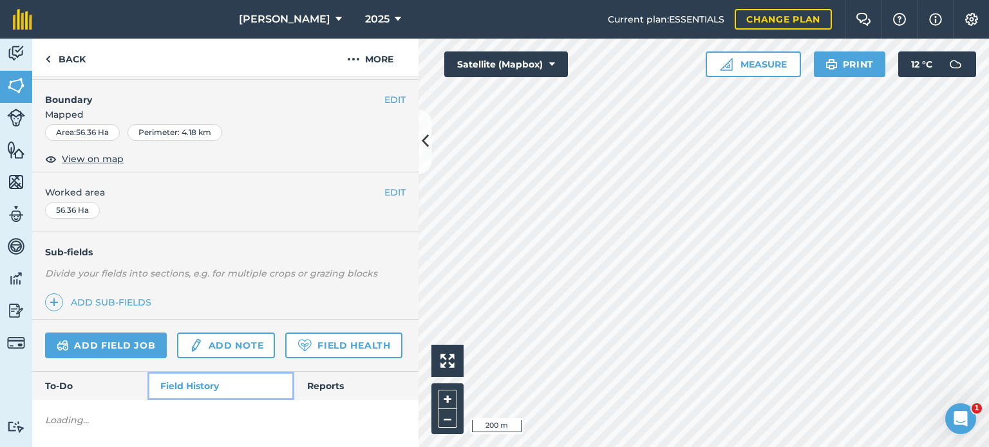
scroll to position [202, 0]
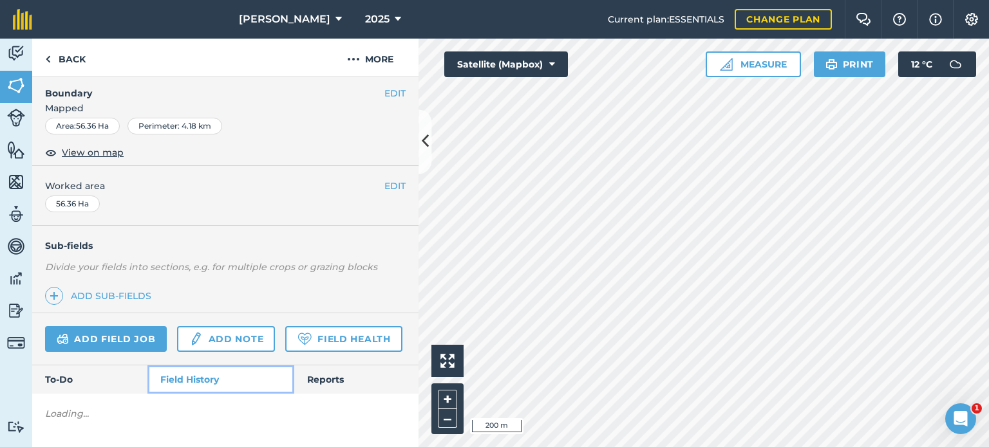
click at [180, 380] on link "Field History" at bounding box center [220, 380] width 146 height 28
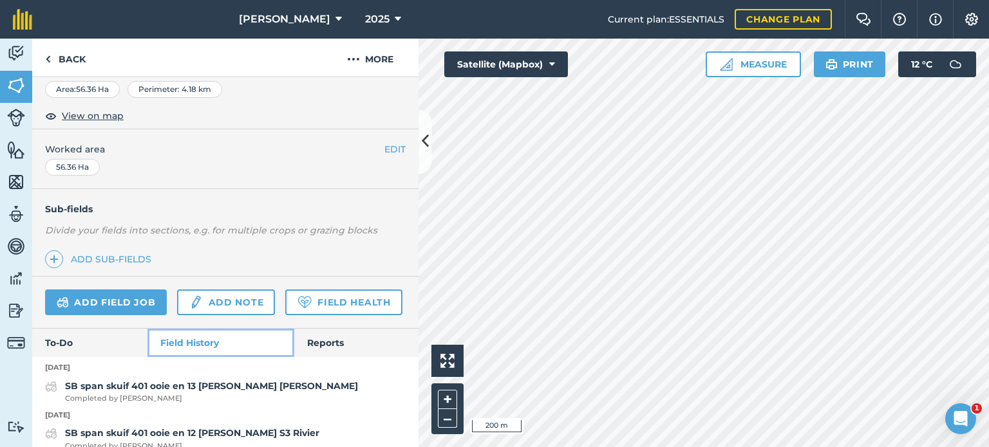
scroll to position [207, 0]
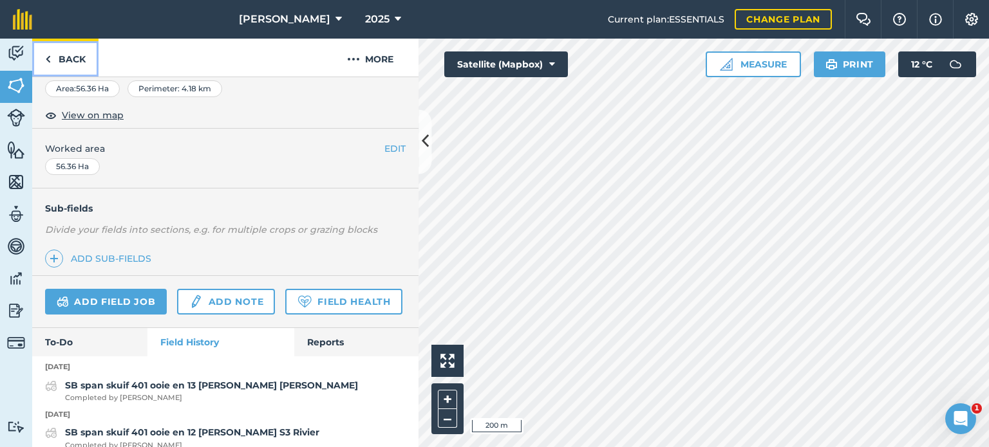
click at [53, 61] on link "Back" at bounding box center [65, 58] width 66 height 38
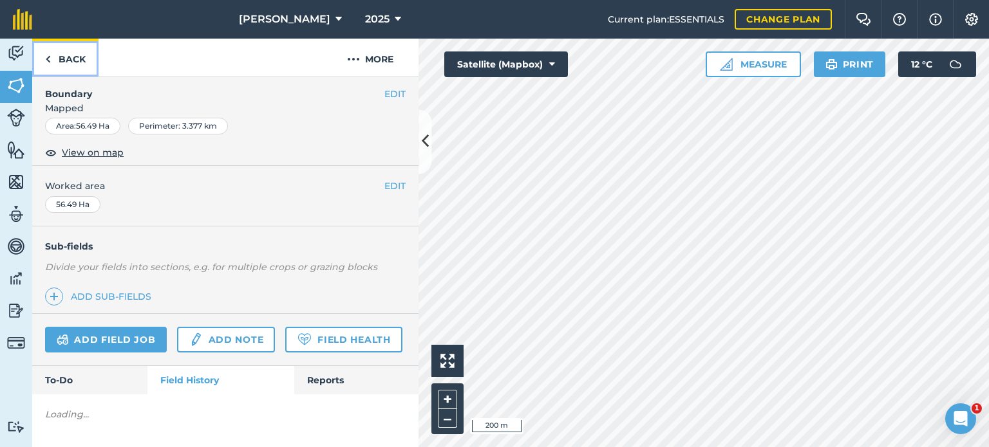
scroll to position [209, 0]
click at [53, 59] on link "Back" at bounding box center [65, 58] width 66 height 38
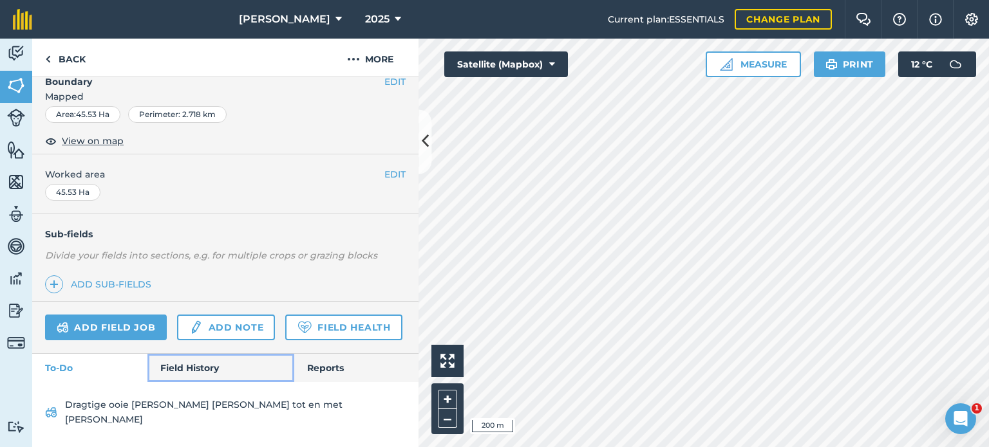
click at [165, 374] on link "Field History" at bounding box center [220, 368] width 146 height 28
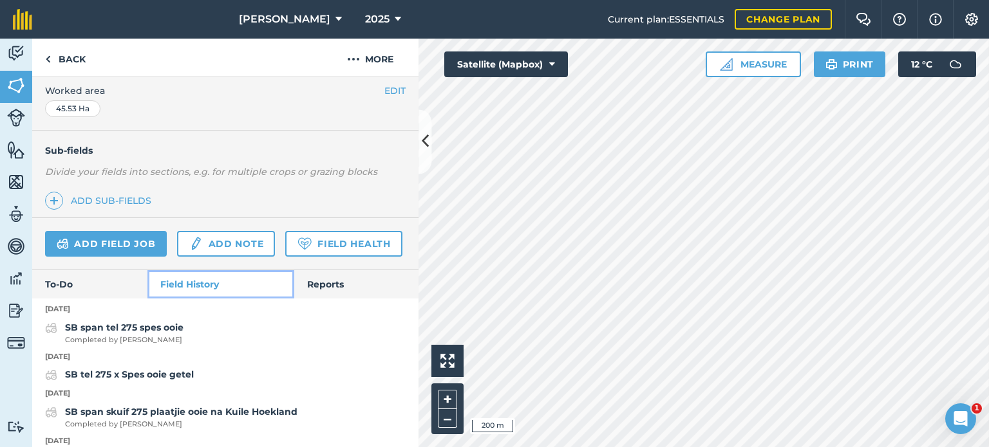
scroll to position [266, 0]
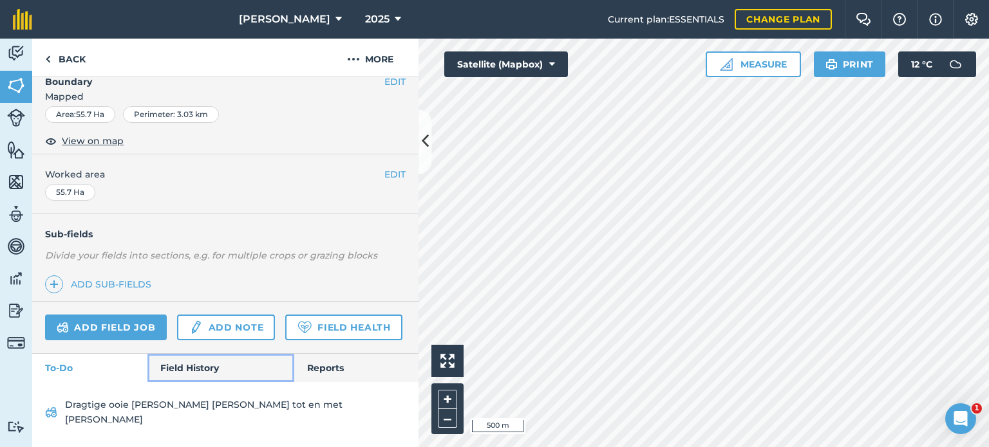
click at [193, 378] on link "Field History" at bounding box center [220, 368] width 146 height 28
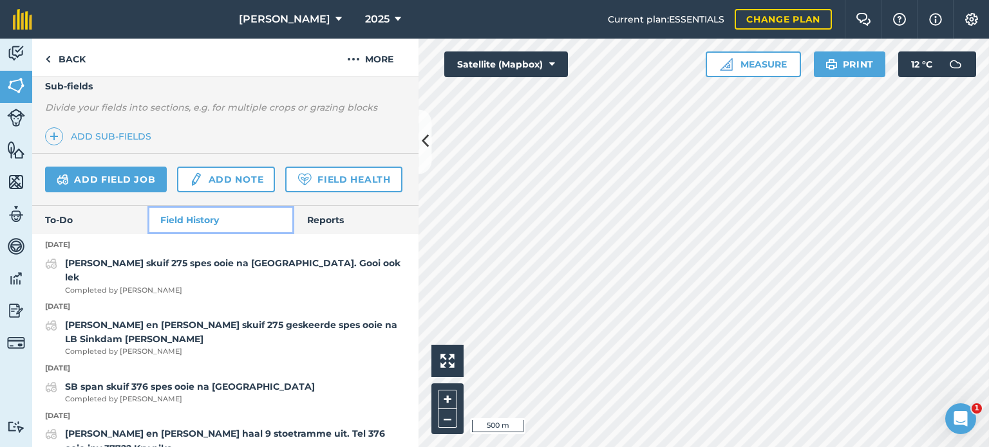
scroll to position [330, 0]
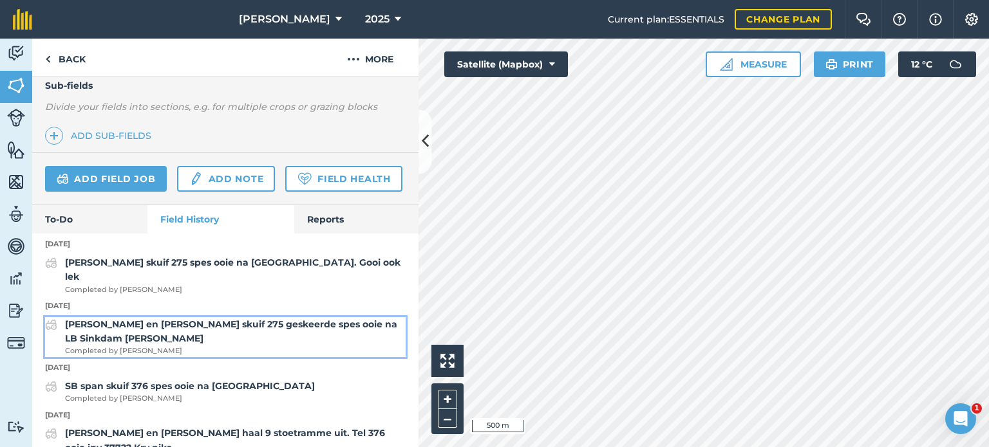
click at [174, 344] on strong "[PERSON_NAME] en [PERSON_NAME] skuif 275 geskeerde spes ooie na LB Sinkdam [PER…" at bounding box center [231, 332] width 332 height 26
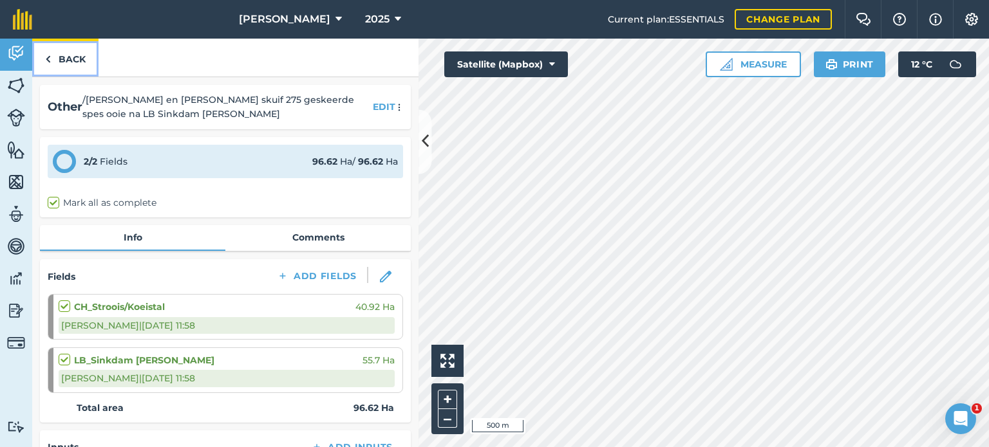
click at [54, 62] on link "Back" at bounding box center [65, 58] width 66 height 38
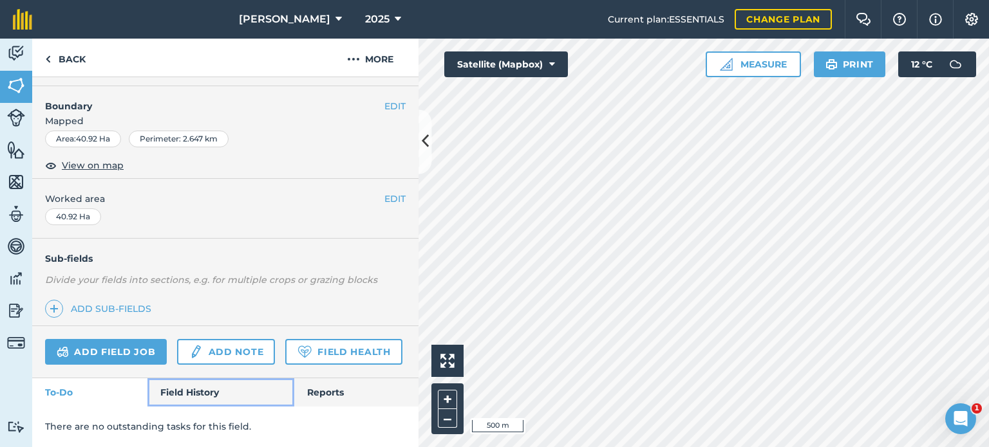
click at [168, 386] on link "Field History" at bounding box center [220, 393] width 146 height 28
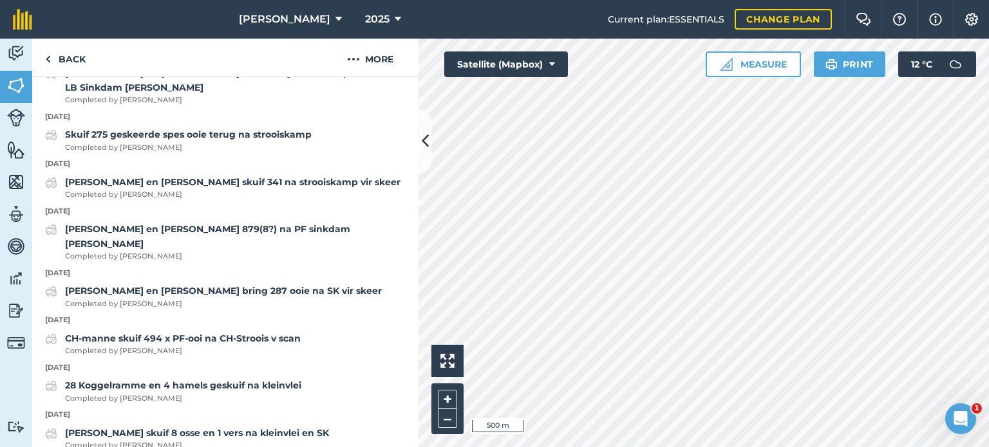
scroll to position [722, 0]
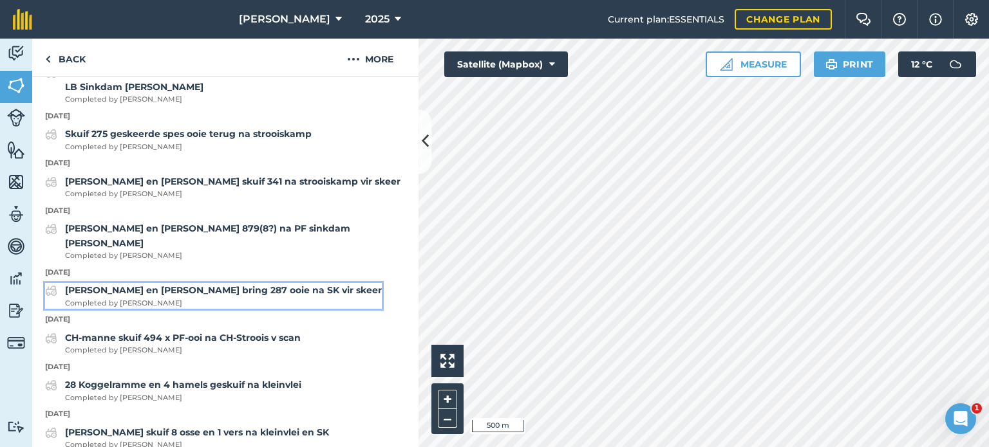
click at [200, 285] on strong "[PERSON_NAME] en [PERSON_NAME] bring 287 ooie na SK vir skeer" at bounding box center [223, 291] width 317 height 12
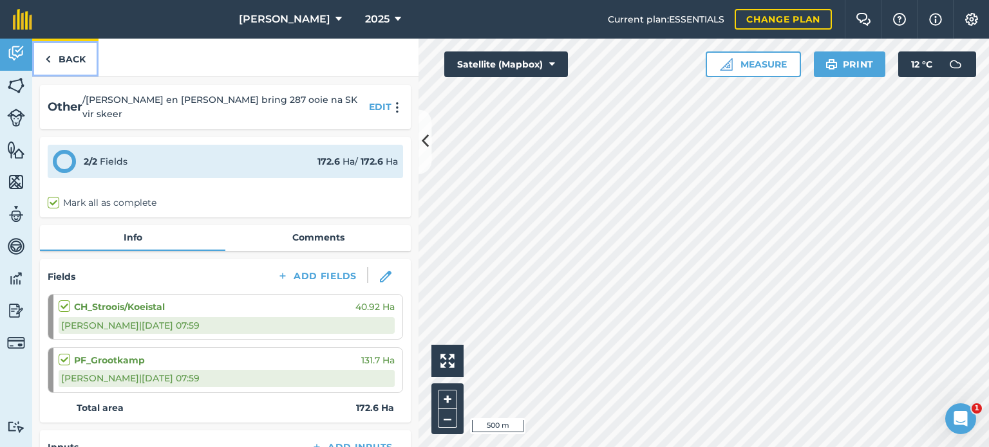
click at [51, 56] on link "Back" at bounding box center [65, 58] width 66 height 38
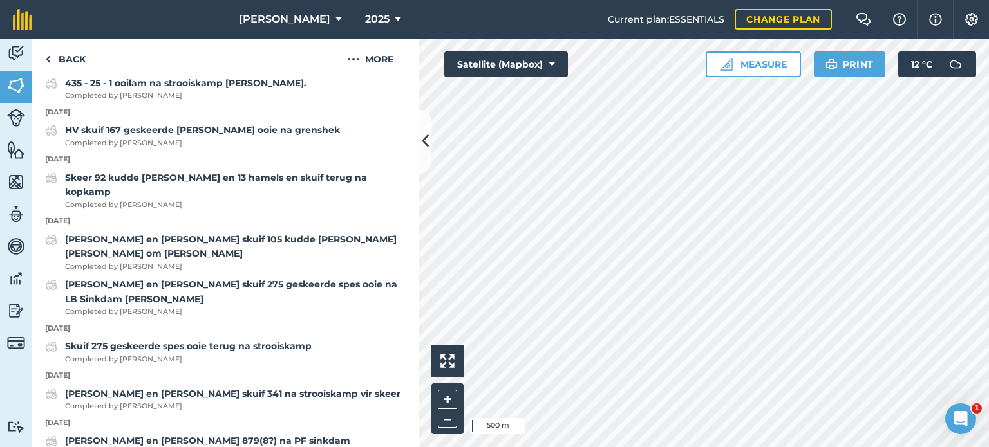
scroll to position [511, 0]
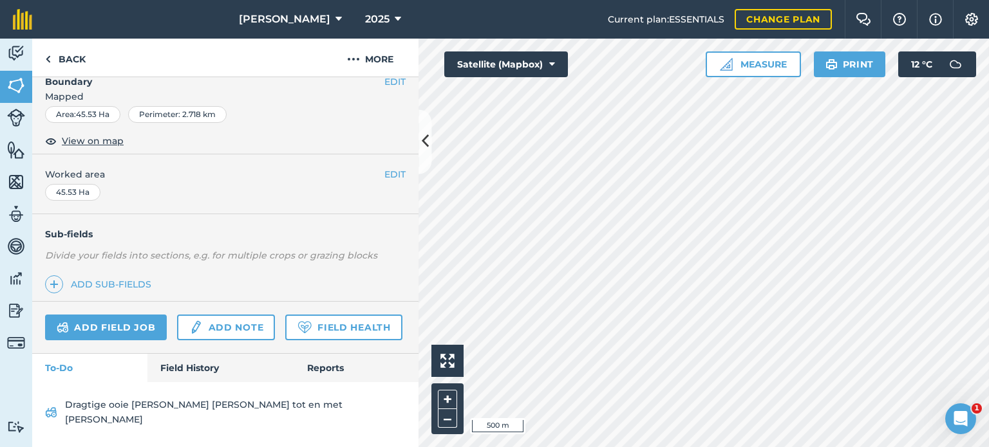
scroll to position [202, 0]
click at [202, 402] on div "Dragtige ooie [PERSON_NAME] [PERSON_NAME] tot en met [PERSON_NAME]" at bounding box center [225, 414] width 386 height 65
click at [192, 382] on link "Field History" at bounding box center [220, 368] width 146 height 28
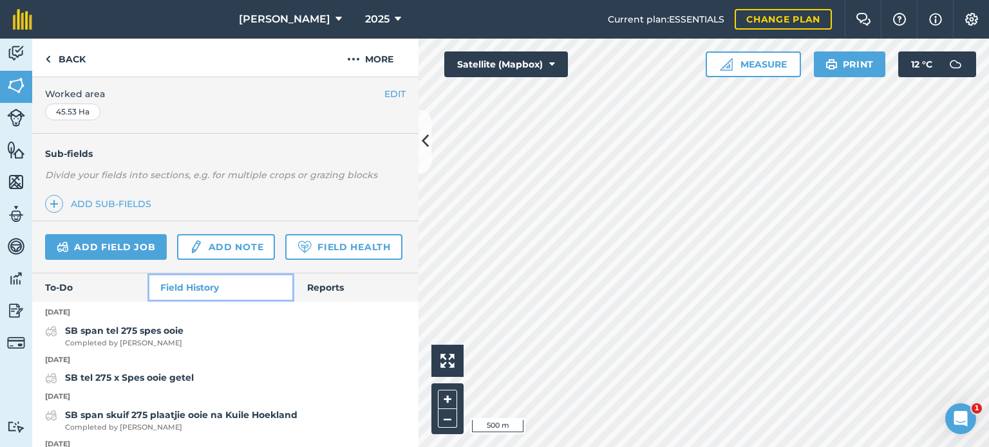
scroll to position [263, 0]
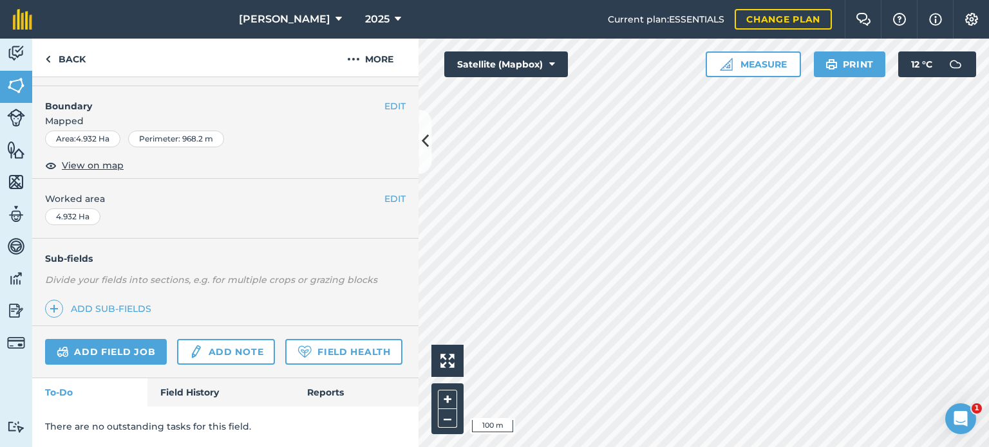
scroll to position [191, 0]
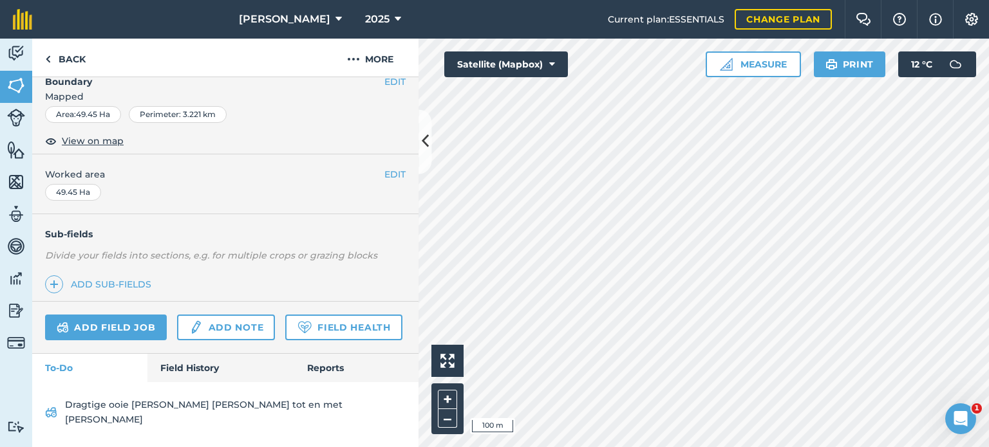
scroll to position [202, 0]
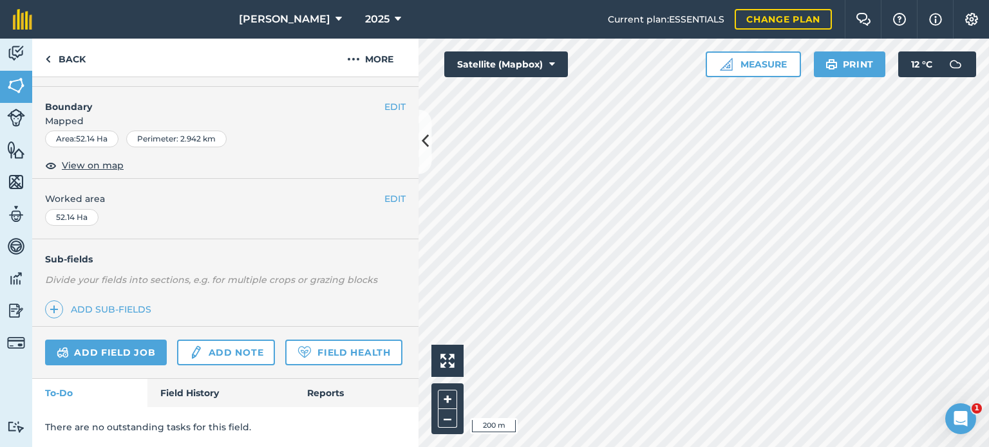
scroll to position [191, 0]
click at [94, 339] on link "Add field job" at bounding box center [106, 352] width 122 height 26
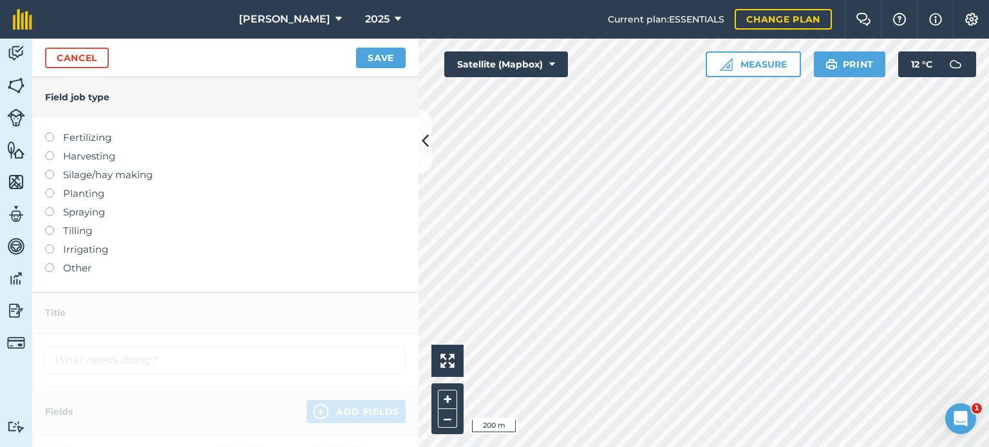
click at [48, 263] on label at bounding box center [54, 263] width 18 height 0
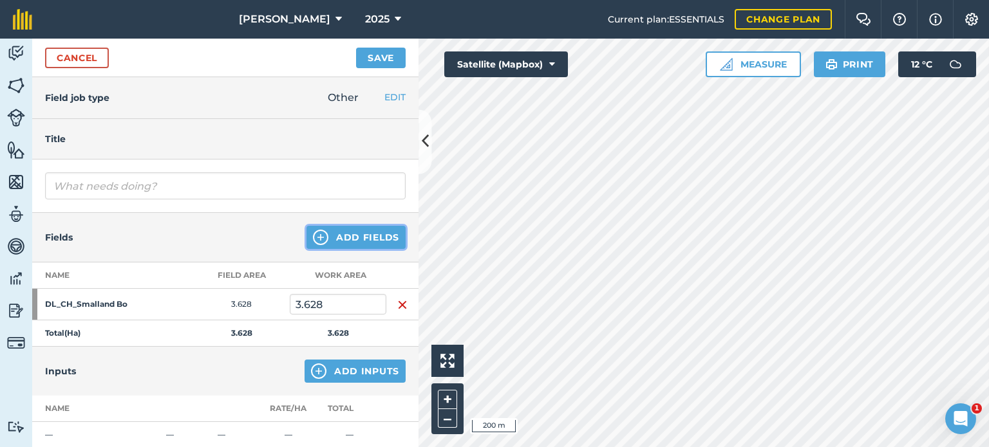
click at [353, 240] on button "Add Fields" at bounding box center [355, 237] width 99 height 23
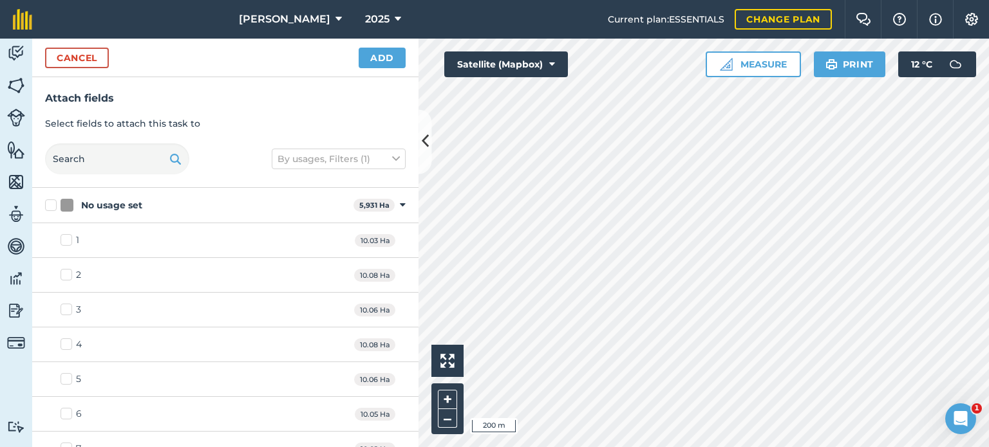
checkbox input "true"
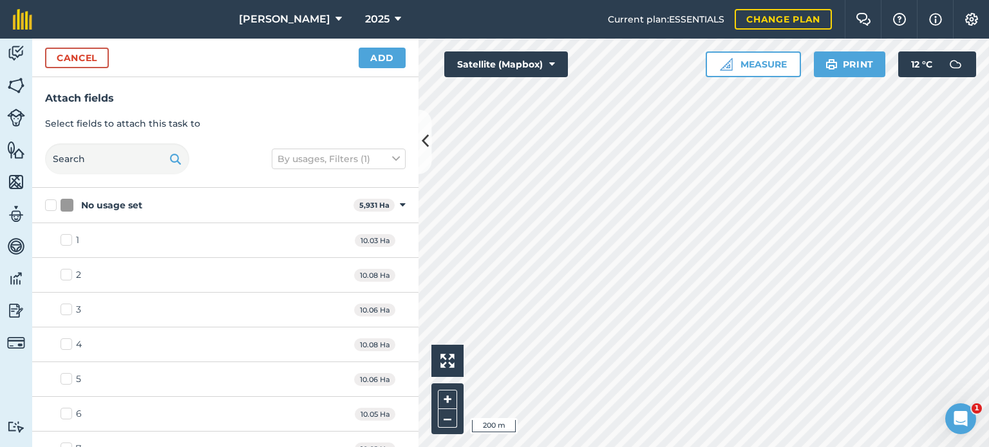
checkbox input "true"
checkbox input "false"
click at [375, 57] on button "Add" at bounding box center [382, 58] width 47 height 21
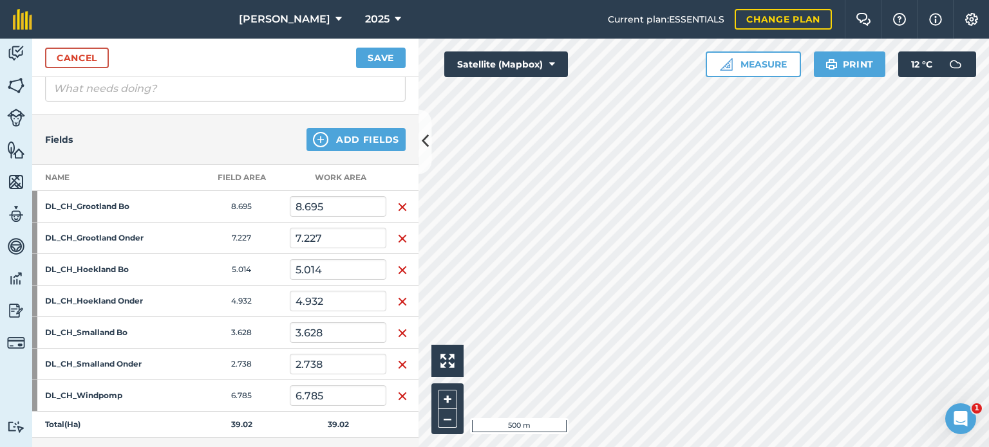
scroll to position [97, 0]
click at [344, 142] on button "Add Fields" at bounding box center [355, 140] width 99 height 23
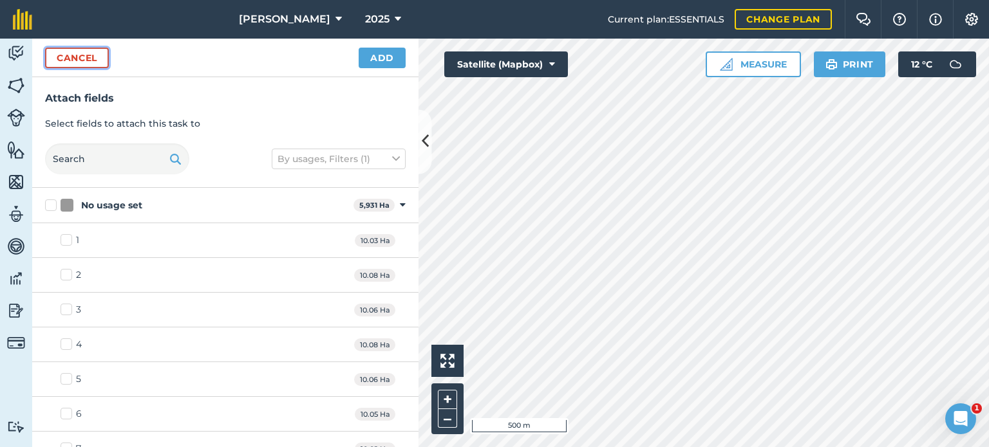
click at [70, 61] on button "Cancel" at bounding box center [77, 58] width 64 height 21
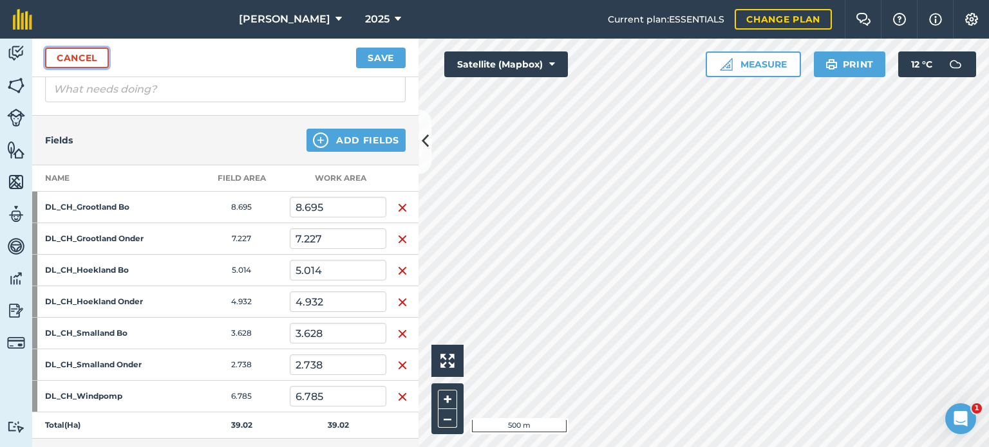
click at [74, 56] on link "Cancel" at bounding box center [77, 58] width 64 height 21
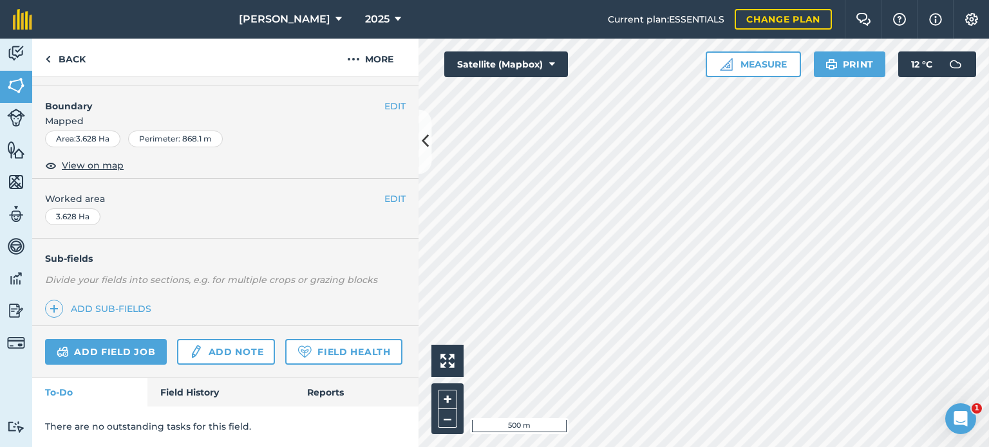
scroll to position [191, 0]
click at [114, 339] on link "Add field job" at bounding box center [106, 352] width 122 height 26
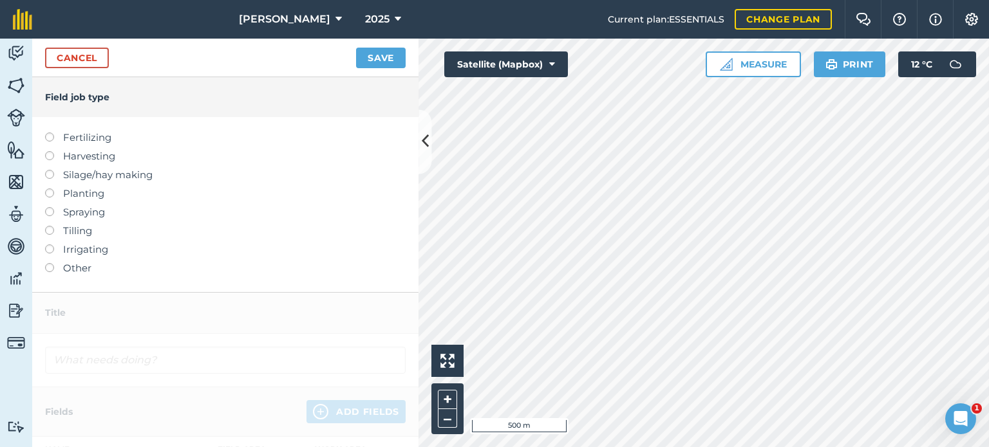
click at [49, 272] on label "Other" at bounding box center [225, 268] width 361 height 15
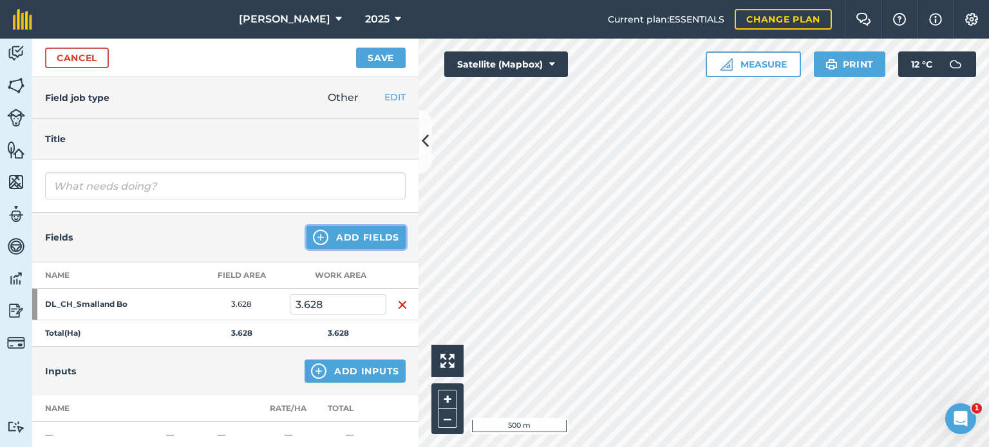
click at [354, 236] on button "Add Fields" at bounding box center [355, 237] width 99 height 23
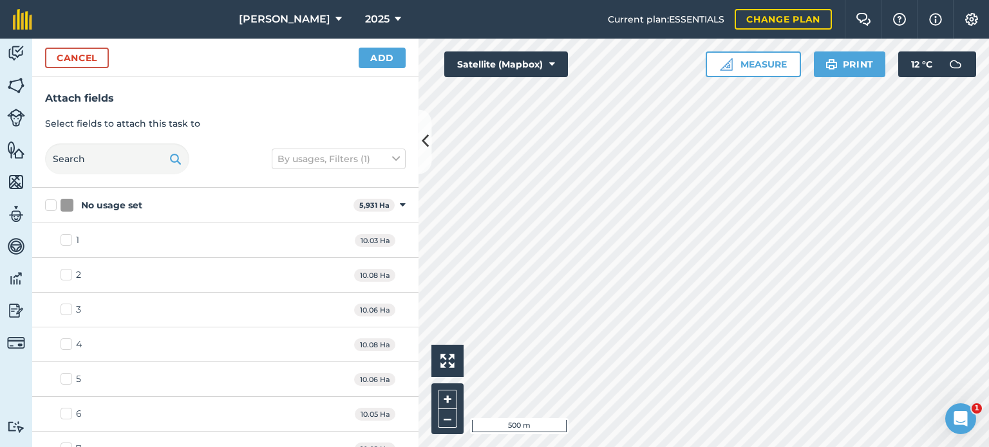
checkbox input "true"
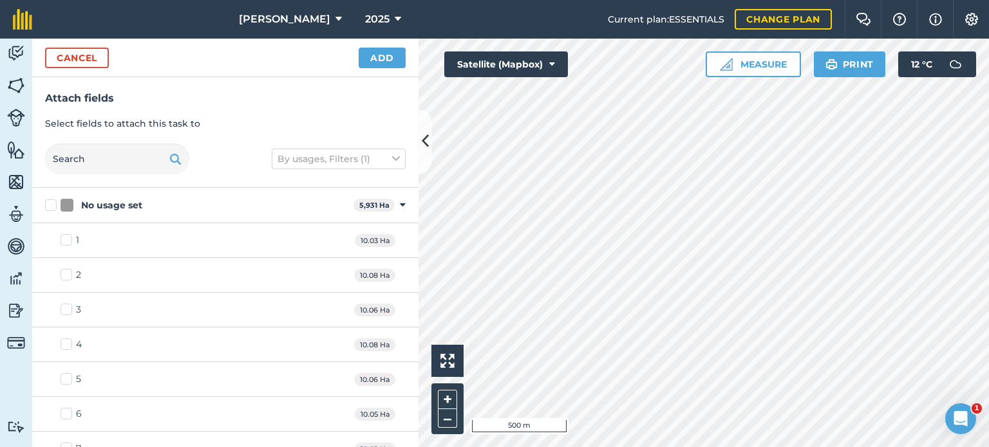
checkbox input "true"
click at [380, 63] on button "Add" at bounding box center [382, 58] width 47 height 21
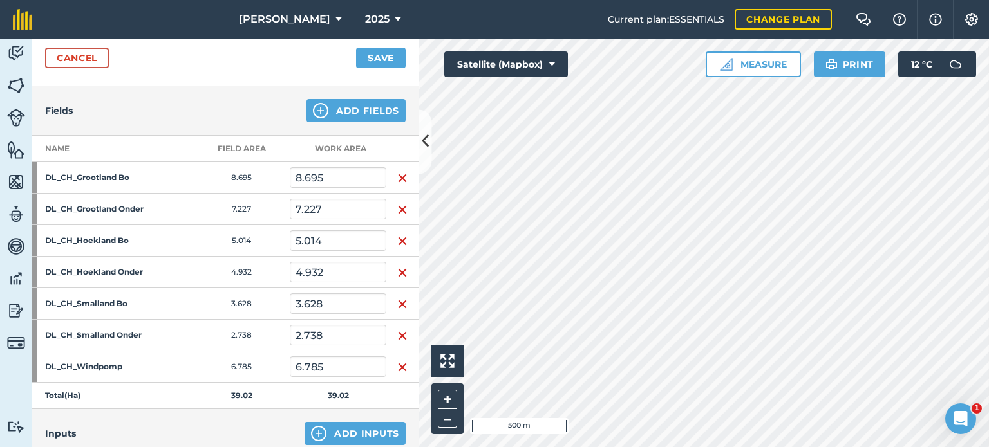
scroll to position [127, 0]
click at [111, 61] on div "Cancel Save" at bounding box center [225, 58] width 386 height 39
click at [103, 60] on link "Cancel" at bounding box center [77, 58] width 64 height 21
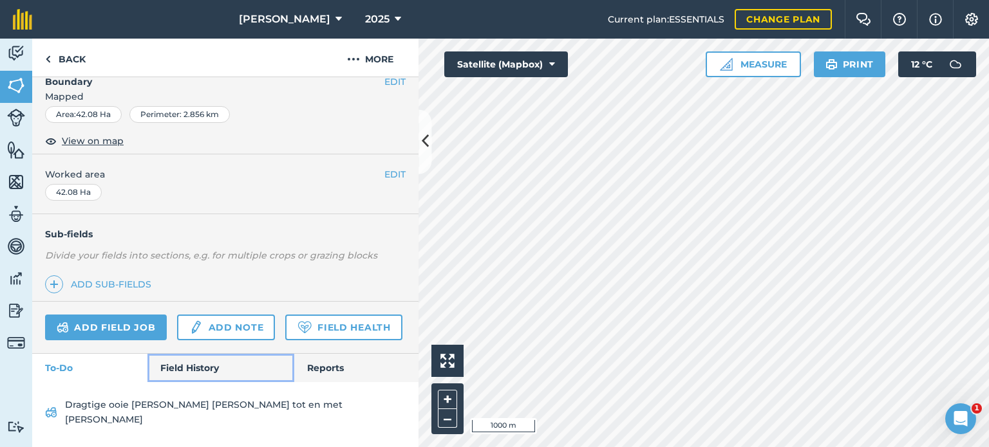
click at [189, 374] on link "Field History" at bounding box center [220, 368] width 146 height 28
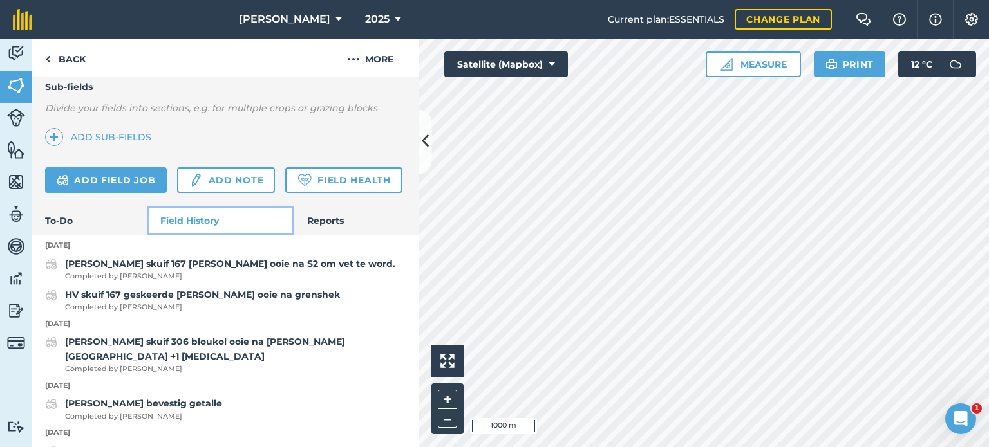
scroll to position [330, 0]
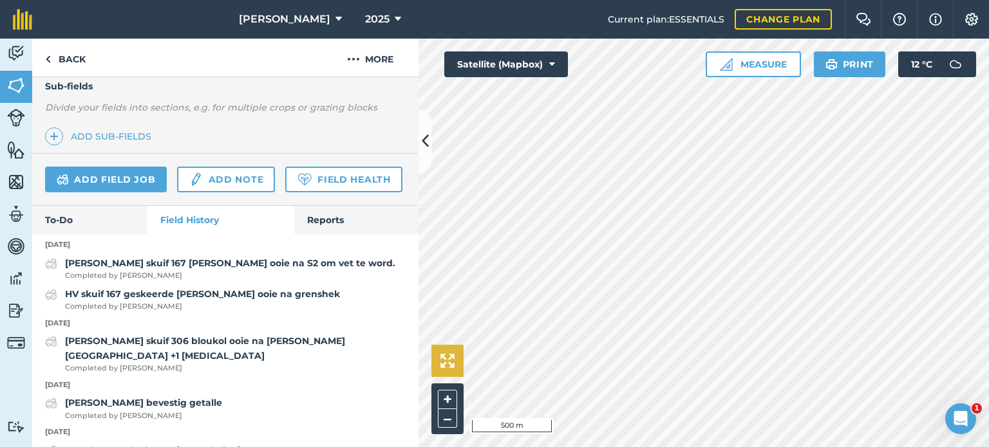
scroll to position [203, 0]
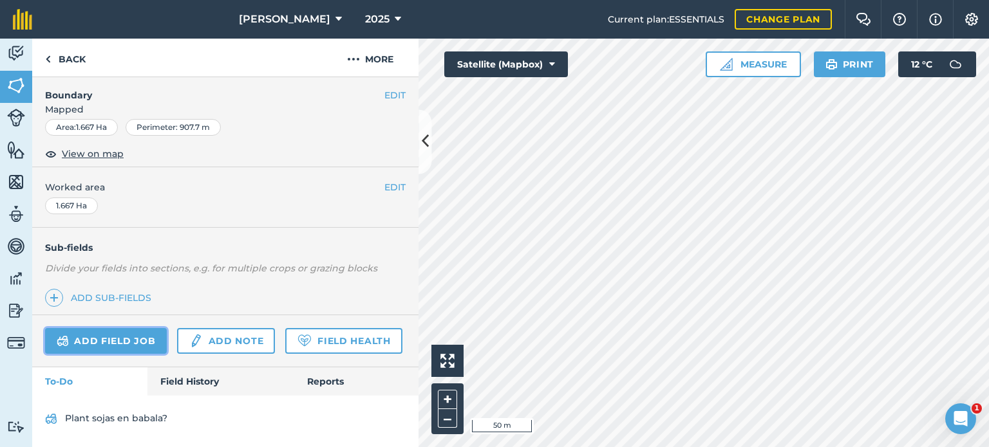
click at [111, 328] on link "Add field job" at bounding box center [106, 341] width 122 height 26
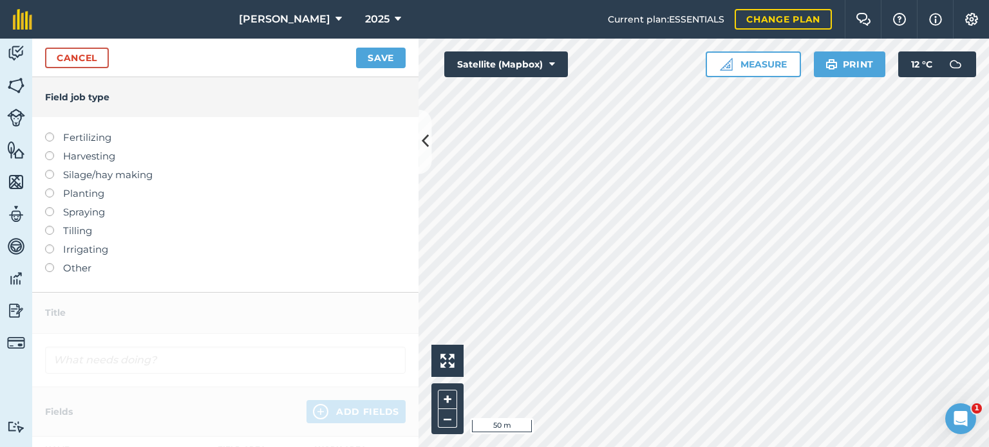
click at [48, 263] on label at bounding box center [54, 263] width 18 height 0
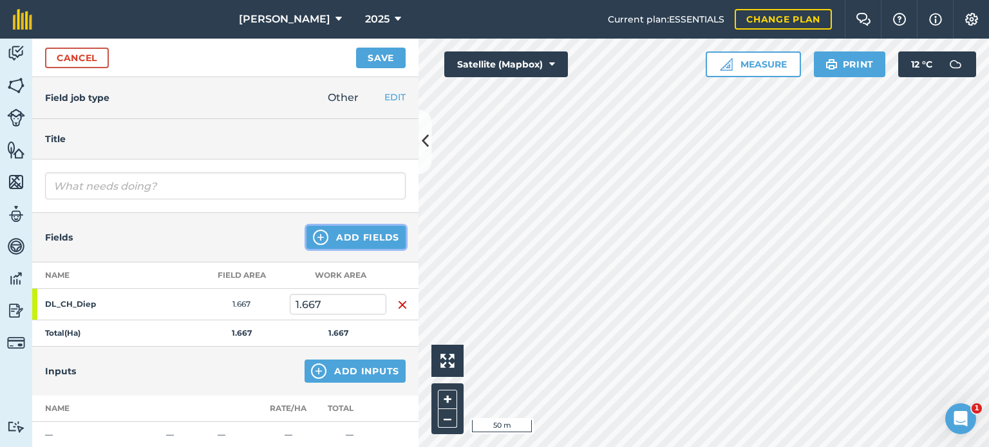
click at [348, 234] on button "Add Fields" at bounding box center [355, 237] width 99 height 23
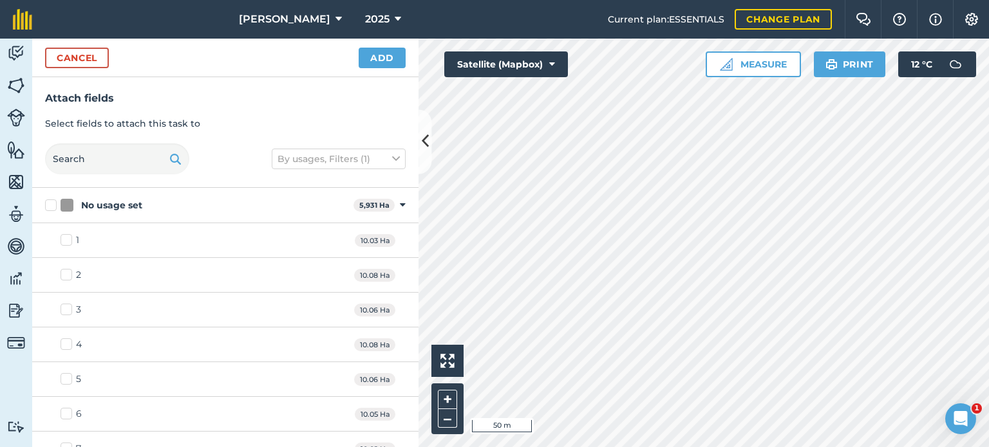
checkbox input "true"
click at [393, 276] on div "2 10.08 Ha" at bounding box center [225, 275] width 386 height 35
checkbox input "true"
click at [380, 54] on button "Add" at bounding box center [382, 58] width 47 height 21
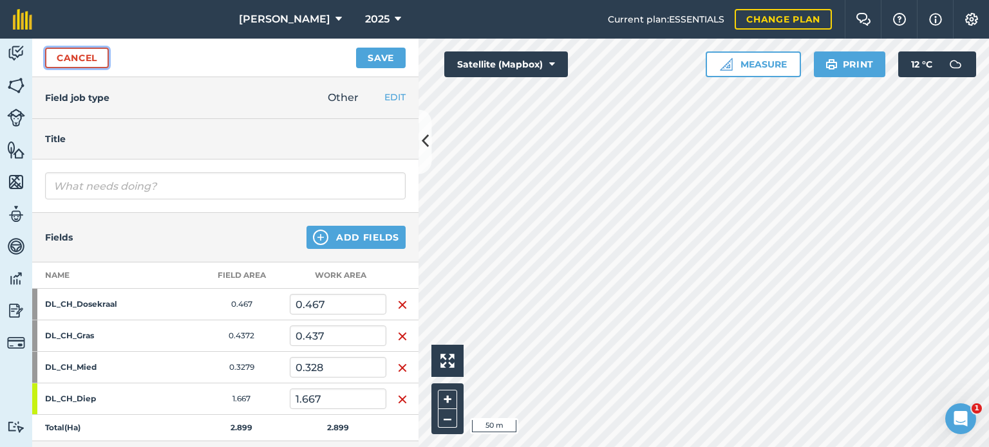
click at [90, 57] on link "Cancel" at bounding box center [77, 58] width 64 height 21
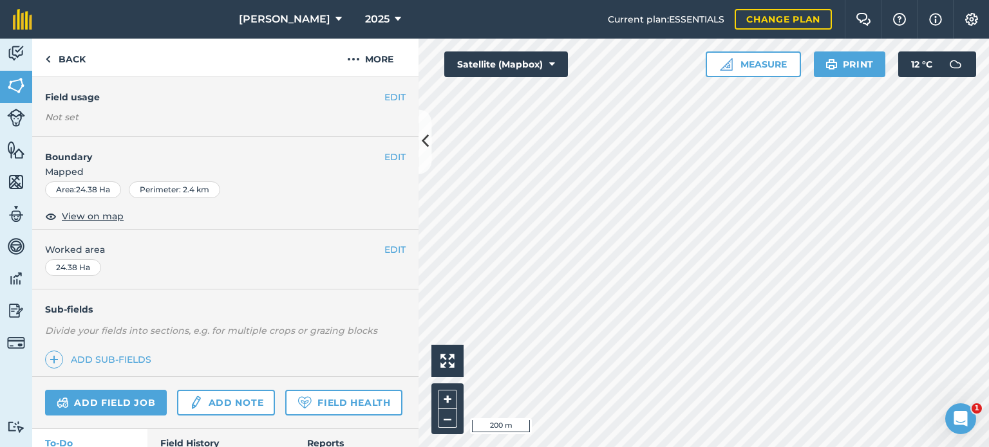
scroll to position [191, 0]
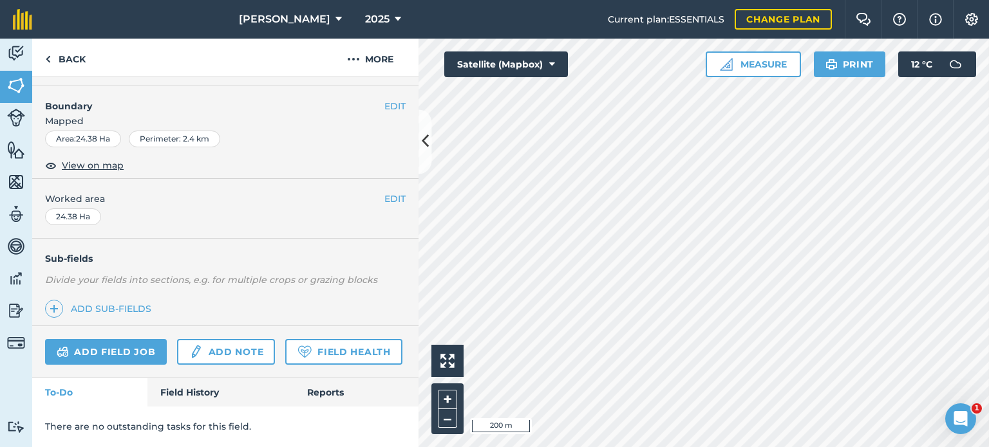
drag, startPoint x: 192, startPoint y: 373, endPoint x: 187, endPoint y: 380, distance: 8.8
click at [191, 377] on div "Add field job Add note Field Health" at bounding box center [225, 352] width 386 height 52
click at [181, 395] on link "Field History" at bounding box center [220, 393] width 146 height 28
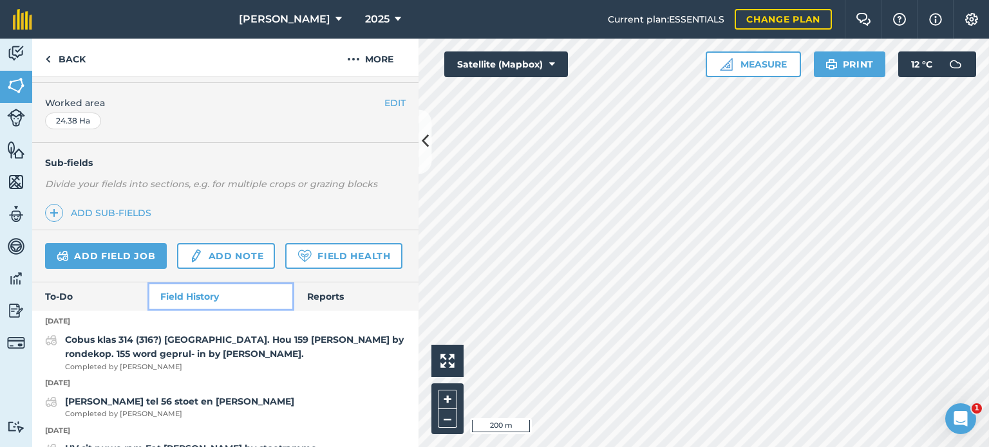
scroll to position [254, 0]
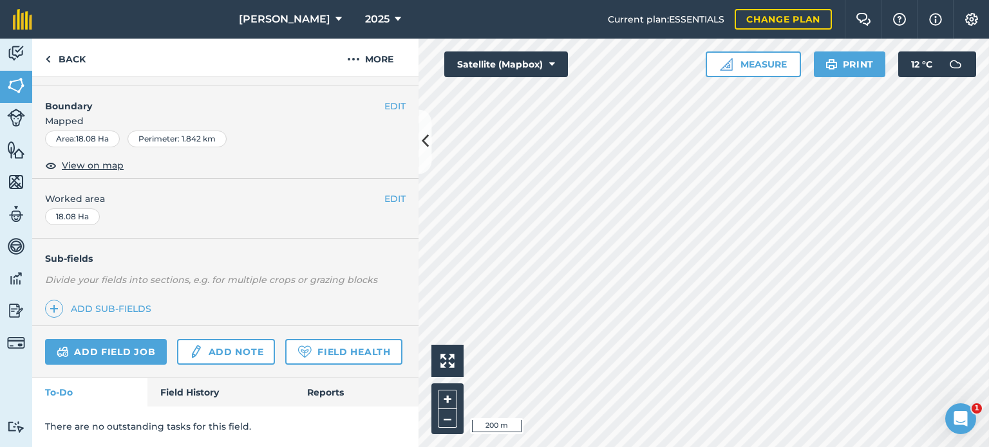
scroll to position [191, 0]
click at [124, 339] on link "Add field job" at bounding box center [106, 352] width 122 height 26
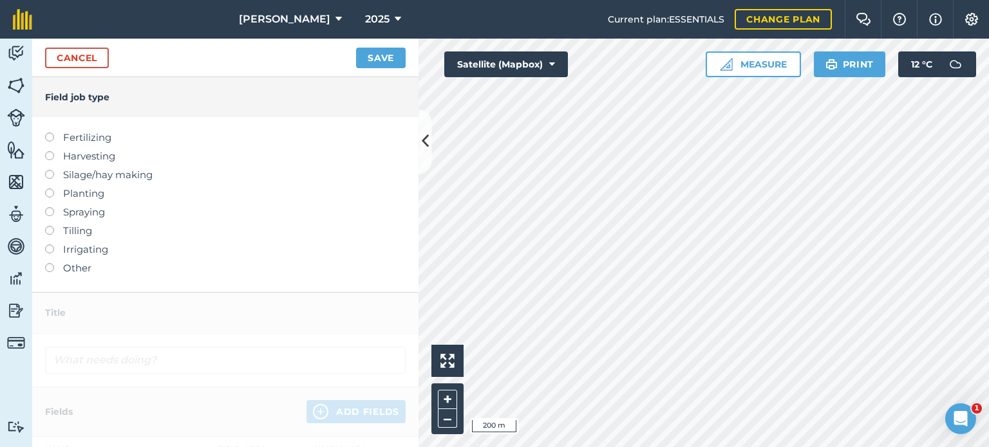
click at [45, 263] on label at bounding box center [54, 263] width 18 height 0
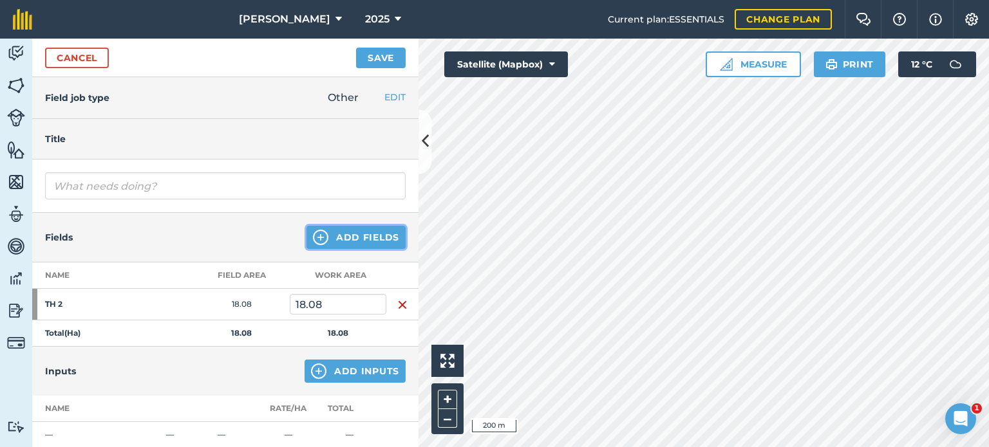
click at [375, 234] on button "Add Fields" at bounding box center [355, 237] width 99 height 23
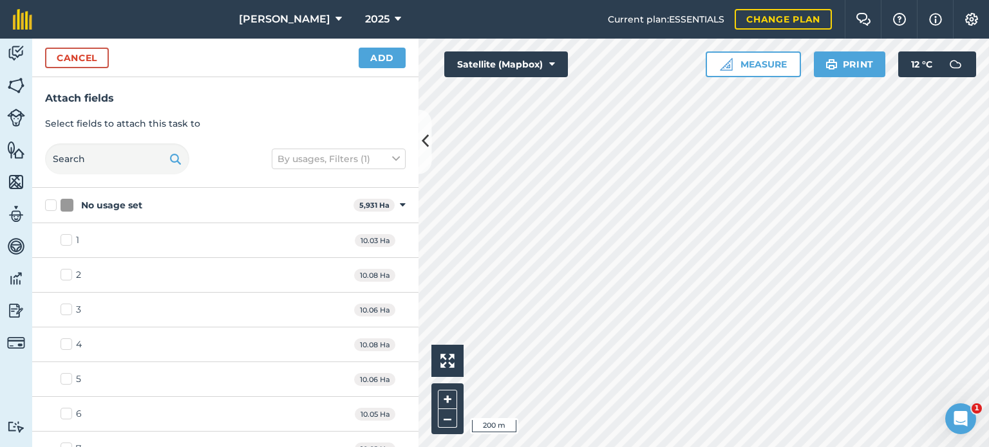
checkbox input "false"
checkbox input "true"
checkbox input "false"
checkbox input "true"
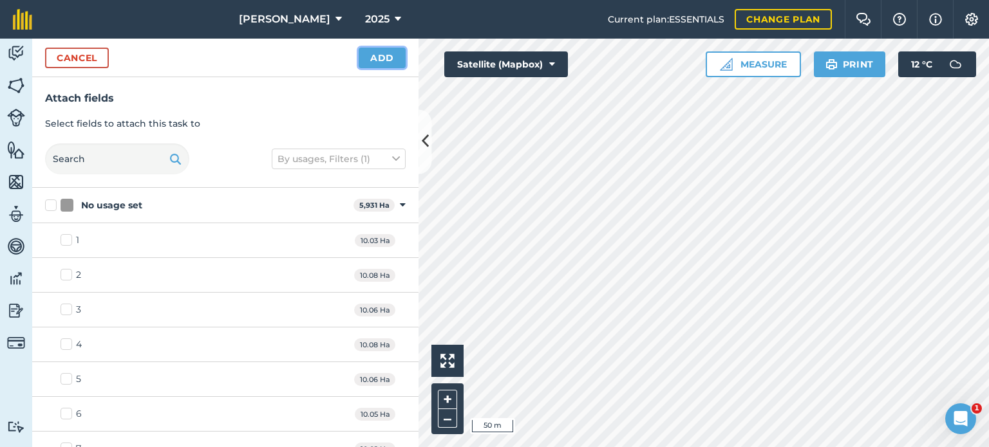
click at [380, 59] on button "Add" at bounding box center [382, 58] width 47 height 21
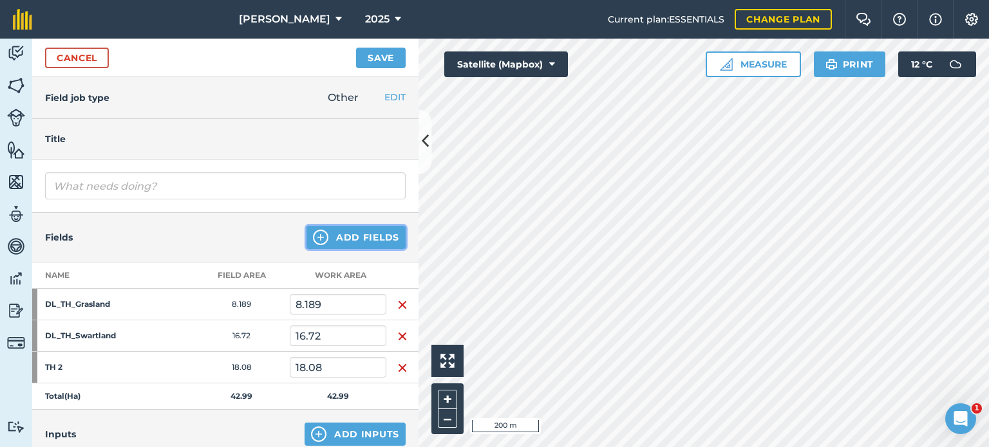
click at [328, 239] on button "Add Fields" at bounding box center [355, 237] width 99 height 23
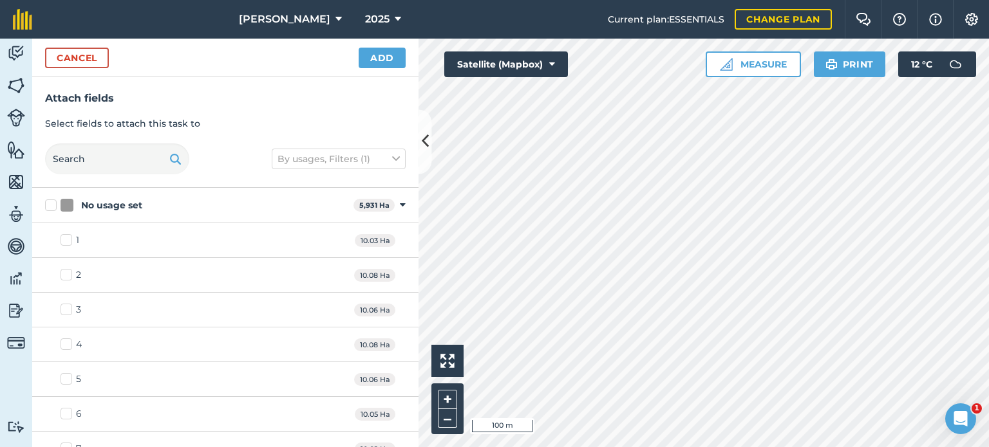
checkbox input "false"
checkbox input "true"
click at [384, 53] on button "Add" at bounding box center [382, 58] width 47 height 21
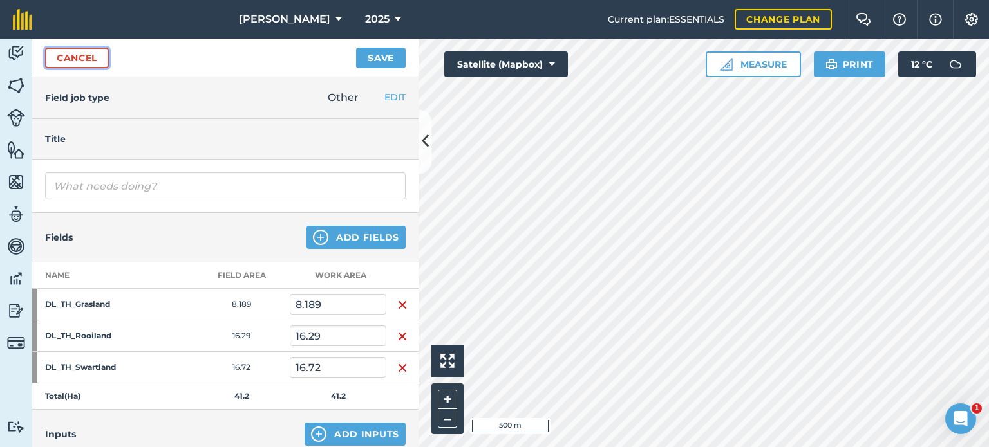
click at [86, 61] on link "Cancel" at bounding box center [77, 58] width 64 height 21
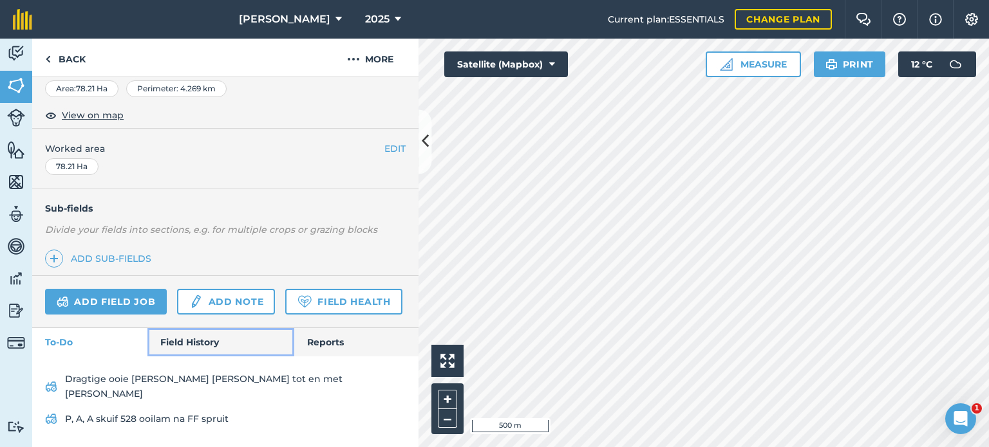
click at [185, 352] on link "Field History" at bounding box center [220, 342] width 146 height 28
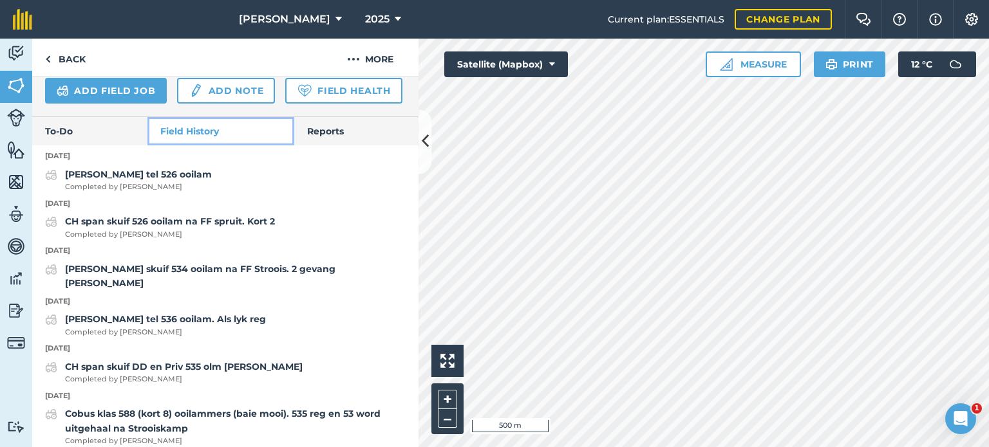
scroll to position [420, 0]
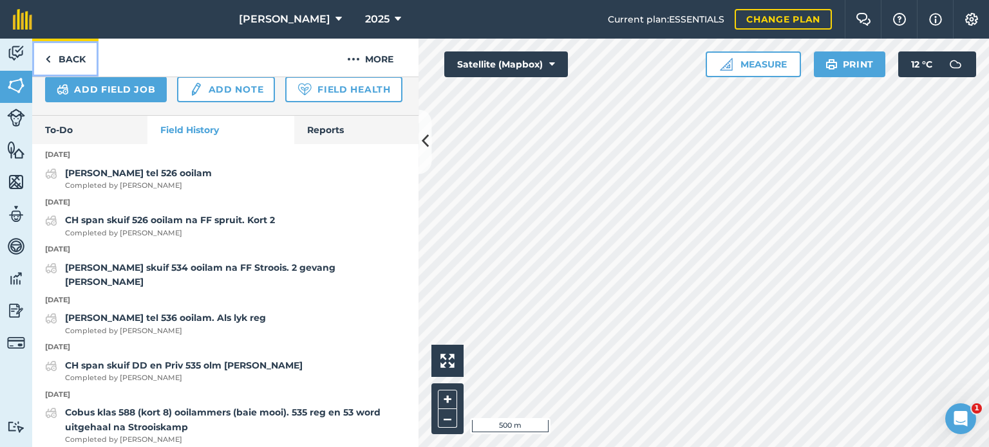
click at [82, 56] on link "Back" at bounding box center [65, 58] width 66 height 38
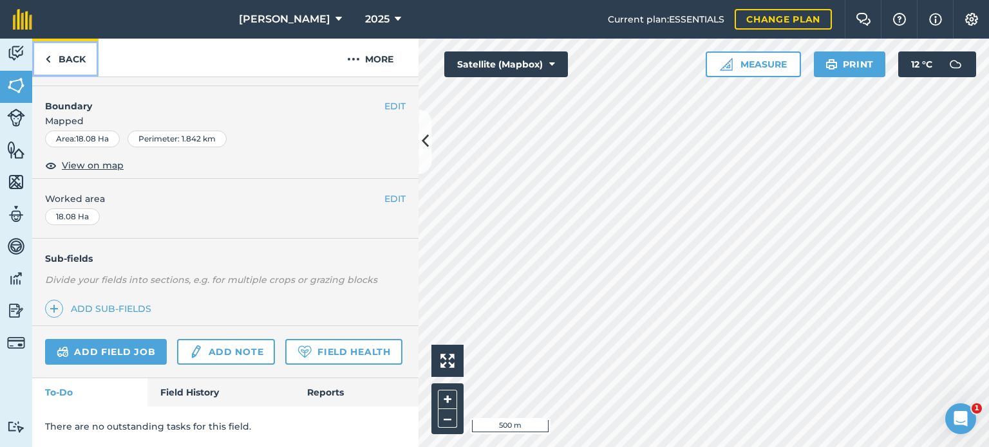
click at [77, 59] on link "Back" at bounding box center [65, 58] width 66 height 38
click at [180, 392] on link "Field History" at bounding box center [220, 393] width 146 height 28
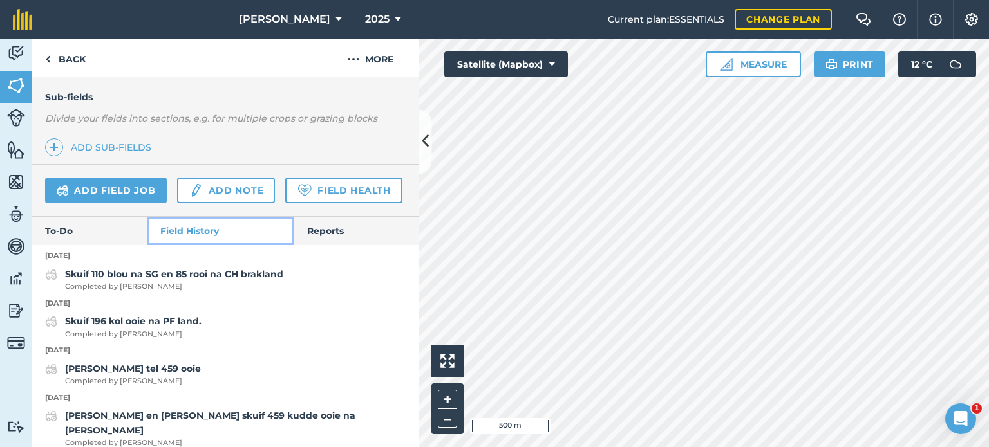
scroll to position [319, 0]
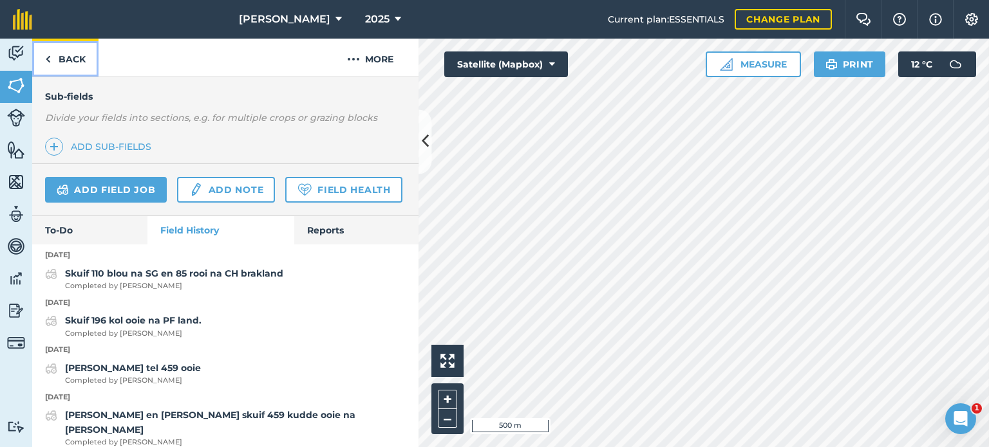
click at [55, 61] on link "Back" at bounding box center [65, 58] width 66 height 38
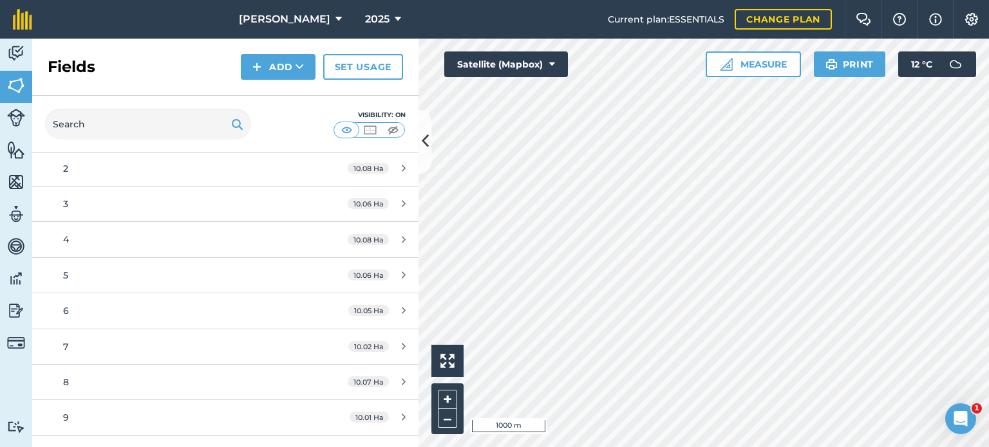
scroll to position [129, 0]
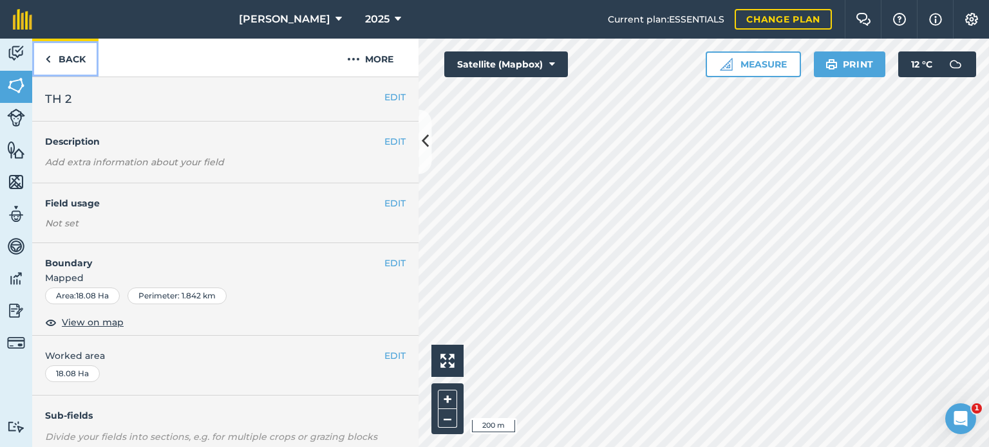
click at [61, 57] on link "Back" at bounding box center [65, 58] width 66 height 38
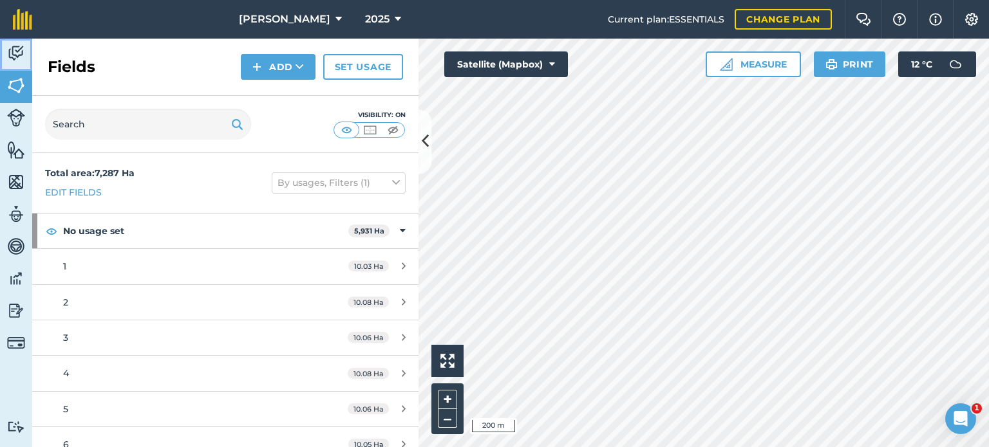
click at [14, 64] on link "Activity" at bounding box center [16, 55] width 32 height 32
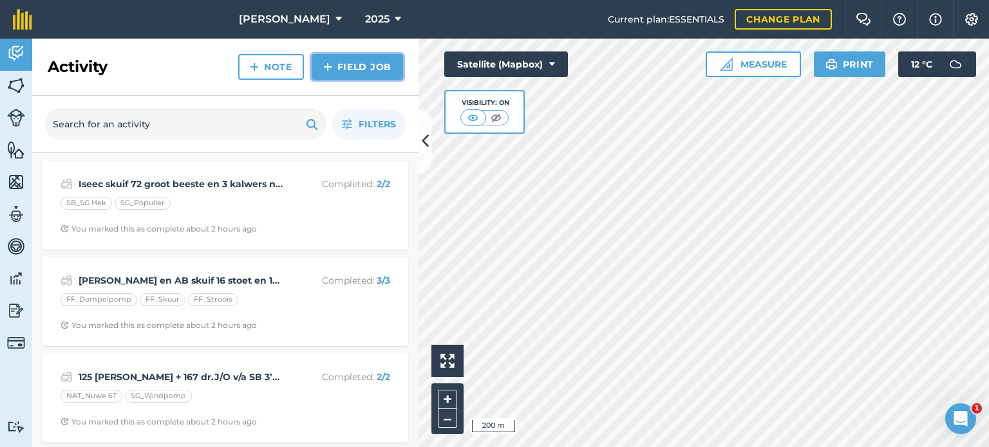
click at [355, 68] on link "Field Job" at bounding box center [357, 67] width 91 height 26
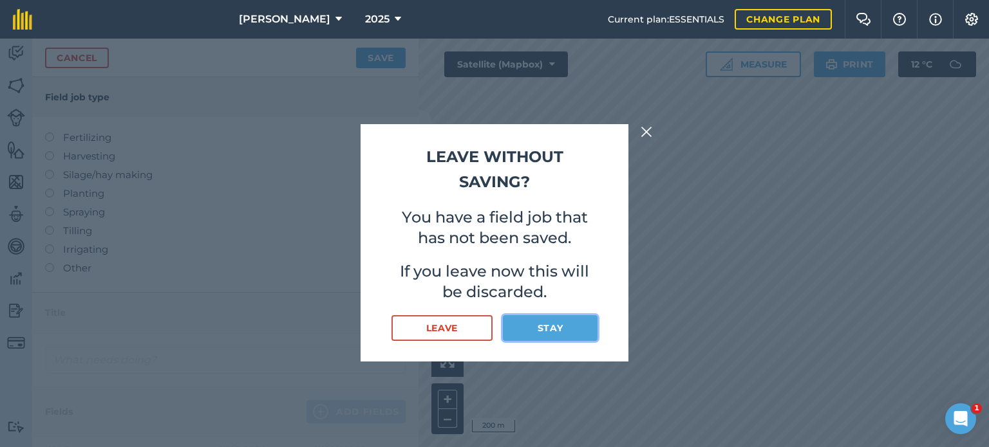
click at [560, 332] on button "Stay" at bounding box center [550, 328] width 95 height 26
click at [546, 342] on div "Leave without saving? You have a field job that has not been saved. If you leav…" at bounding box center [495, 243] width 268 height 238
click at [543, 330] on button "Stay" at bounding box center [550, 328] width 95 height 26
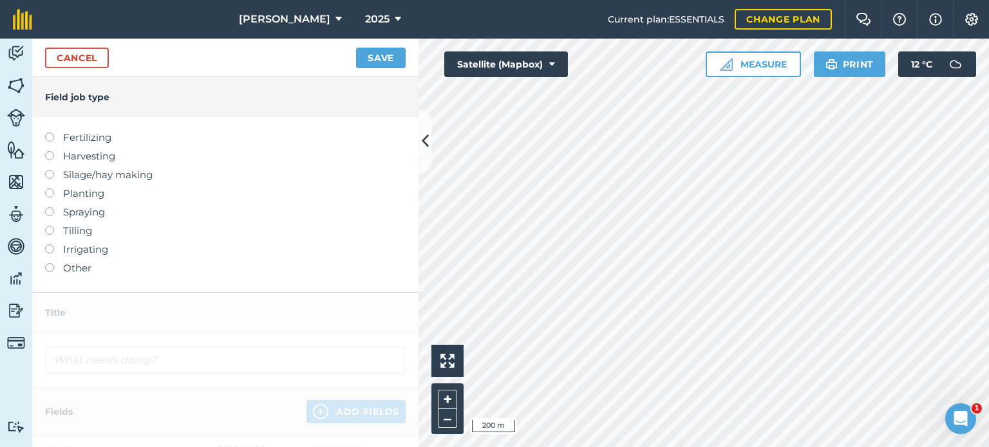
click at [49, 263] on label at bounding box center [54, 263] width 18 height 0
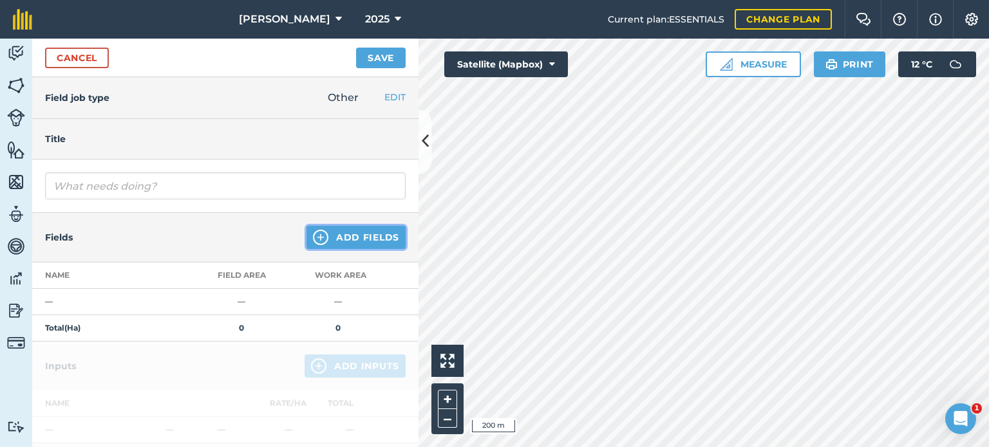
click at [326, 241] on button "Add Fields" at bounding box center [355, 237] width 99 height 23
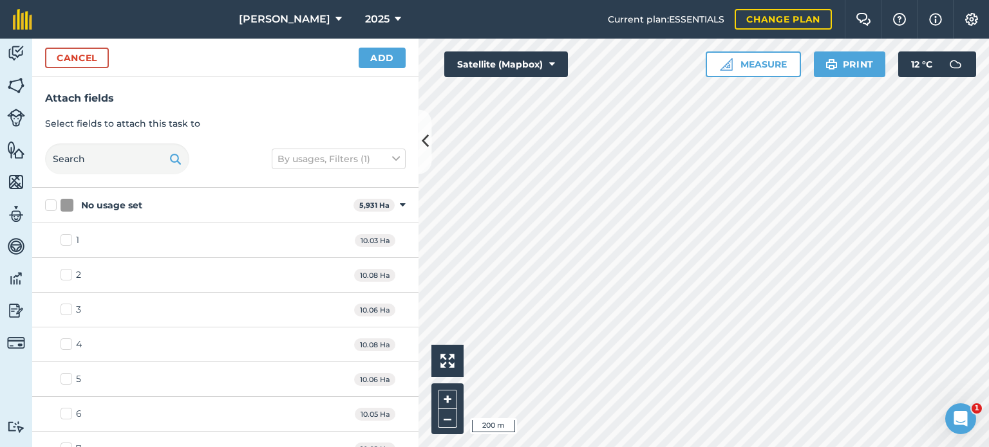
checkbox input "false"
checkbox input "true"
checkbox input "false"
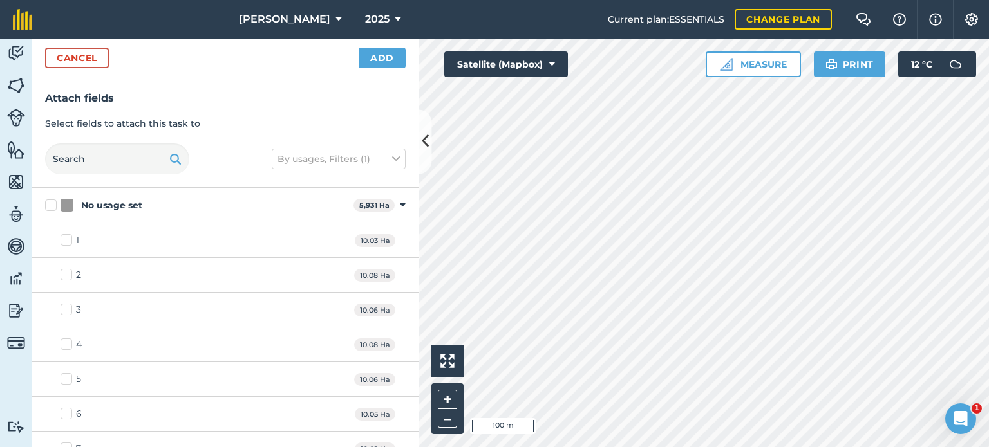
checkbox input "true"
click at [377, 60] on button "Add" at bounding box center [382, 58] width 47 height 21
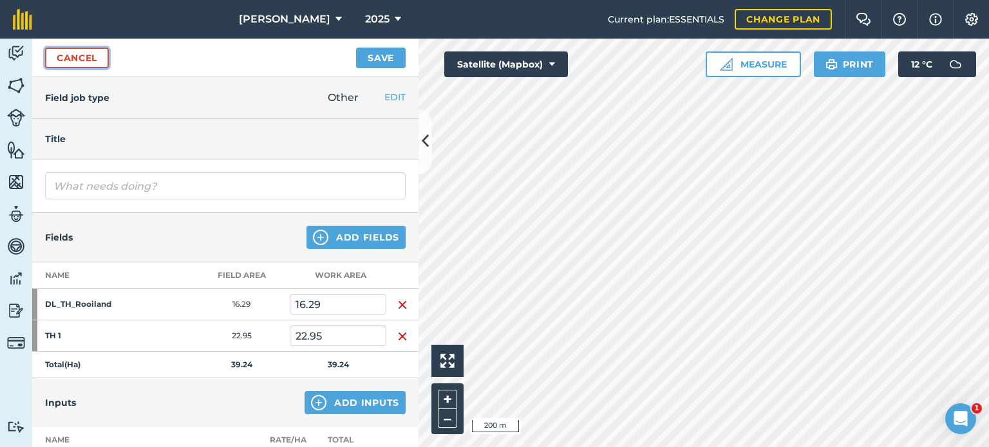
click at [100, 63] on link "Cancel" at bounding box center [77, 58] width 64 height 21
click at [87, 57] on link "Cancel" at bounding box center [77, 58] width 64 height 21
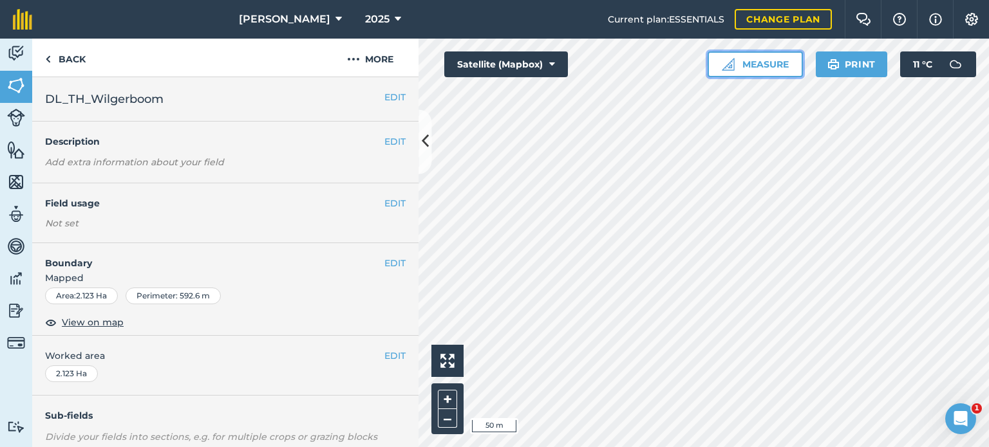
click at [774, 68] on button "Measure" at bounding box center [755, 65] width 95 height 26
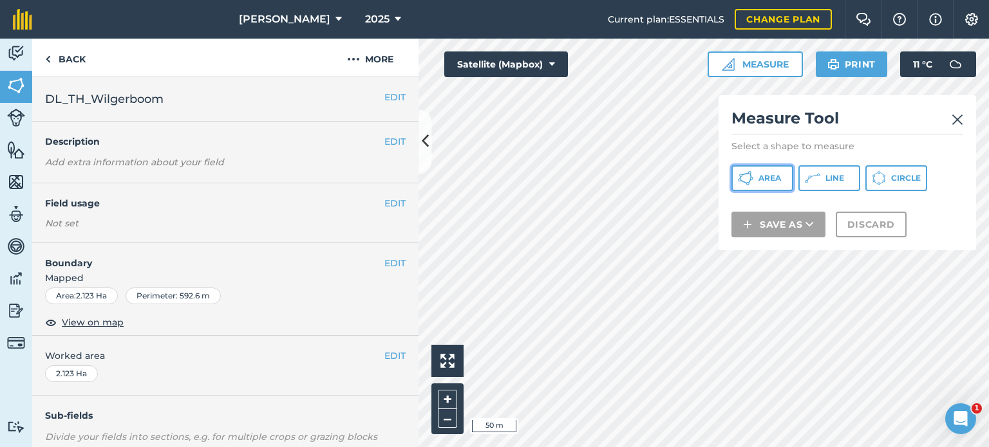
click at [767, 176] on span "Area" at bounding box center [769, 178] width 23 height 10
click at [957, 124] on img at bounding box center [958, 119] width 12 height 15
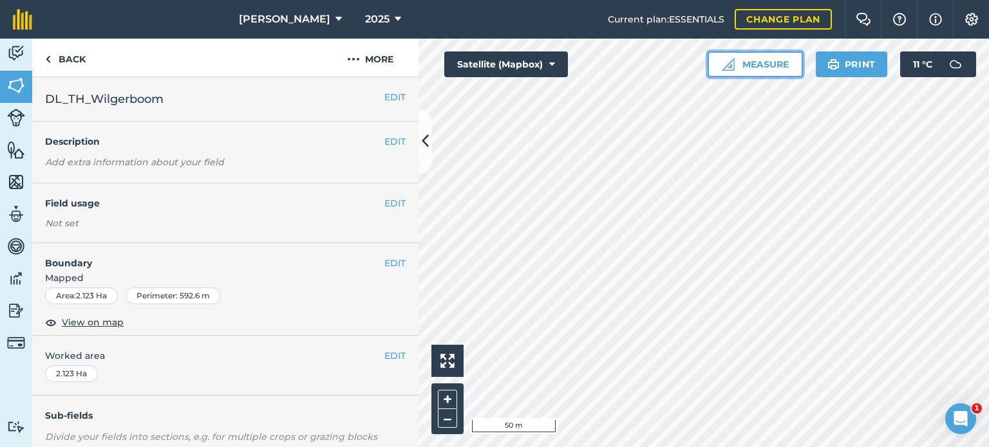
click at [775, 72] on button "Measure" at bounding box center [755, 65] width 95 height 26
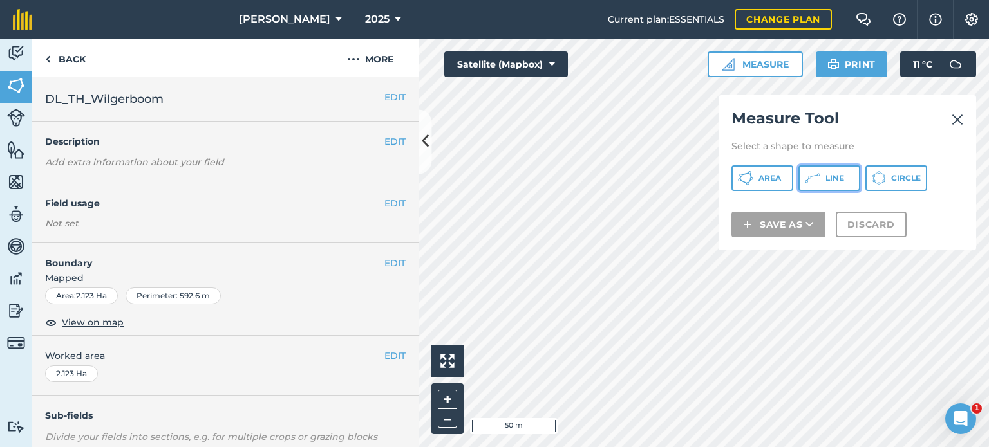
click at [823, 179] on button "Line" at bounding box center [829, 178] width 62 height 26
click at [958, 124] on img at bounding box center [958, 119] width 12 height 15
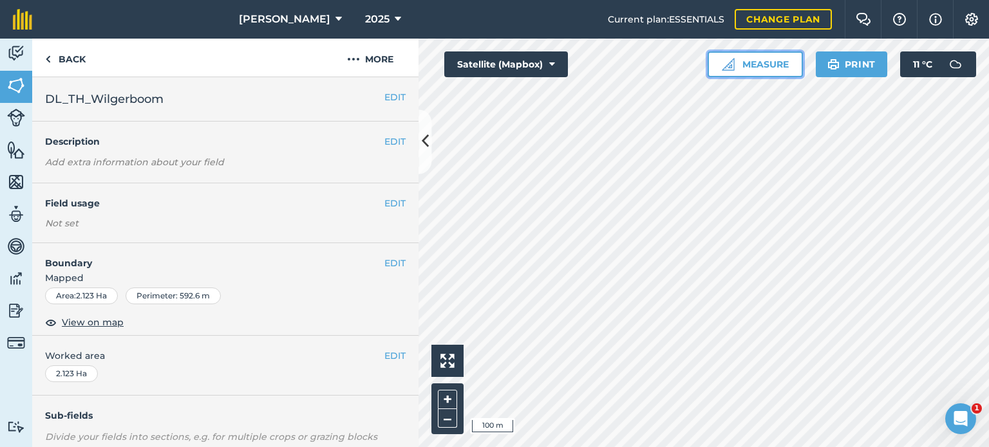
click at [763, 67] on button "Measure" at bounding box center [755, 65] width 95 height 26
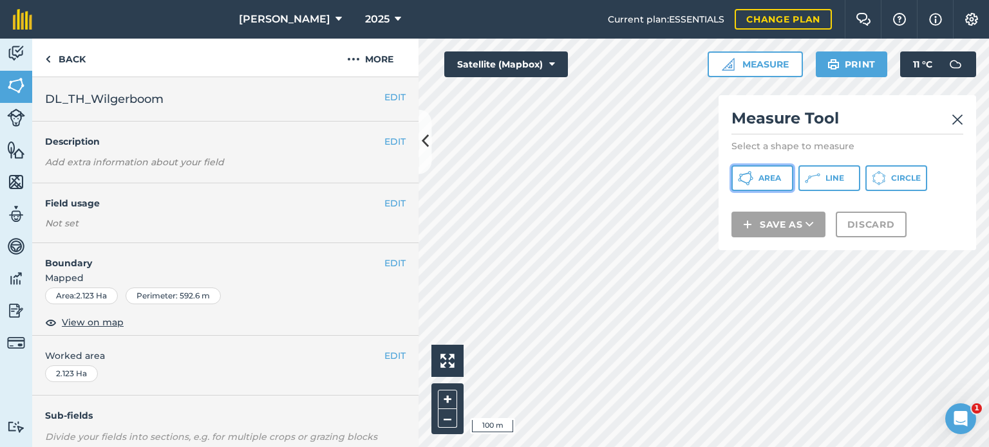
click at [768, 175] on span "Area" at bounding box center [769, 178] width 23 height 10
click at [952, 117] on img at bounding box center [958, 119] width 12 height 15
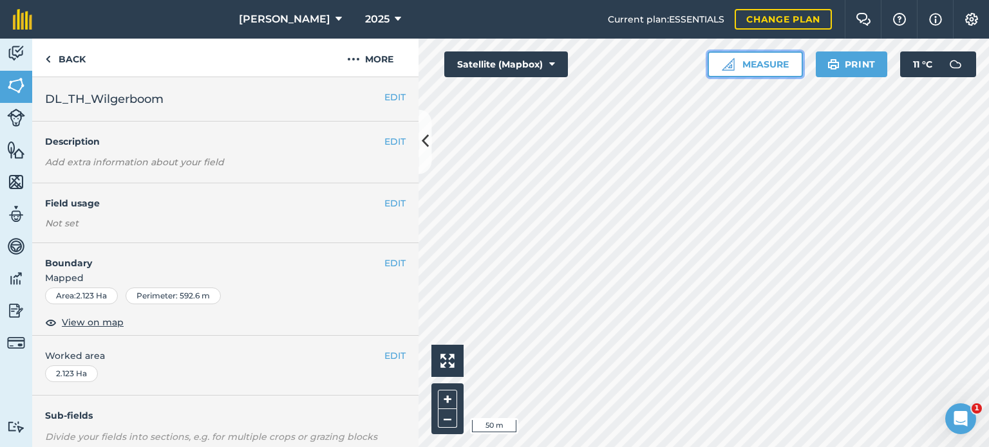
click at [742, 58] on button "Measure" at bounding box center [755, 65] width 95 height 26
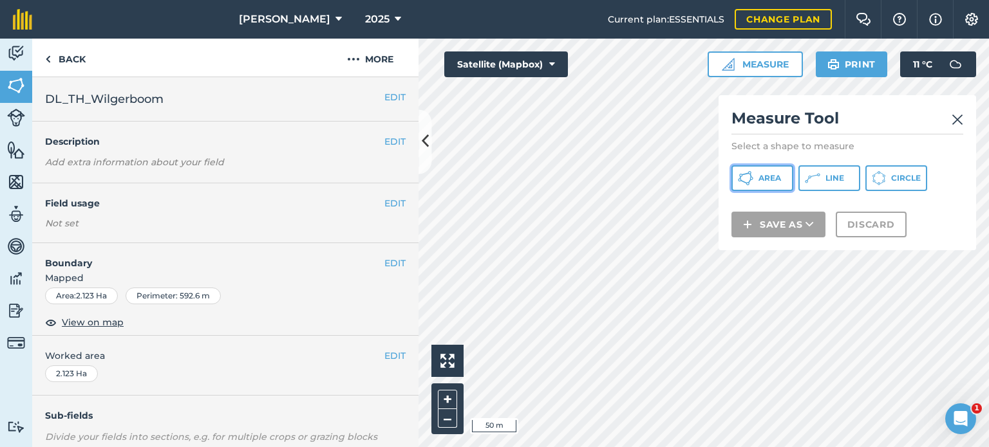
click at [766, 180] on span "Area" at bounding box center [769, 178] width 23 height 10
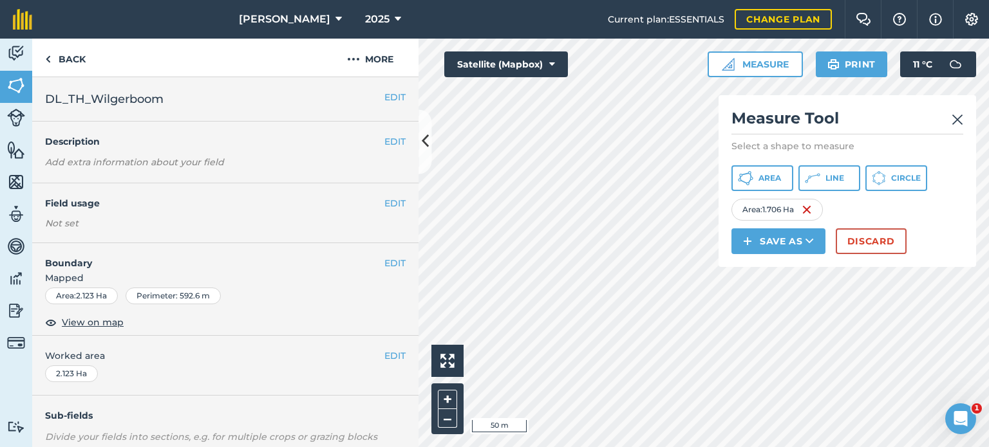
click at [957, 116] on img at bounding box center [958, 119] width 12 height 15
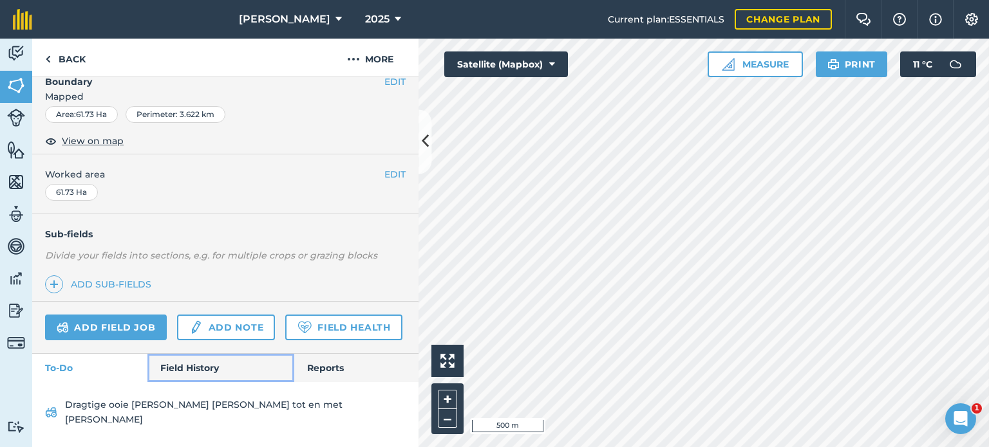
click at [192, 378] on link "Field History" at bounding box center [220, 368] width 146 height 28
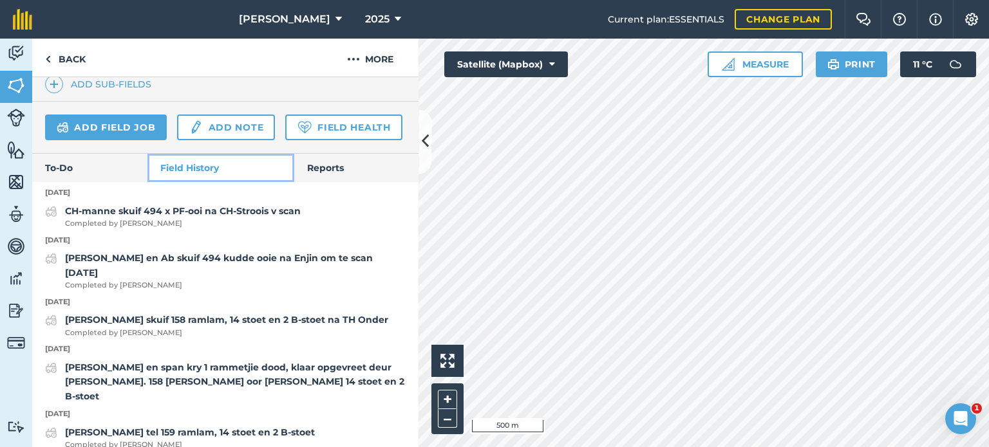
scroll to position [382, 0]
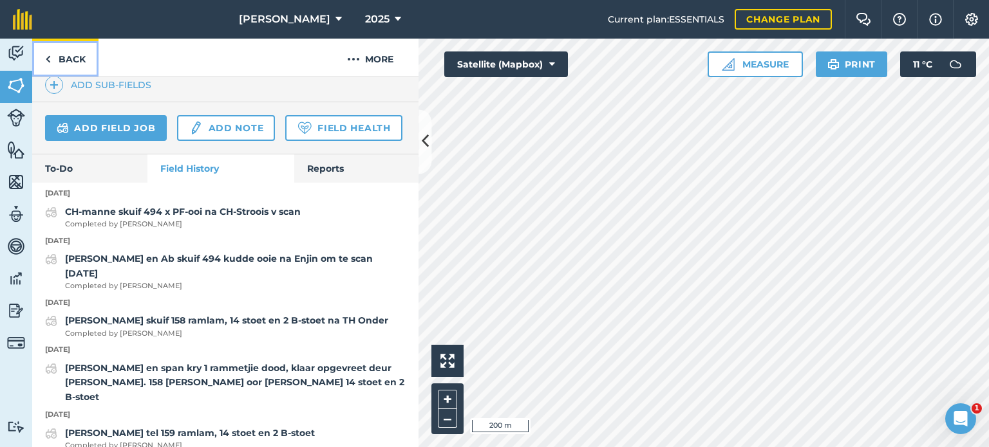
click at [55, 57] on link "Back" at bounding box center [65, 58] width 66 height 38
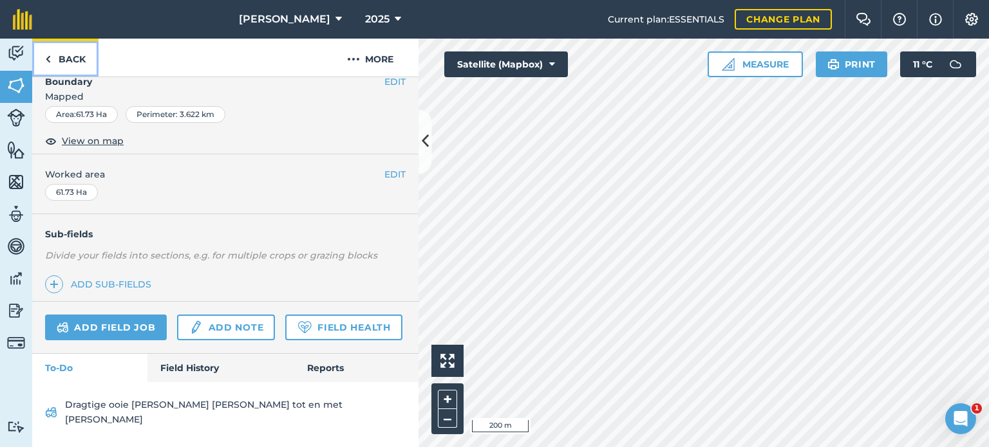
scroll to position [202, 0]
click at [45, 59] on img at bounding box center [48, 59] width 6 height 15
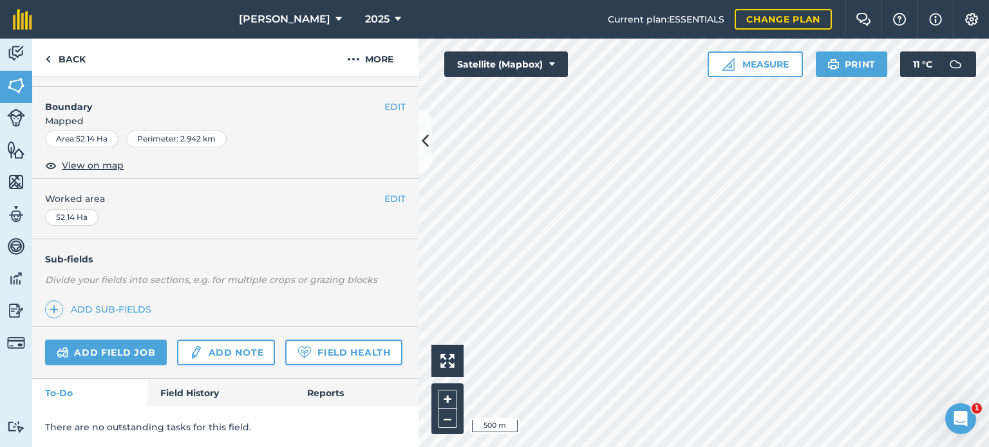
scroll to position [192, 0]
click at [179, 391] on link "Field History" at bounding box center [220, 393] width 146 height 28
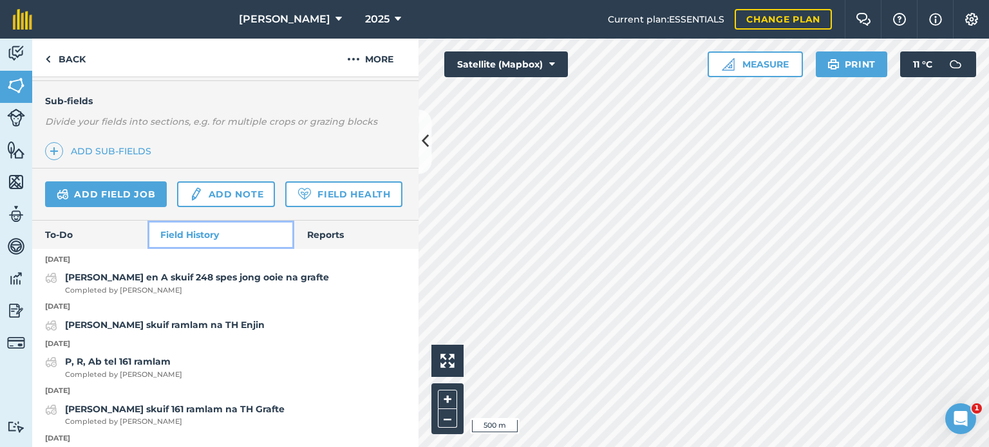
scroll to position [317, 0]
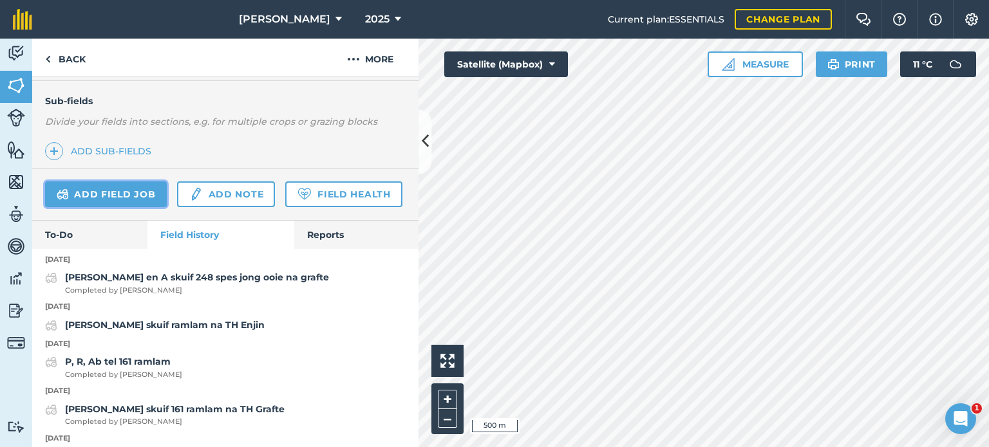
click at [118, 187] on link "Add field job" at bounding box center [106, 195] width 122 height 26
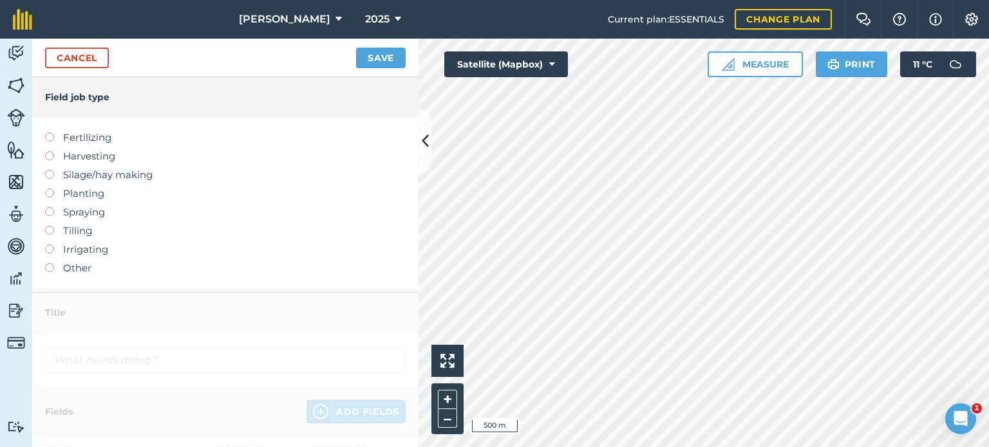
click at [50, 263] on label at bounding box center [54, 263] width 18 height 0
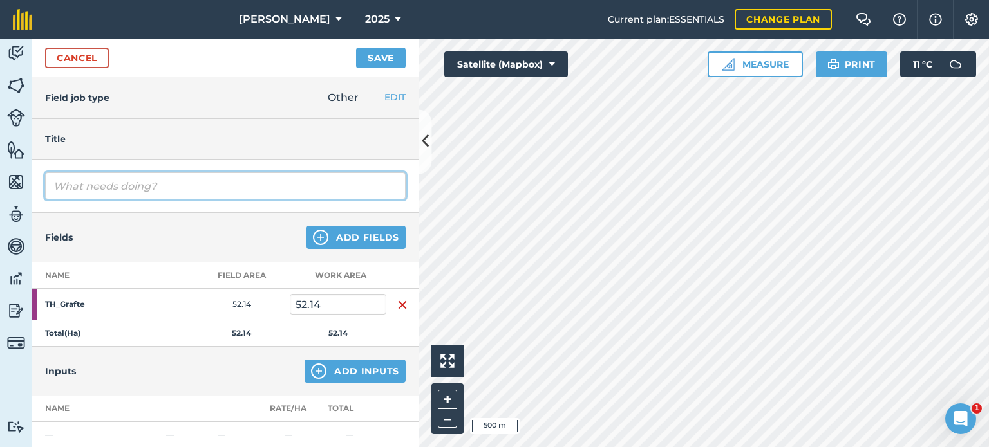
click at [196, 180] on input "text" at bounding box center [225, 186] width 361 height 27
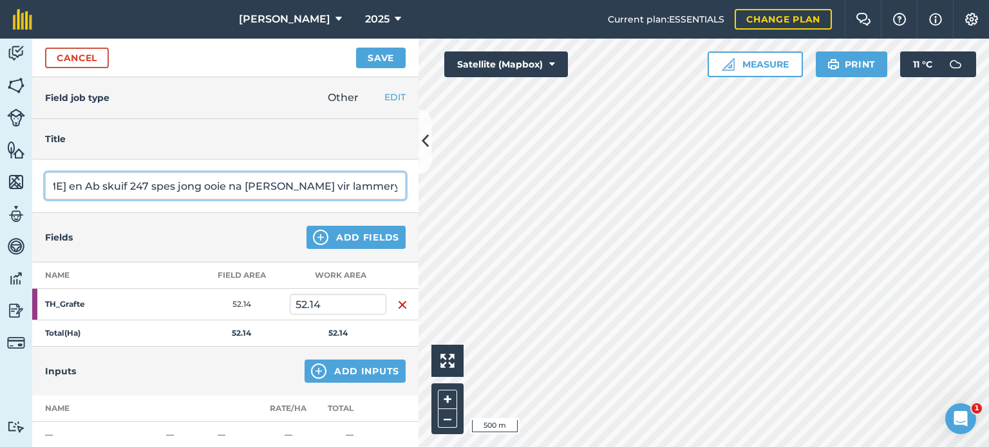
scroll to position [0, 95]
click at [279, 187] on input "[PERSON_NAME] en Ab skuif 247 spes jong ooie na [PERSON_NAME] vir lammery. +1 n…" at bounding box center [225, 186] width 361 height 27
type input "[PERSON_NAME] en Ab skuif 247 spes jong ooie na [PERSON_NAME] vir lammery. +1 m…"
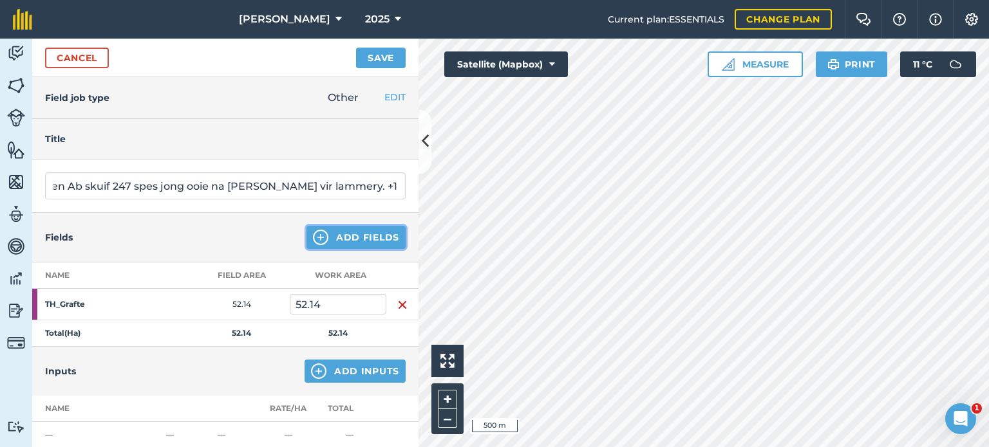
click at [354, 240] on button "Add Fields" at bounding box center [355, 237] width 99 height 23
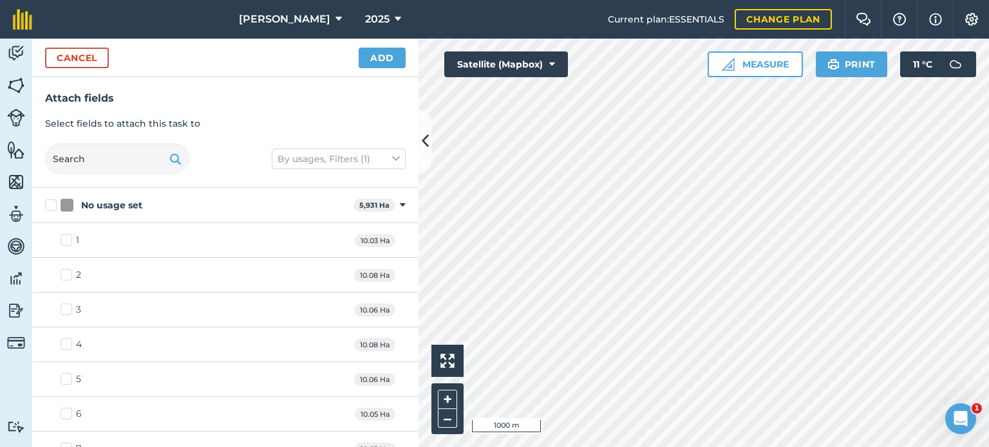
checkbox input "true"
click at [379, 60] on button "Add" at bounding box center [382, 58] width 47 height 21
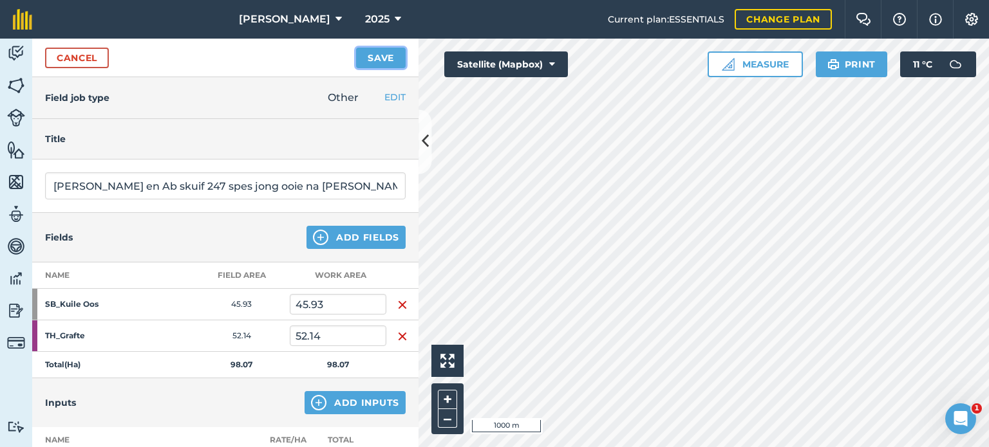
click at [368, 61] on button "Save" at bounding box center [381, 58] width 50 height 21
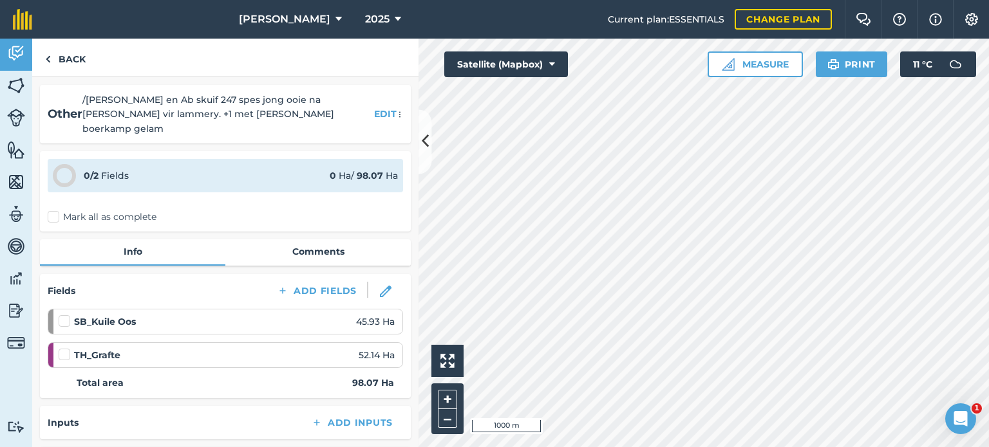
click at [54, 211] on label "Mark all as complete" at bounding box center [102, 218] width 109 height 14
click at [54, 211] on input "Mark all as complete" at bounding box center [52, 215] width 8 height 8
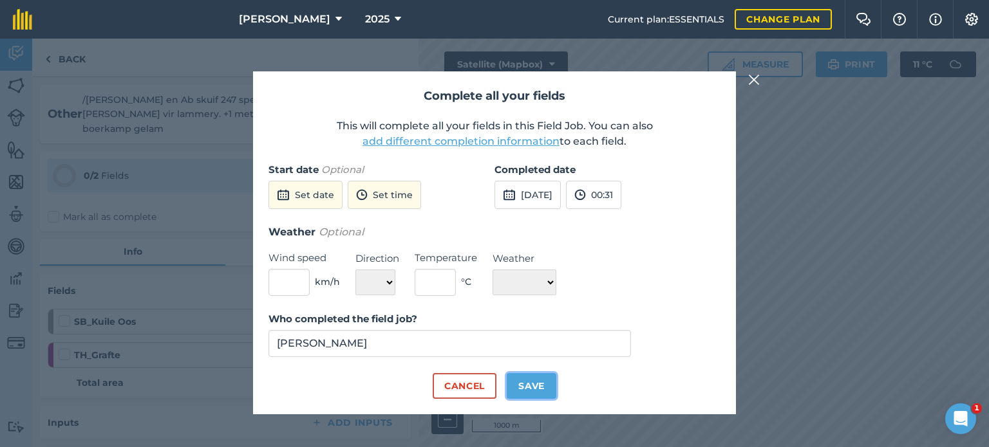
click at [527, 396] on button "Save" at bounding box center [532, 386] width 50 height 26
checkbox input "true"
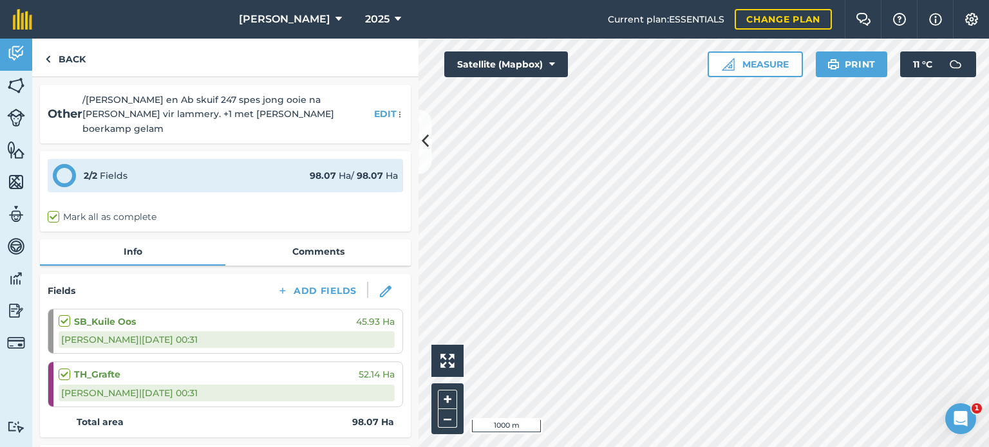
click at [53, 211] on label "Mark all as complete" at bounding box center [102, 218] width 109 height 14
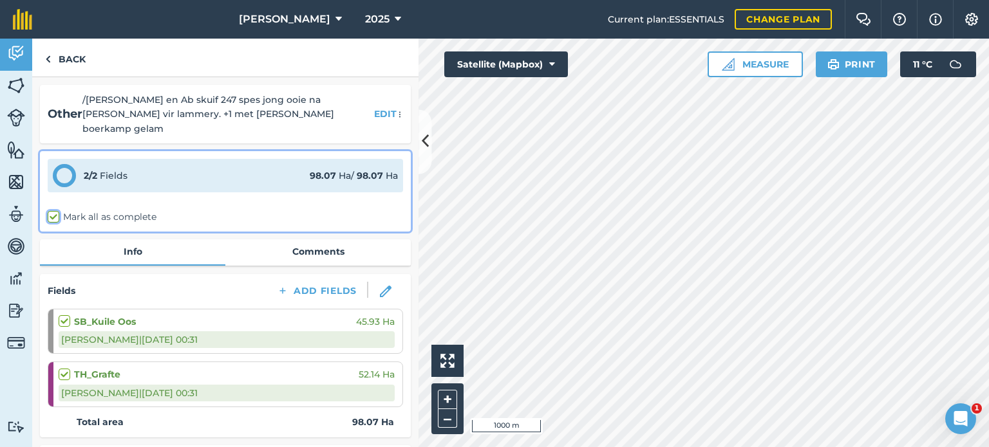
click at [53, 211] on input "Mark all as complete" at bounding box center [52, 215] width 8 height 8
checkbox input "true"
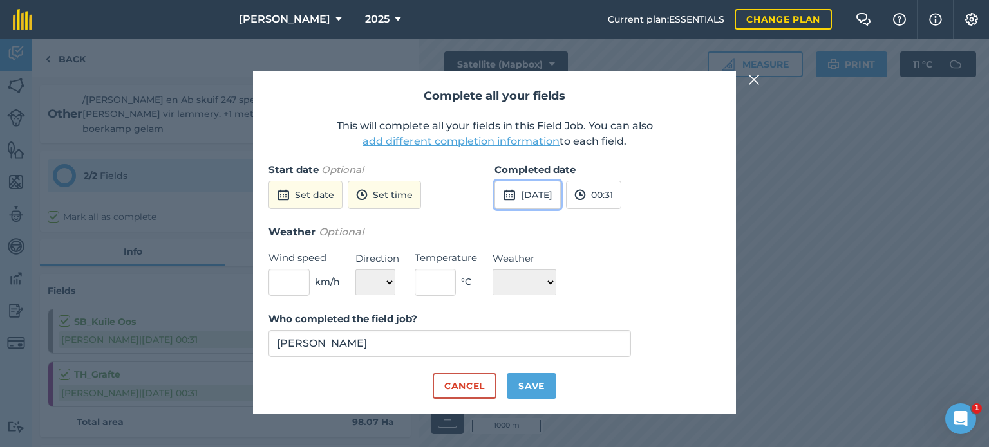
click at [547, 197] on button "[DATE]" at bounding box center [527, 195] width 66 height 28
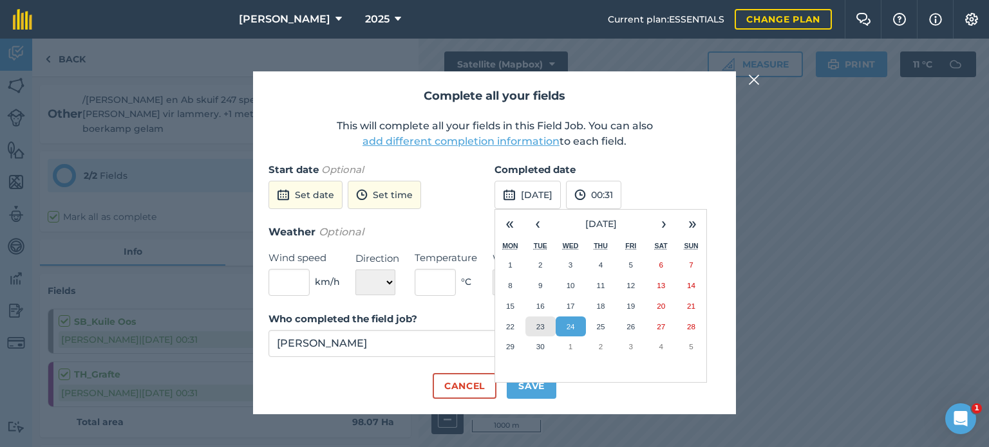
click at [543, 321] on button "23" at bounding box center [540, 327] width 30 height 21
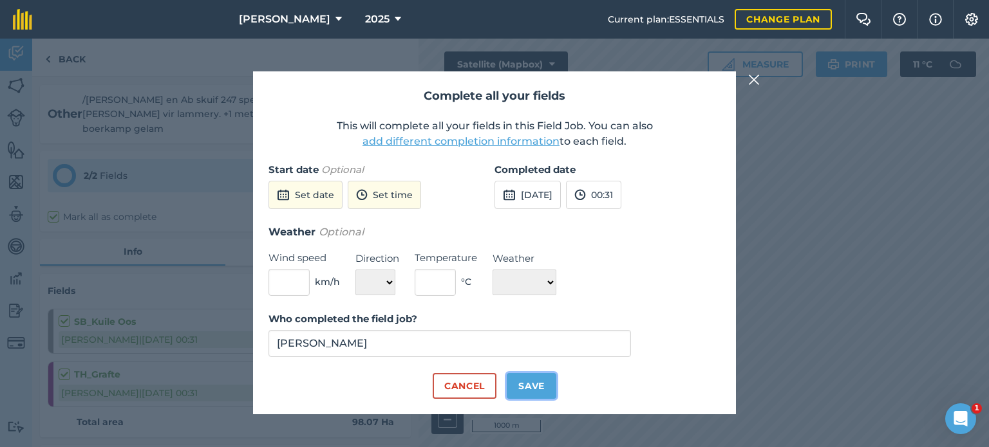
click at [528, 392] on button "Save" at bounding box center [532, 386] width 50 height 26
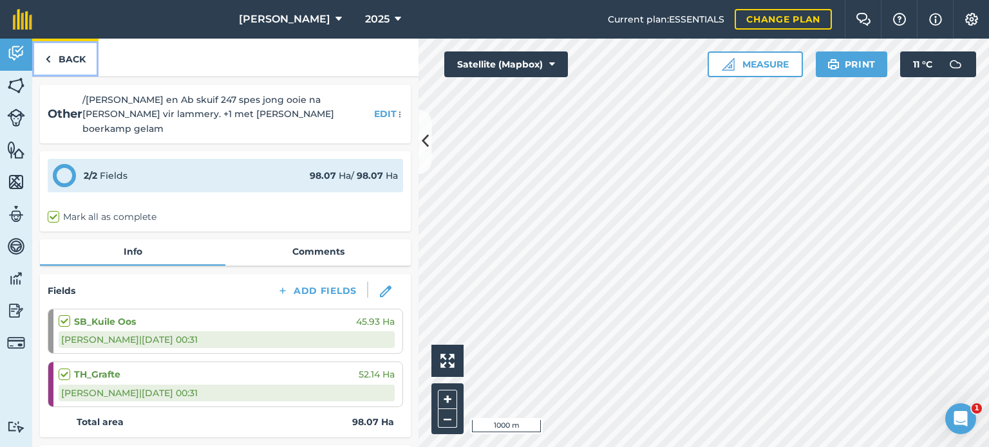
click at [53, 63] on link "Back" at bounding box center [65, 58] width 66 height 38
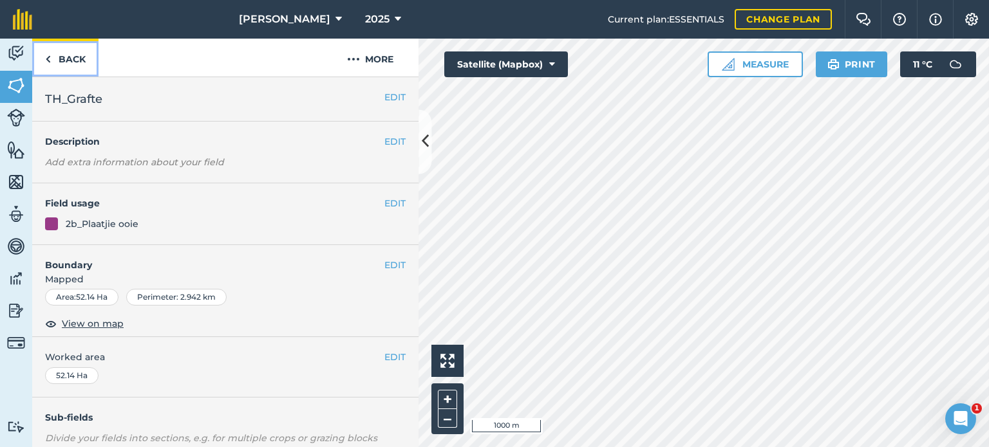
click at [54, 61] on link "Back" at bounding box center [65, 58] width 66 height 38
